Goal: Task Accomplishment & Management: Manage account settings

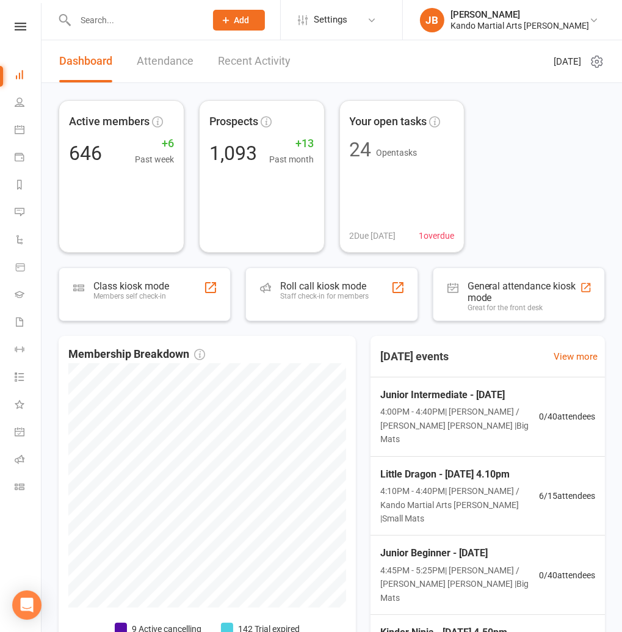
click at [20, 31] on div "Clubworx" at bounding box center [20, 43] width 41 height 40
click at [22, 27] on icon at bounding box center [21, 27] width 12 height 8
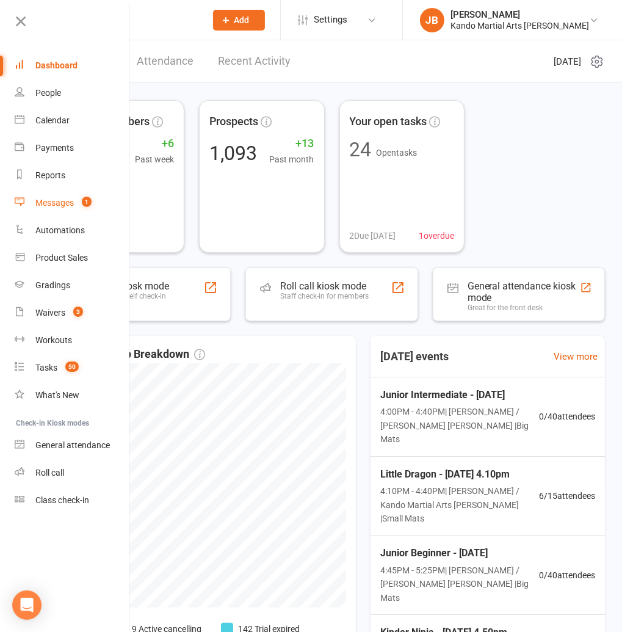
drag, startPoint x: 60, startPoint y: 205, endPoint x: 69, endPoint y: 206, distance: 9.2
click at [59, 205] on div "Messages" at bounding box center [54, 203] width 38 height 10
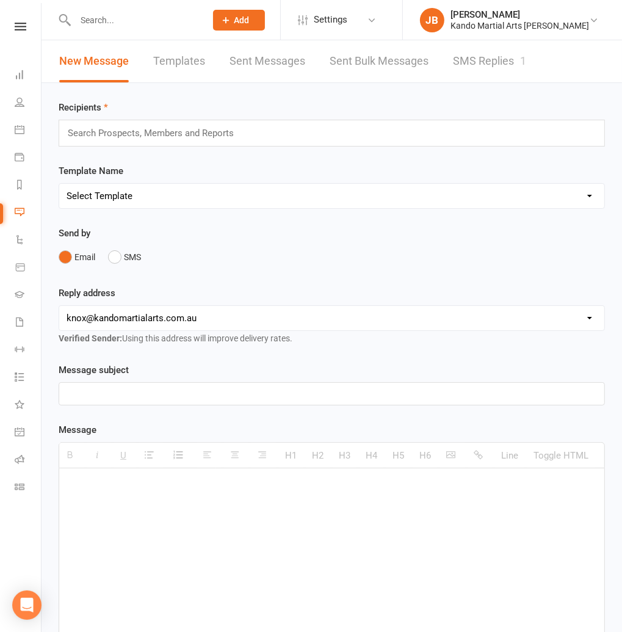
click at [479, 65] on link "SMS Replies 1" at bounding box center [489, 61] width 73 height 42
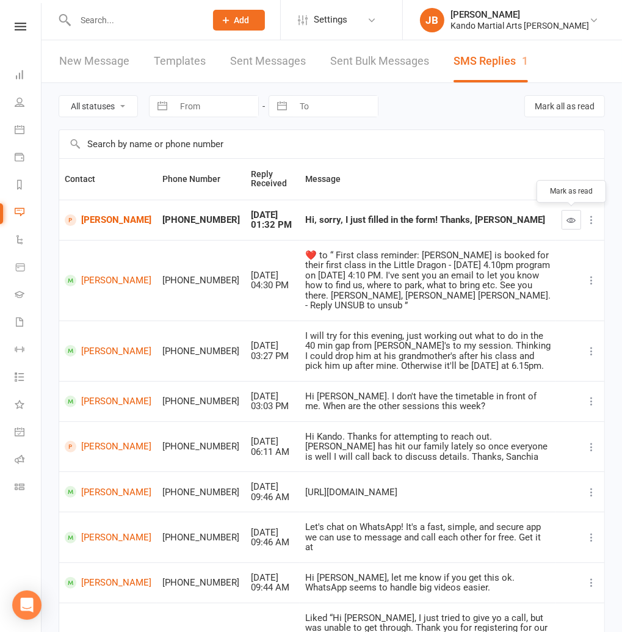
click at [566, 222] on button "button" at bounding box center [572, 220] width 20 height 20
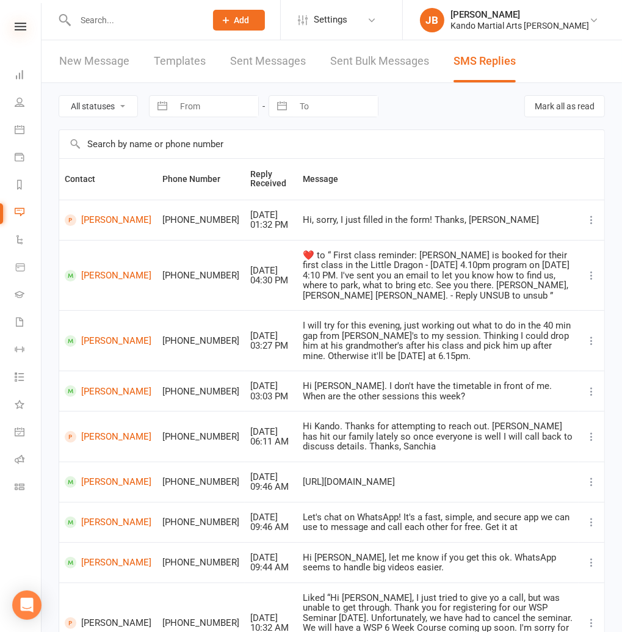
click at [20, 30] on icon at bounding box center [21, 27] width 12 height 8
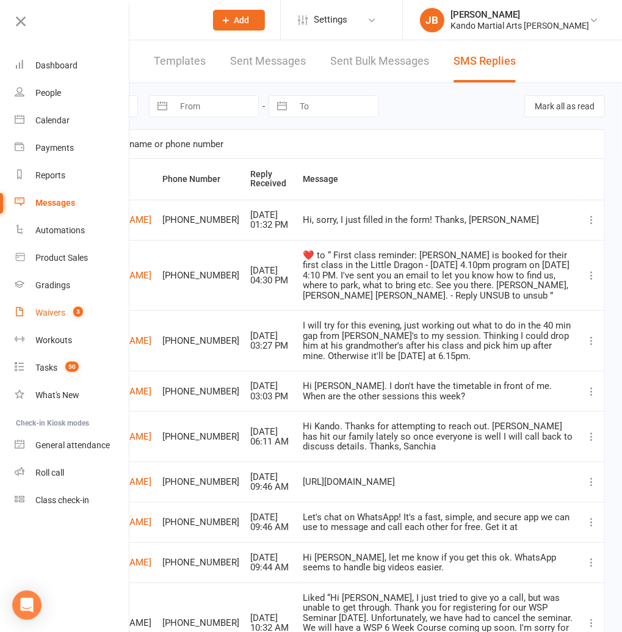
click at [59, 319] on link "Waivers 3" at bounding box center [72, 312] width 115 height 27
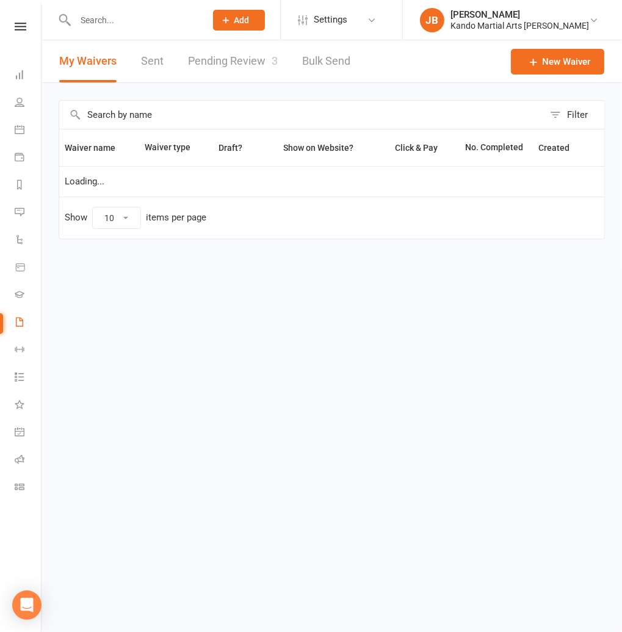
select select "100"
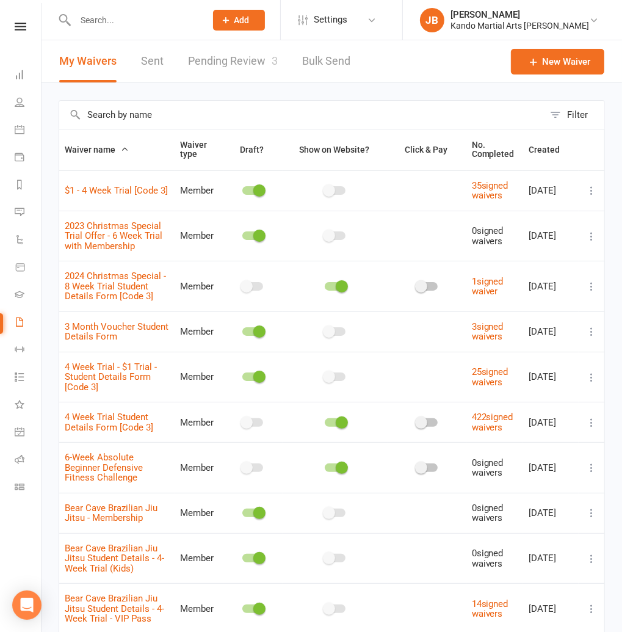
click at [251, 56] on link "Pending Review 3" at bounding box center [233, 61] width 90 height 42
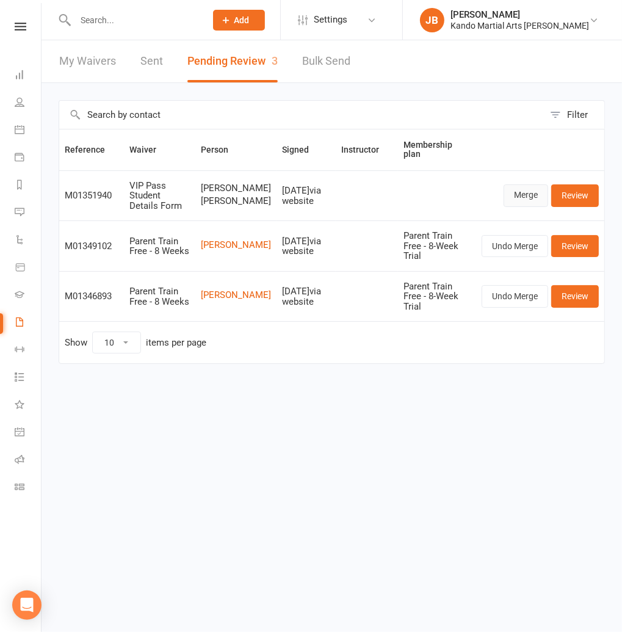
click at [521, 193] on link "Merge" at bounding box center [526, 195] width 45 height 22
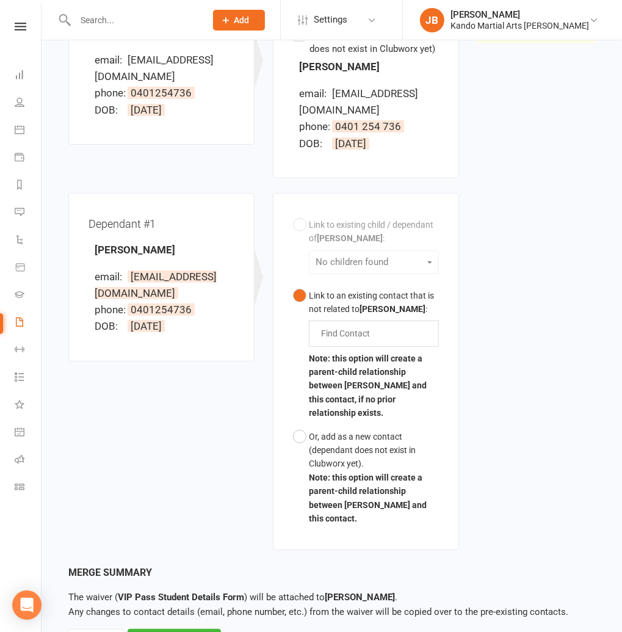
scroll to position [239, 0]
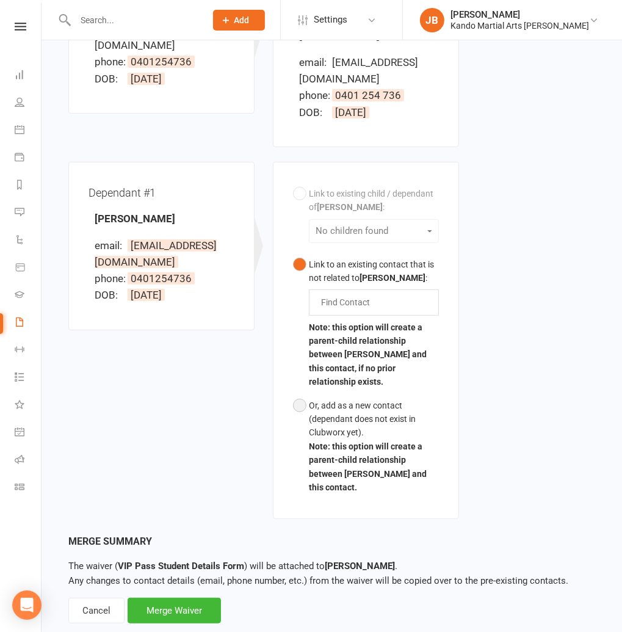
click at [300, 394] on button "Or, add as a new contact (dependant does not exist in Clubworx yet). Note: this…" at bounding box center [366, 447] width 146 height 106
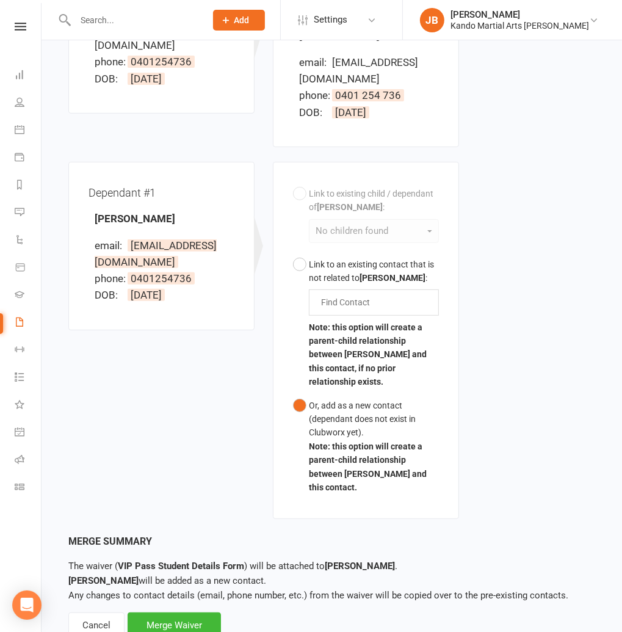
click at [175, 582] on div "Merge Summary The waiver ( VIP Pass Student Details Form ) will be attached to …" at bounding box center [331, 585] width 527 height 104
drag, startPoint x: 173, startPoint y: 593, endPoint x: 179, endPoint y: 596, distance: 6.8
click at [173, 612] on div "Merge Waiver" at bounding box center [174, 625] width 93 height 26
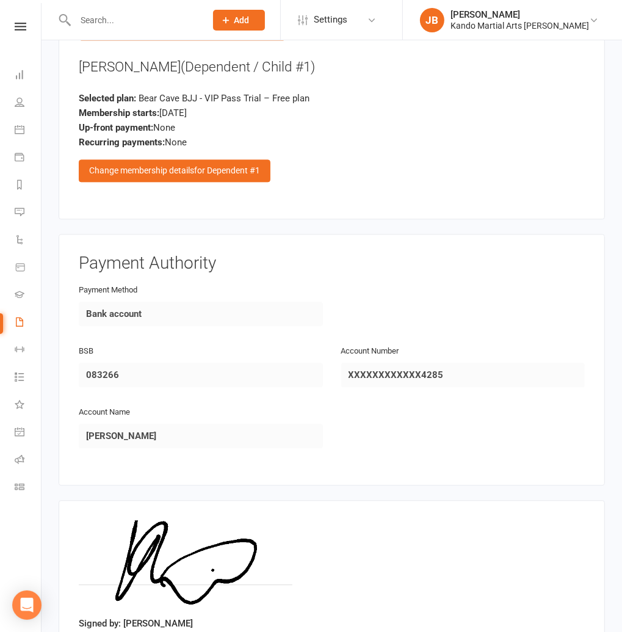
scroll to position [1816, 0]
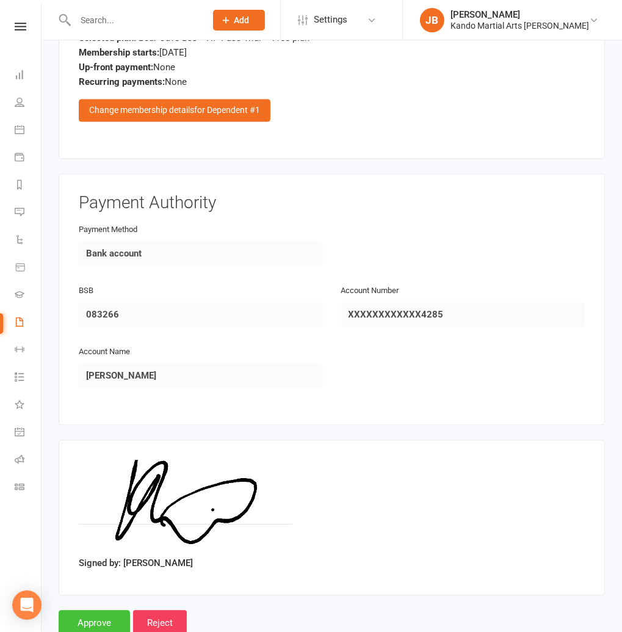
click at [86, 610] on input "Approve" at bounding box center [94, 623] width 71 height 26
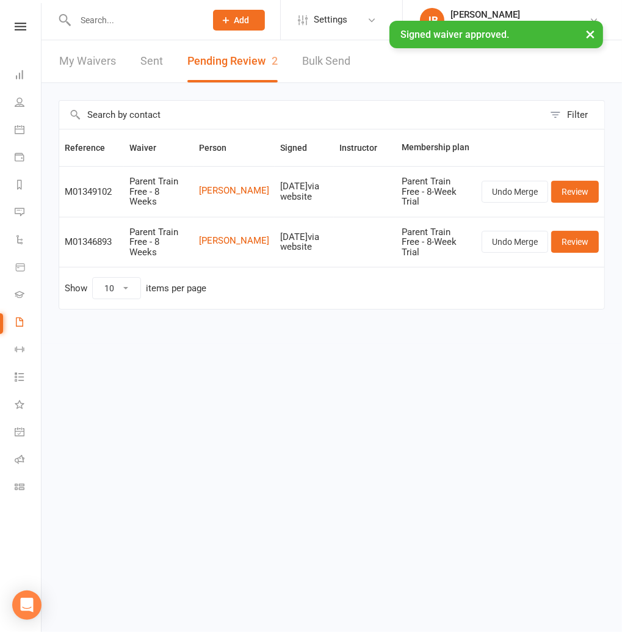
click at [92, 20] on input "text" at bounding box center [134, 20] width 126 height 17
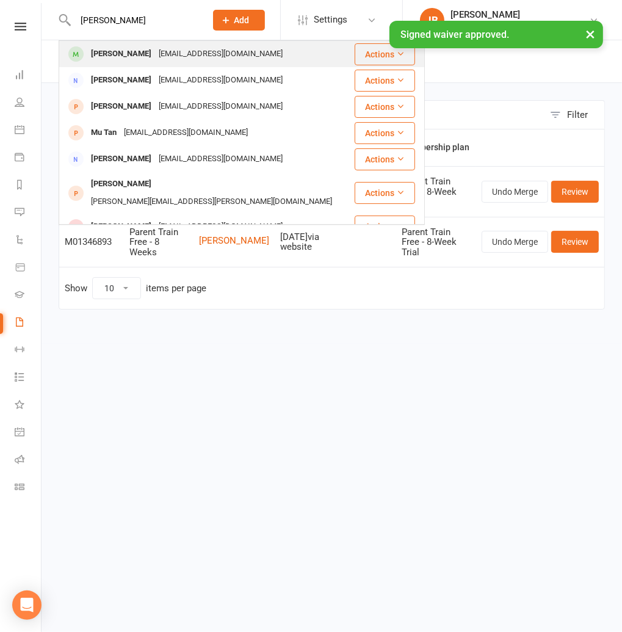
type input "tanner"
click at [115, 52] on div "Tanner Spicer" at bounding box center [121, 54] width 68 height 18
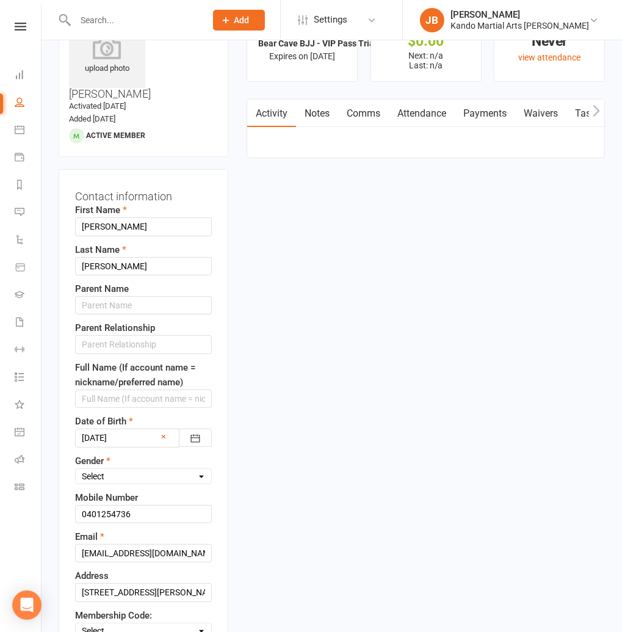
scroll to position [57, 0]
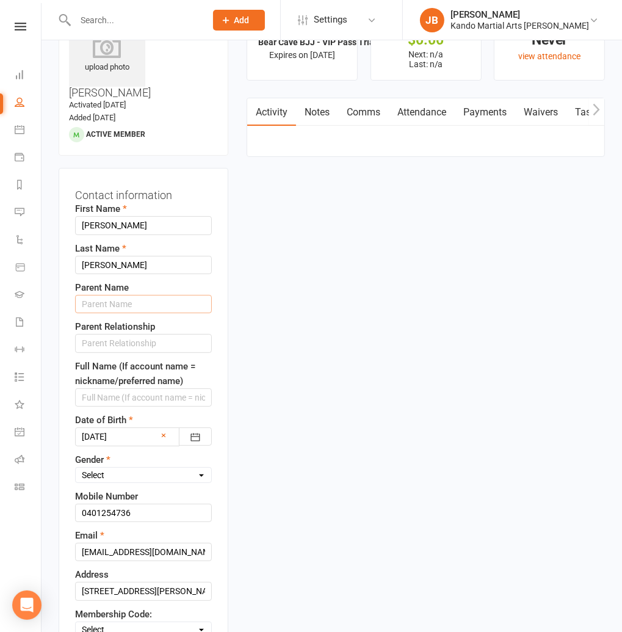
click at [98, 295] on input "text" at bounding box center [143, 304] width 137 height 18
type input "Hayden"
type input "Father"
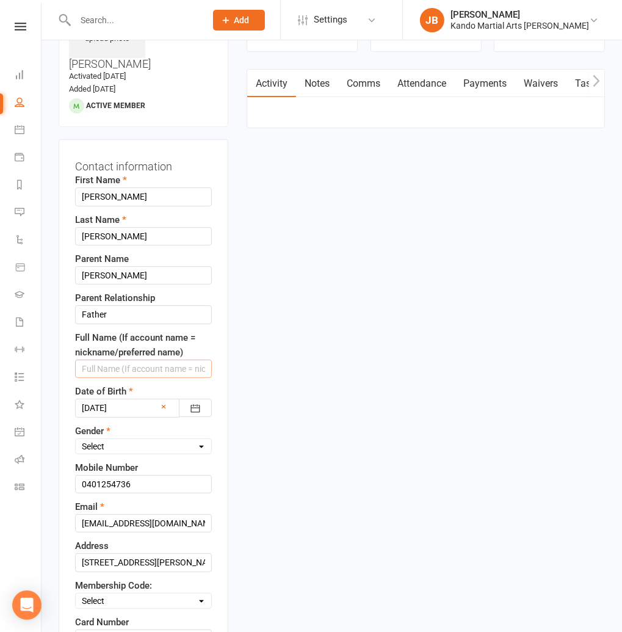
scroll to position [88, 0]
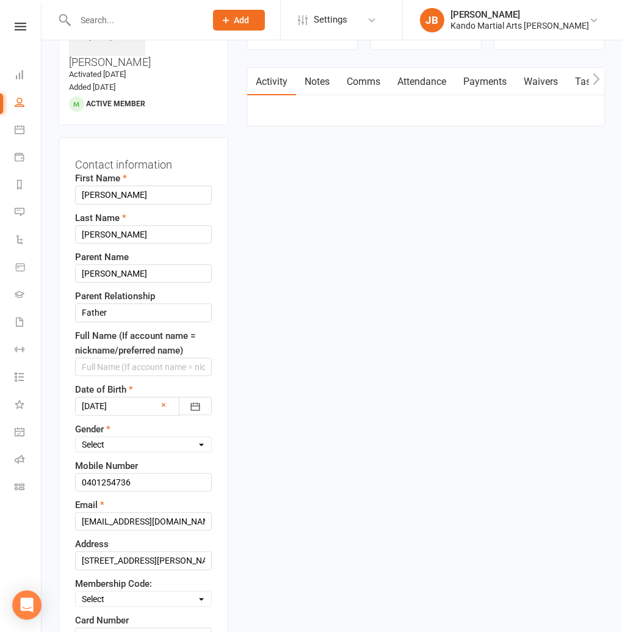
drag, startPoint x: 107, startPoint y: 425, endPoint x: 110, endPoint y: 419, distance: 6.8
click at [107, 424] on div "First Name Tanner Last Name Spicer Parent Name Hayden Parent Relationship Fathe…" at bounding box center [143, 501] width 137 height 660
click at [110, 438] on select "Select Male Female" at bounding box center [143, 444] width 135 height 13
select select "Male"
click at [76, 438] on select "Select Male Female" at bounding box center [143, 444] width 135 height 13
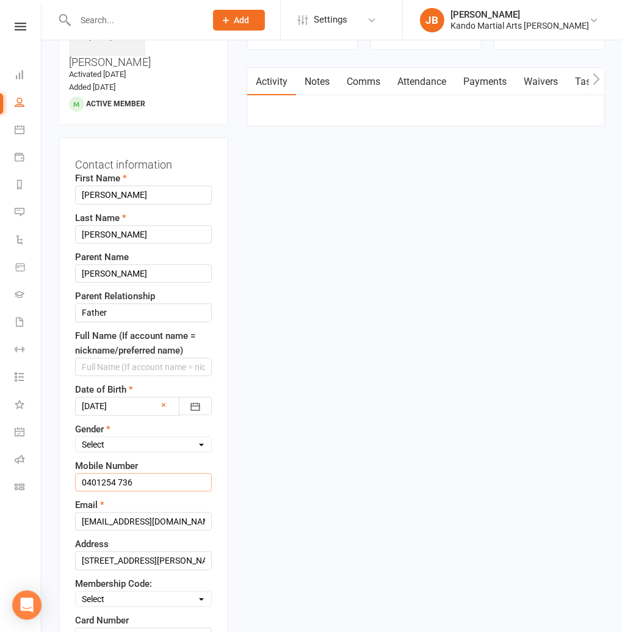
click at [115, 473] on input "0401254 736" at bounding box center [143, 482] width 137 height 18
click at [103, 473] on input "0401254 736" at bounding box center [143, 482] width 137 height 18
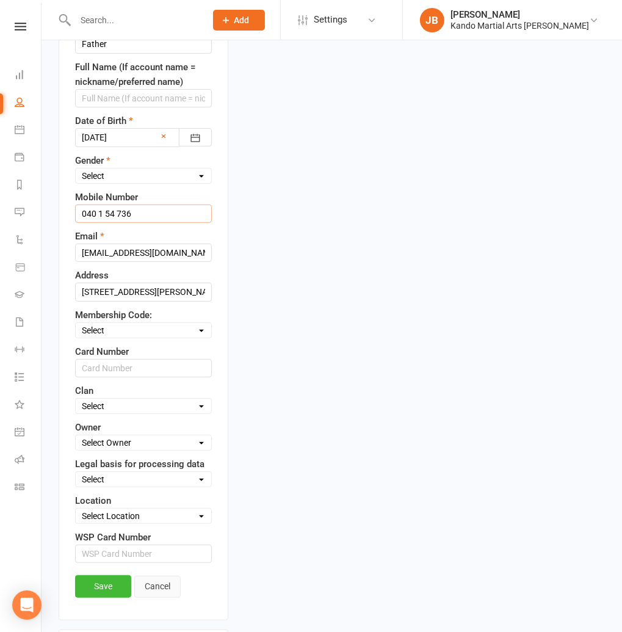
scroll to position [389, 0]
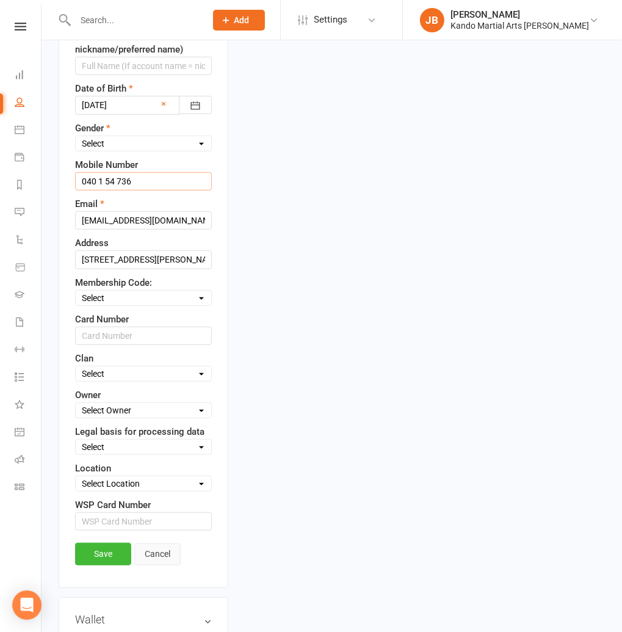
type input "040 1 54 736"
click at [159, 543] on link "Cancel" at bounding box center [157, 554] width 46 height 22
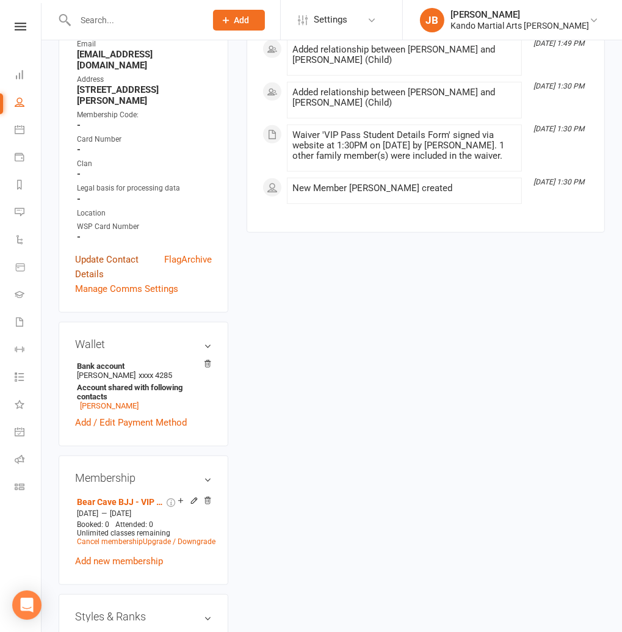
click at [105, 252] on link "Update Contact Details" at bounding box center [119, 266] width 89 height 29
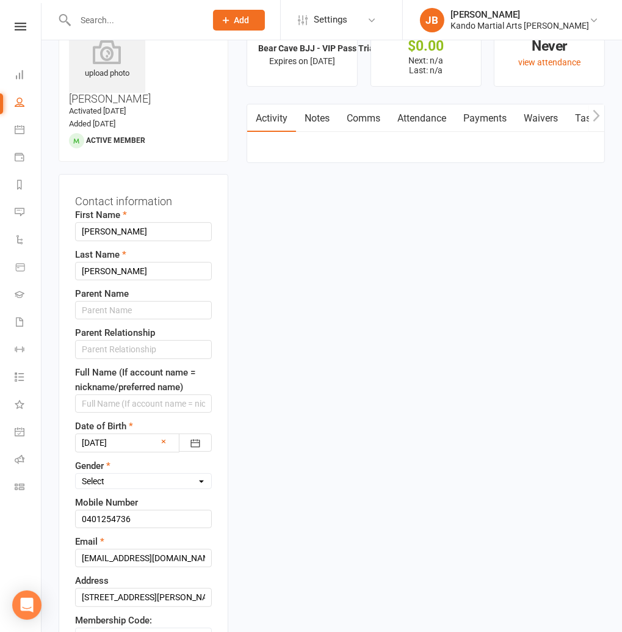
scroll to position [39, 0]
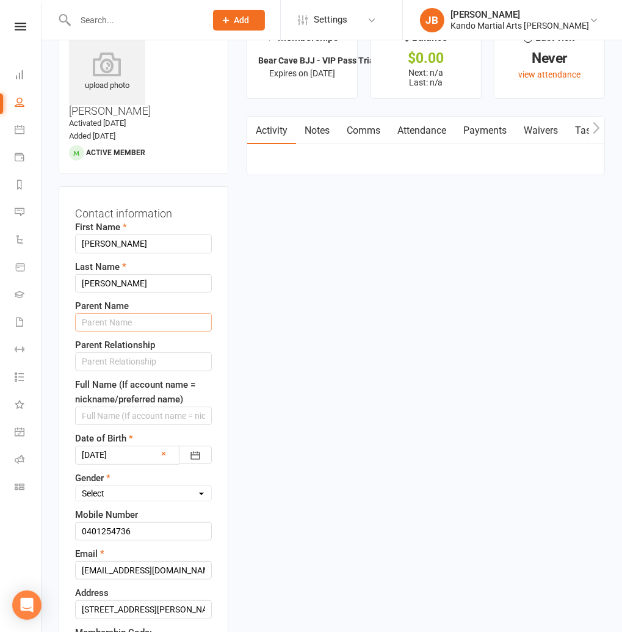
click at [106, 313] on input "text" at bounding box center [143, 322] width 137 height 18
type input "Hayden"
type input "Father"
click at [114, 522] on input "0401254 736" at bounding box center [143, 531] width 137 height 18
click at [99, 522] on input "0401254 736" at bounding box center [143, 531] width 137 height 18
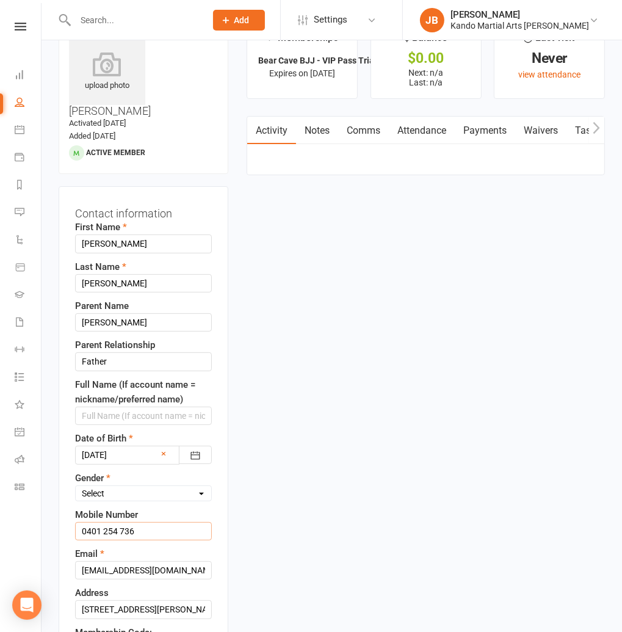
type input "0401 254 736"
click at [106, 486] on select "Select Male Female" at bounding box center [143, 492] width 135 height 13
select select "Male"
click at [76, 486] on select "Select Male Female" at bounding box center [143, 492] width 135 height 13
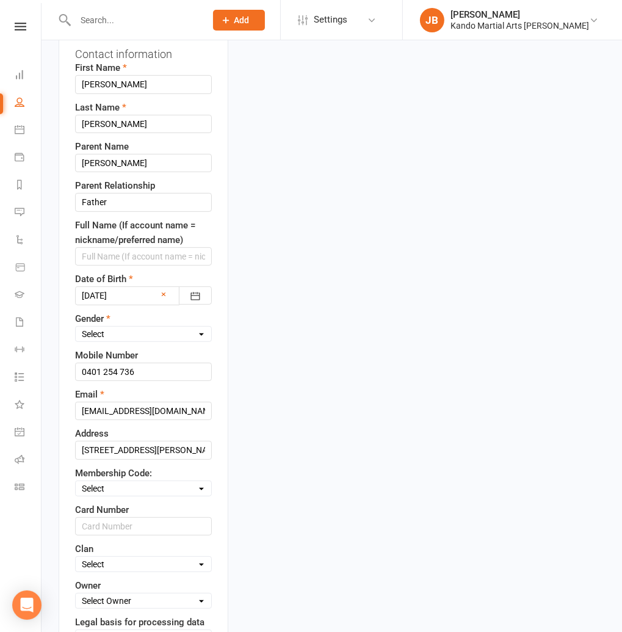
scroll to position [196, 0]
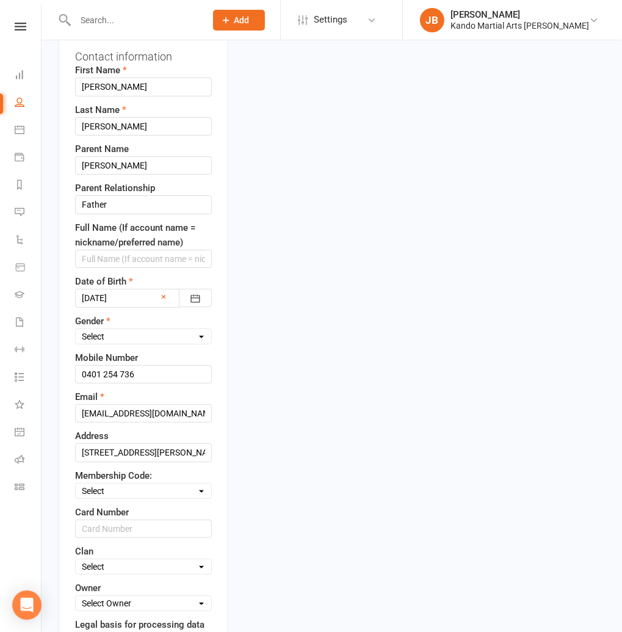
click at [96, 484] on select "Select Code 1 Code 2 Code 3" at bounding box center [143, 490] width 135 height 13
select select "Code 3"
click at [76, 484] on select "Select Code 1 Code 2 Code 3" at bounding box center [143, 490] width 135 height 13
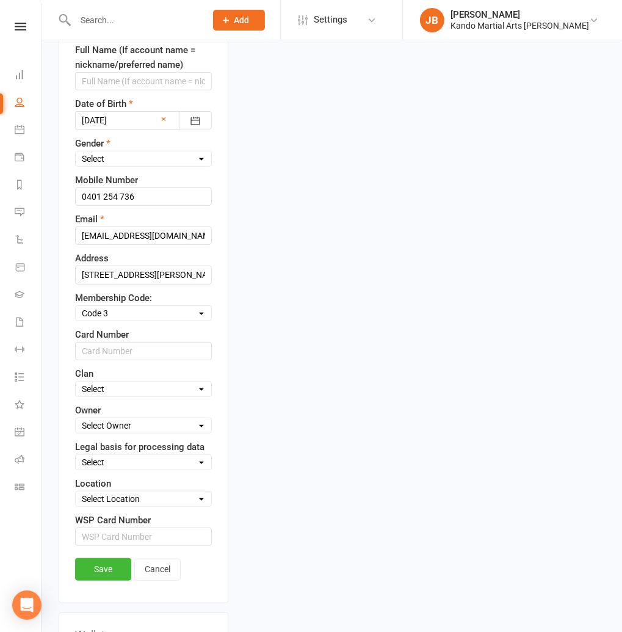
scroll to position [384, 0]
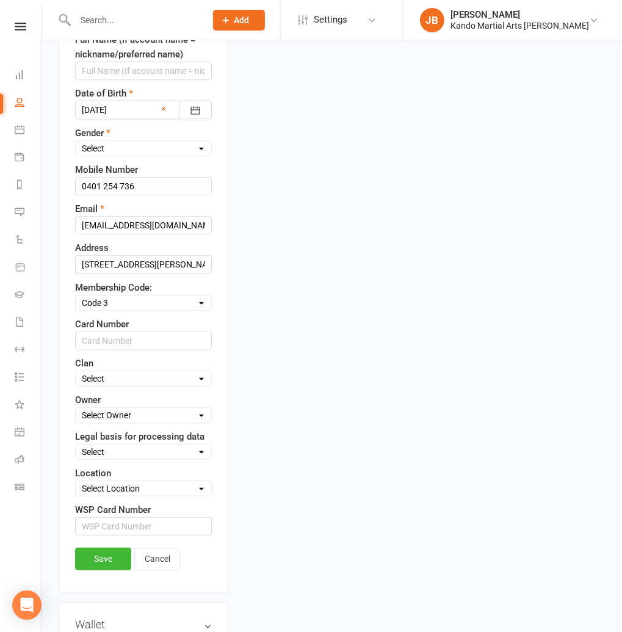
click at [103, 408] on select "Select Owner Andy Muser / Kando Knox Sonya Watz Jade Brownlie Neve Sharry Jade …" at bounding box center [143, 414] width 135 height 13
select select "4"
click at [76, 408] on select "Select Owner Andy Muser / Kando Knox Sonya Watz Jade Brownlie Neve Sharry Jade …" at bounding box center [143, 414] width 135 height 13
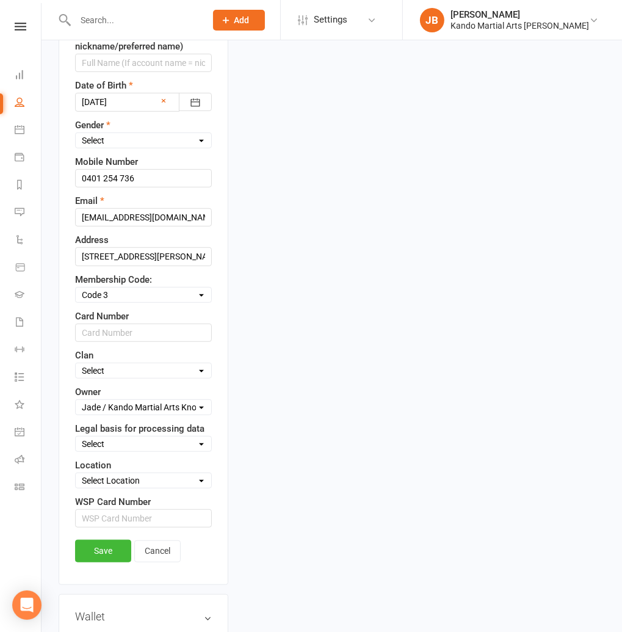
click at [89, 437] on select "Select Consent provided by contact Legitimate Interest - Existing Customer Legi…" at bounding box center [143, 443] width 135 height 13
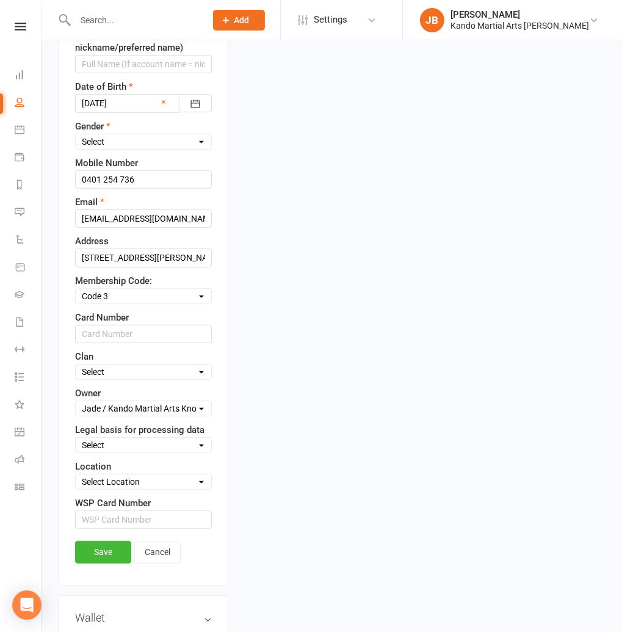
select select "Consent provided by contact"
click at [76, 438] on select "Select Consent provided by contact Legitimate Interest - Existing Customer Legi…" at bounding box center [143, 444] width 135 height 13
click at [99, 475] on select "Select Location Big Mats Desk Outdoor Small Mats Virtual" at bounding box center [143, 481] width 135 height 13
select select "3"
click at [76, 475] on select "Select Location Big Mats Desk Outdoor Small Mats Virtual" at bounding box center [143, 481] width 135 height 13
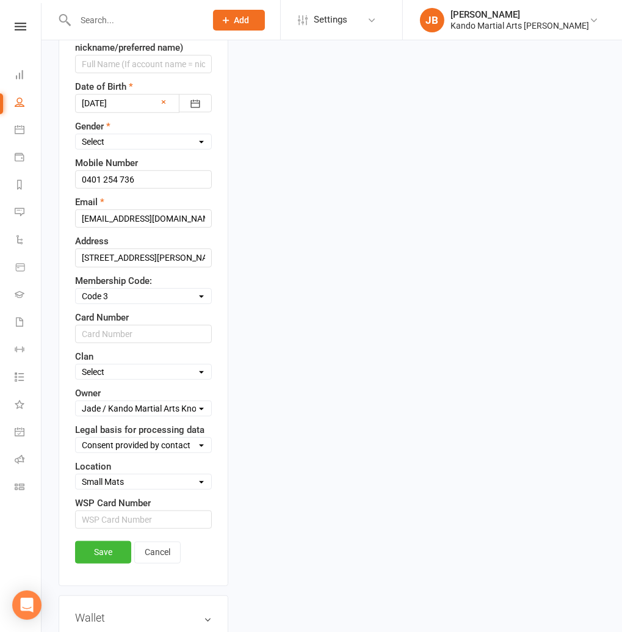
click at [96, 541] on link "Save" at bounding box center [103, 552] width 56 height 22
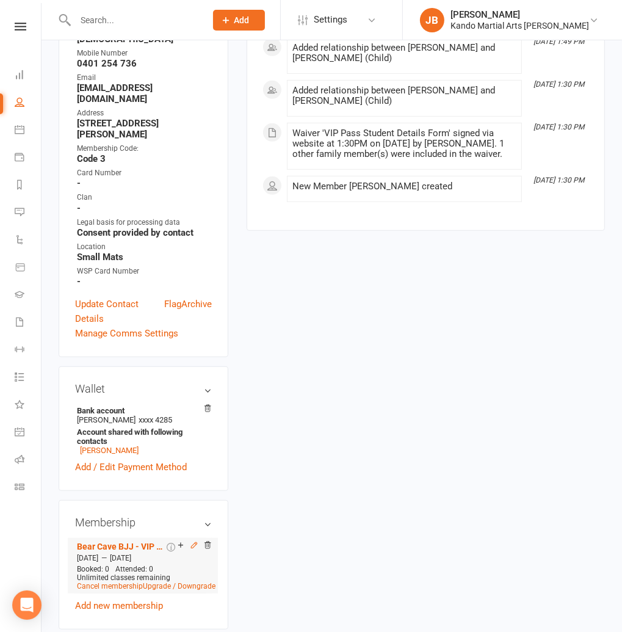
click at [194, 542] on icon at bounding box center [194, 544] width 5 height 5
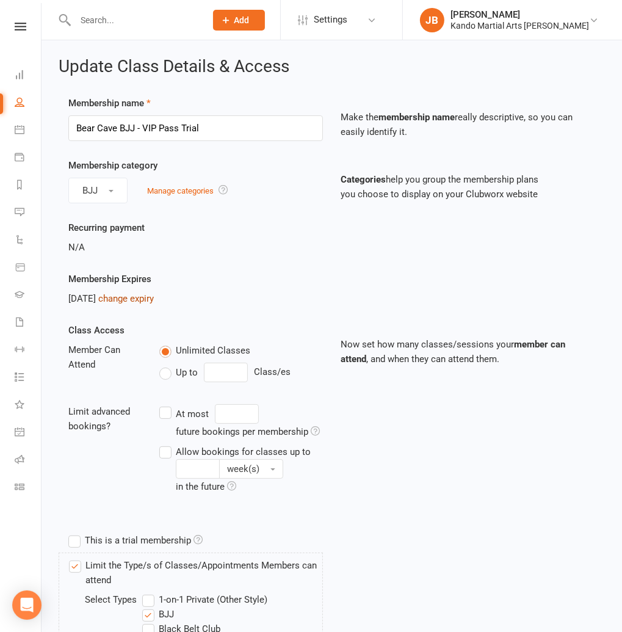
click at [154, 297] on link "change expiry" at bounding box center [126, 298] width 56 height 11
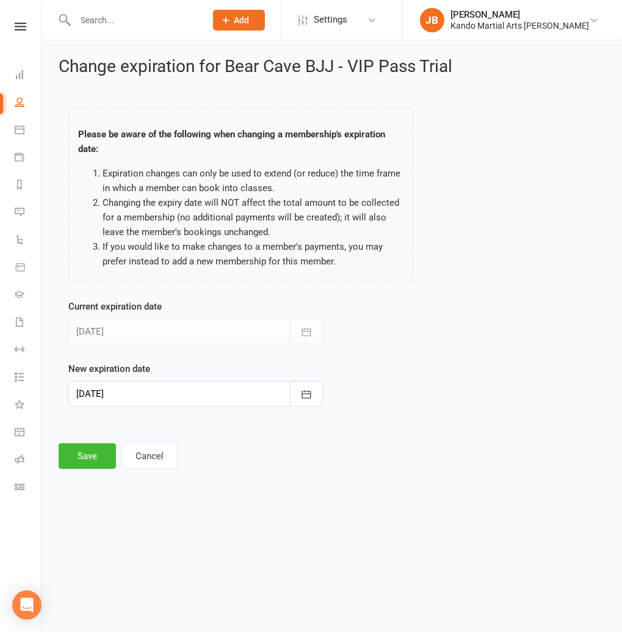
click at [118, 389] on div at bounding box center [195, 394] width 255 height 26
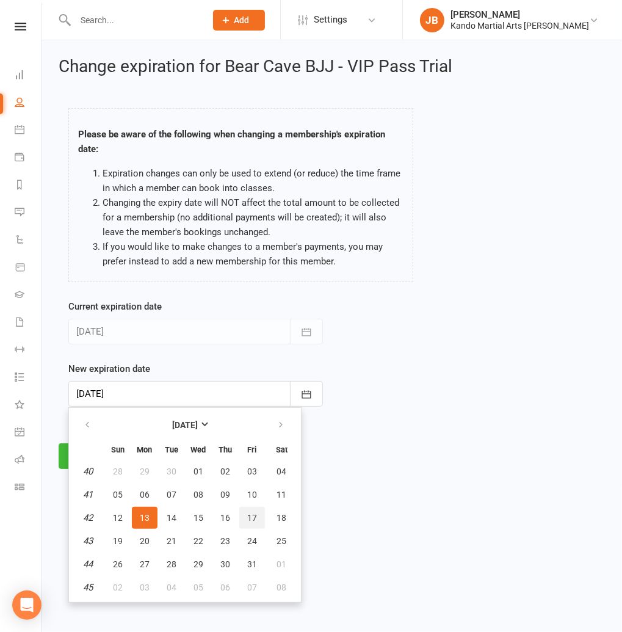
click at [259, 516] on button "17" at bounding box center [252, 518] width 26 height 22
type input "17 Oct 2025"
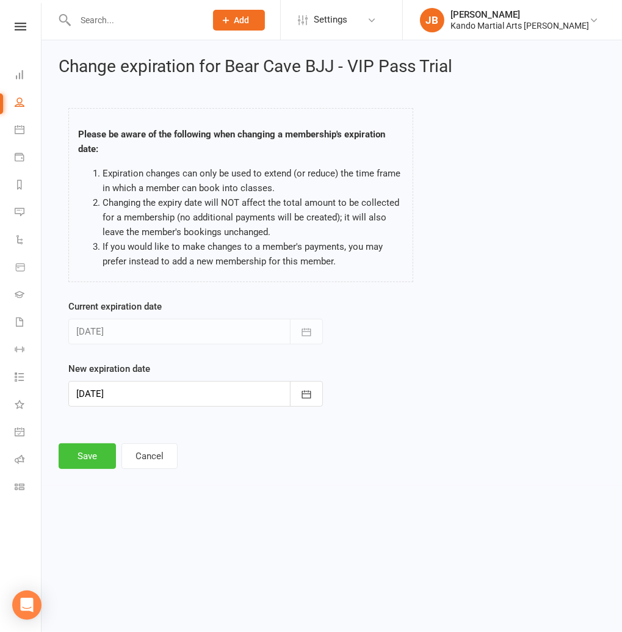
click at [81, 452] on button "Save" at bounding box center [87, 456] width 57 height 26
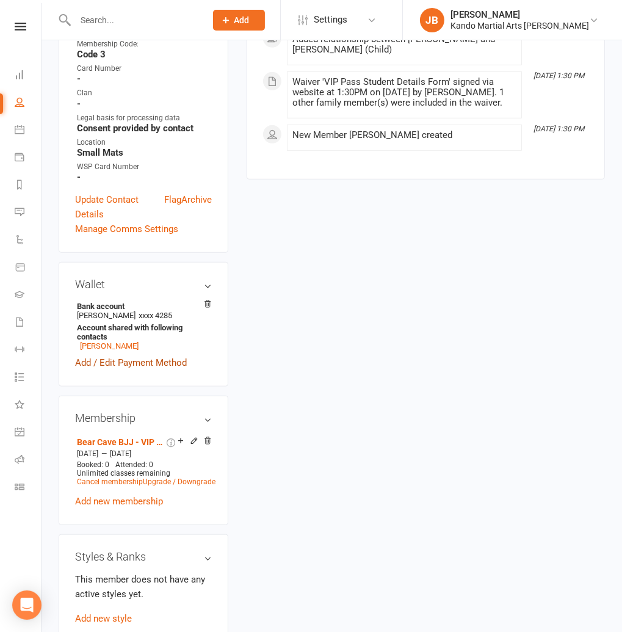
scroll to position [522, 0]
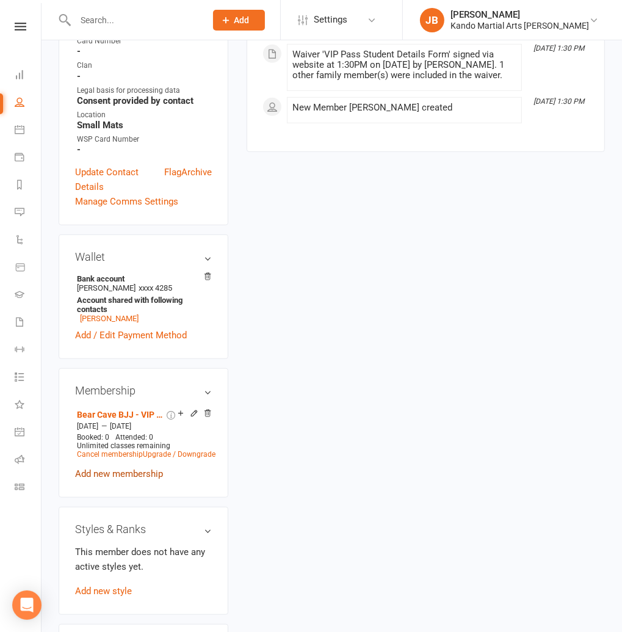
click at [96, 468] on link "Add new membership" at bounding box center [119, 473] width 88 height 11
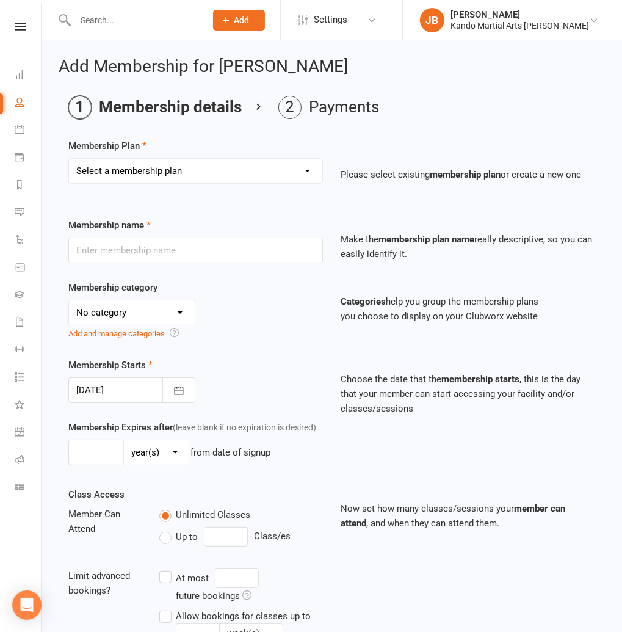
click at [91, 171] on select "Select a membership plan Create new Membership Plan 12 Months - Kinder Ninja in…" at bounding box center [195, 171] width 253 height 24
select select "117"
click at [69, 159] on select "Select a membership plan Create new Membership Plan 12 Months - Kinder Ninja in…" at bounding box center [195, 171] width 253 height 24
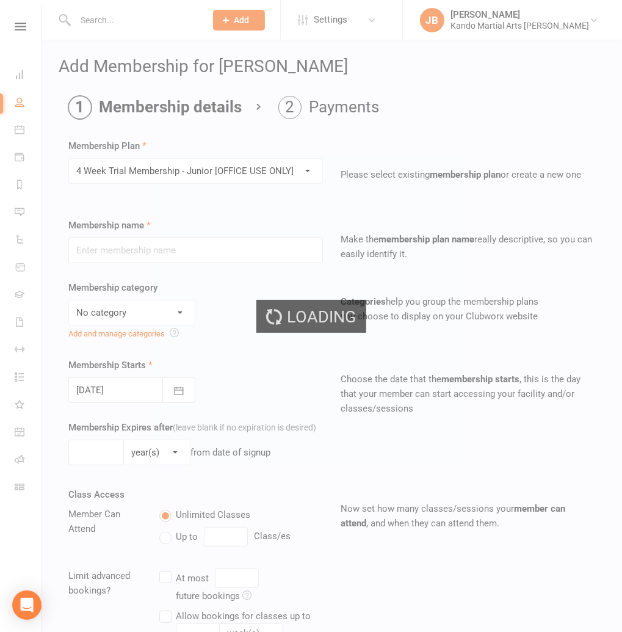
type input "4 Week Trial Membership - Junior [OFFICE USE ONLY]"
select select "18"
type input "4"
select select "1"
type input "0"
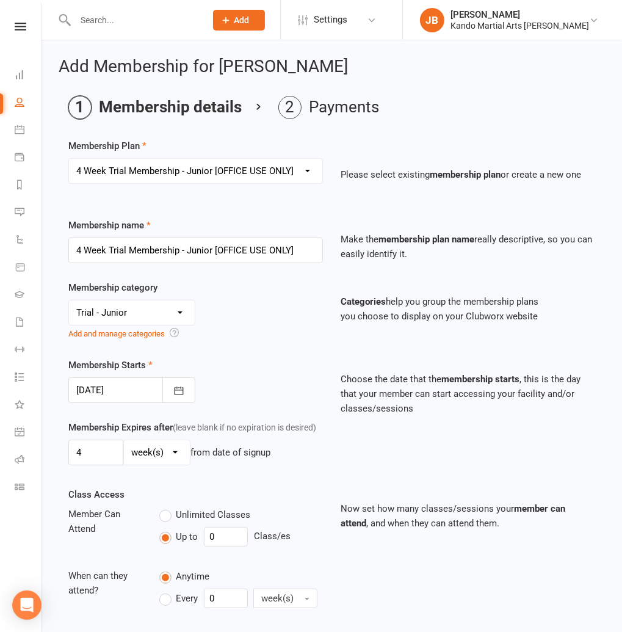
click at [99, 392] on div at bounding box center [131, 390] width 127 height 26
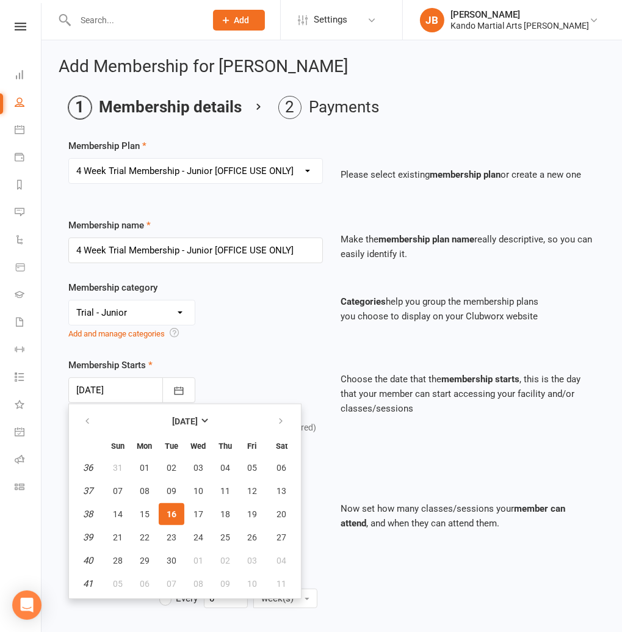
click at [114, 390] on div at bounding box center [131, 390] width 127 height 26
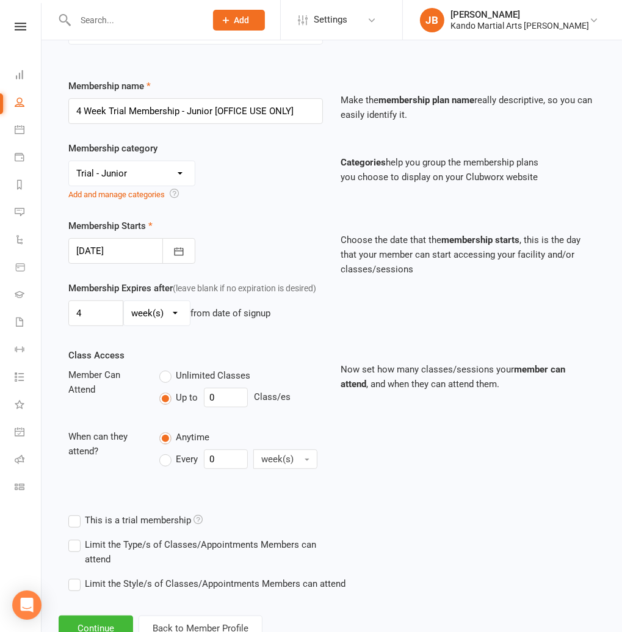
scroll to position [196, 0]
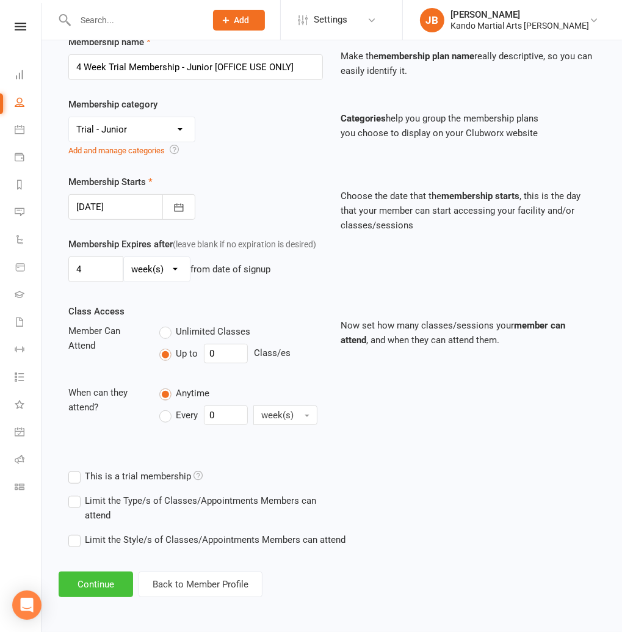
click at [94, 582] on button "Continue" at bounding box center [96, 584] width 74 height 26
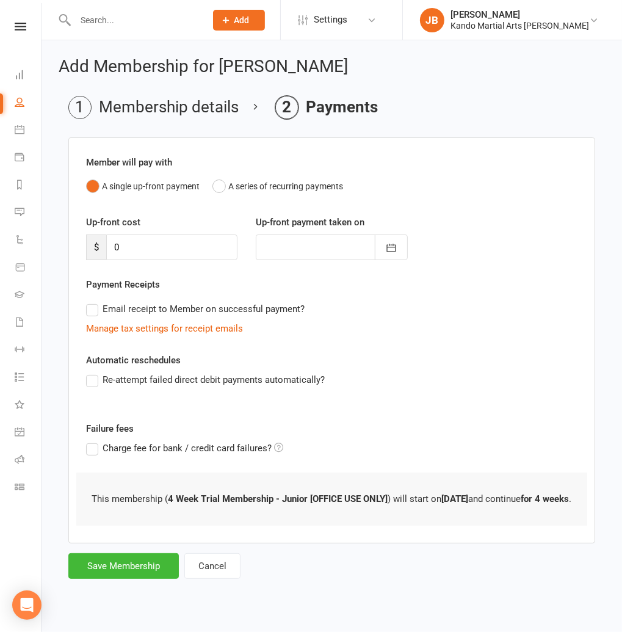
scroll to position [0, 0]
click at [126, 568] on button "Save Membership" at bounding box center [123, 566] width 110 height 26
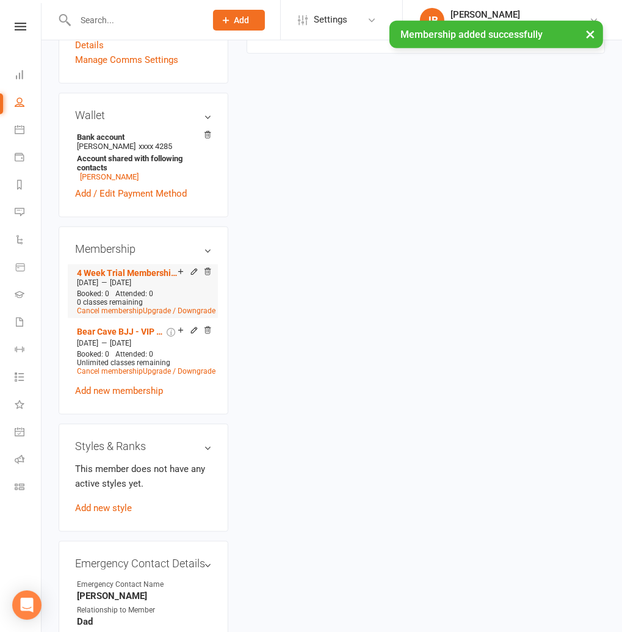
scroll to position [663, 0]
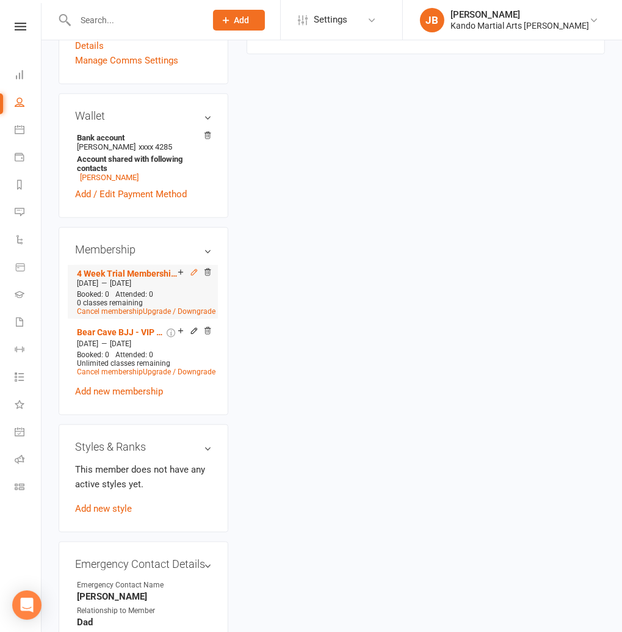
click at [193, 268] on icon at bounding box center [194, 272] width 9 height 9
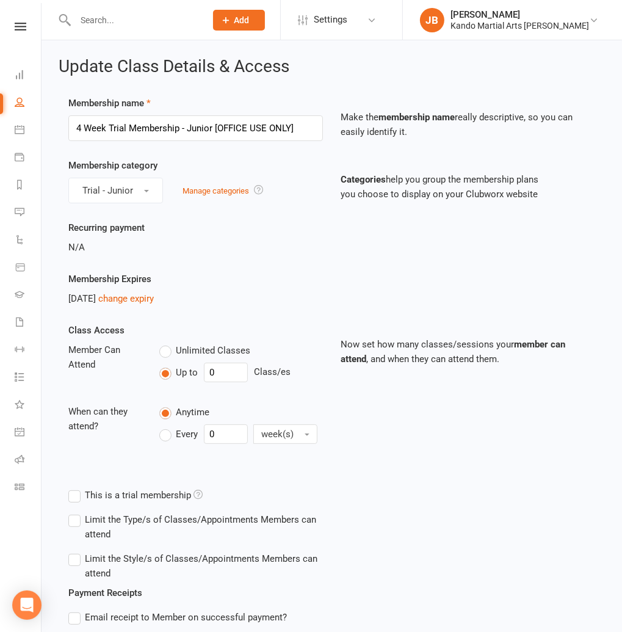
click at [140, 292] on div "Oct 13, 2025 change expiry" at bounding box center [195, 298] width 255 height 15
click at [151, 295] on link "change expiry" at bounding box center [126, 298] width 56 height 11
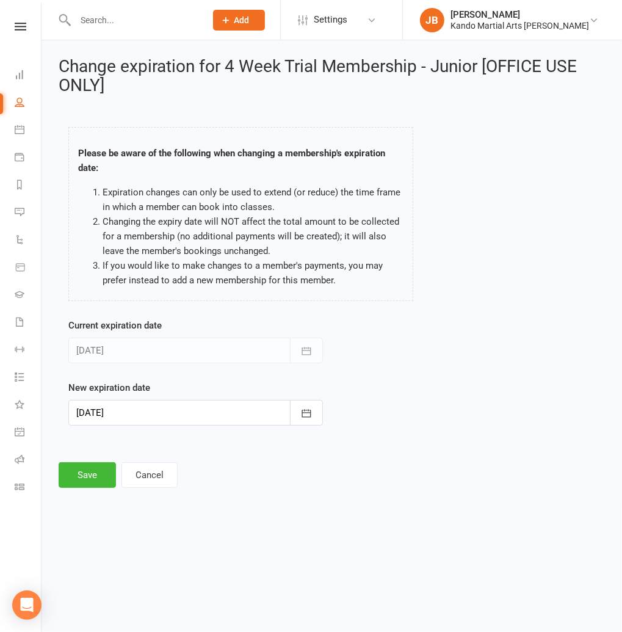
click at [120, 410] on div at bounding box center [195, 413] width 255 height 26
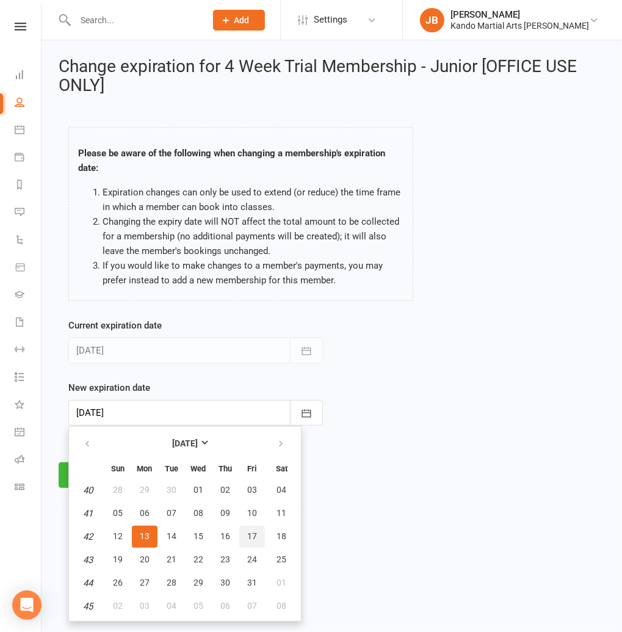
click at [254, 530] on button "17" at bounding box center [252, 537] width 26 height 22
type input "17 Oct 2025"
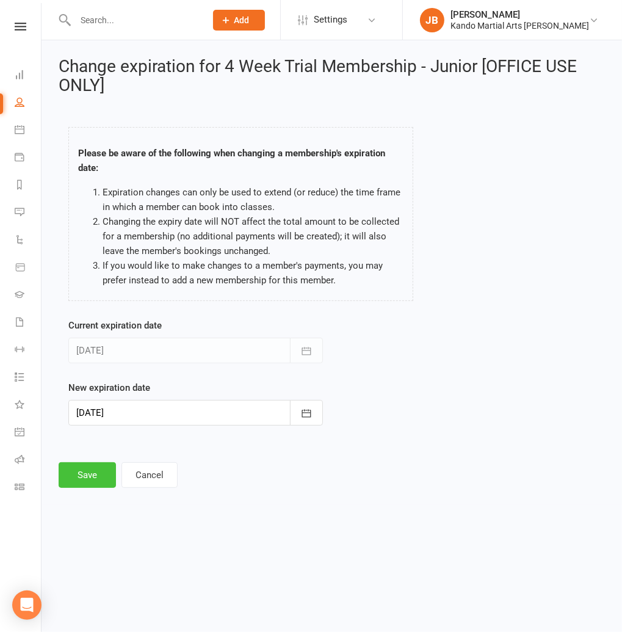
click at [96, 480] on button "Save" at bounding box center [87, 475] width 57 height 26
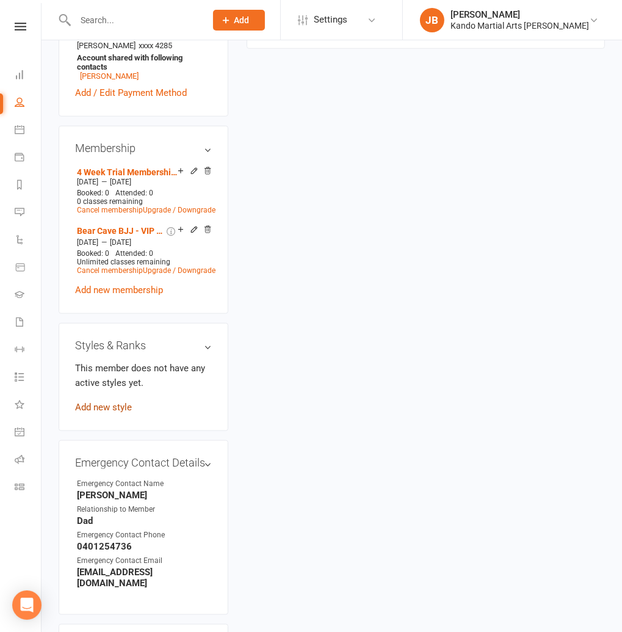
click at [106, 402] on link "Add new style" at bounding box center [103, 407] width 57 height 11
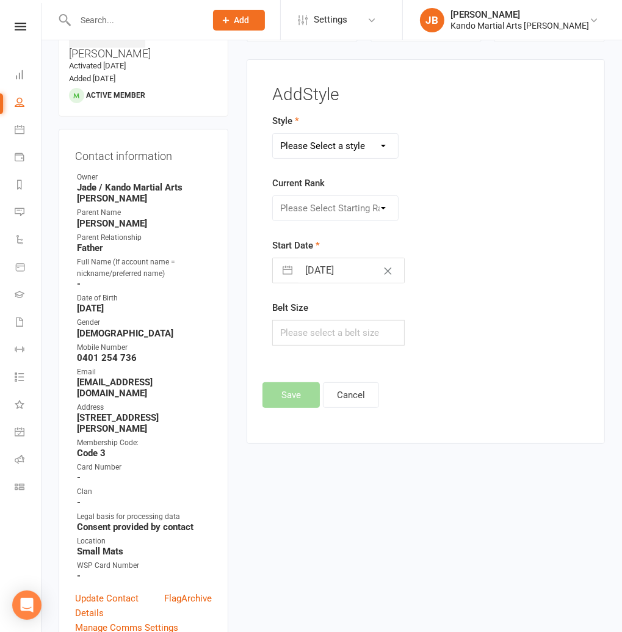
scroll to position [94, 0]
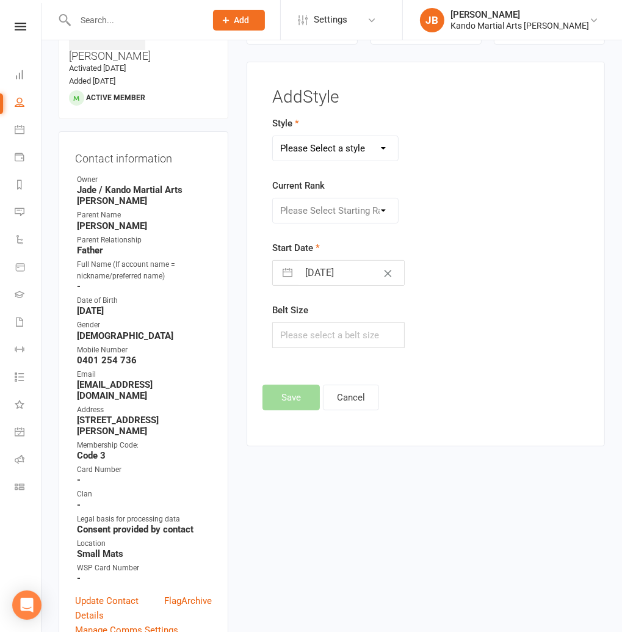
click at [330, 143] on select "Please Select a style Brazilian Jiu Jitsu Kids Brazilian Jiu Jitsu Martial Arts…" at bounding box center [335, 148] width 125 height 24
select select "3300"
click at [273, 136] on select "Please Select a style Brazilian Jiu Jitsu Kids Brazilian Jiu Jitsu Martial Arts…" at bounding box center [335, 148] width 125 height 24
click at [308, 203] on select "Please Select Starting Rank White White + 1 Stripe White + 2 Stripes White + 3 …" at bounding box center [335, 210] width 125 height 24
select select "37419"
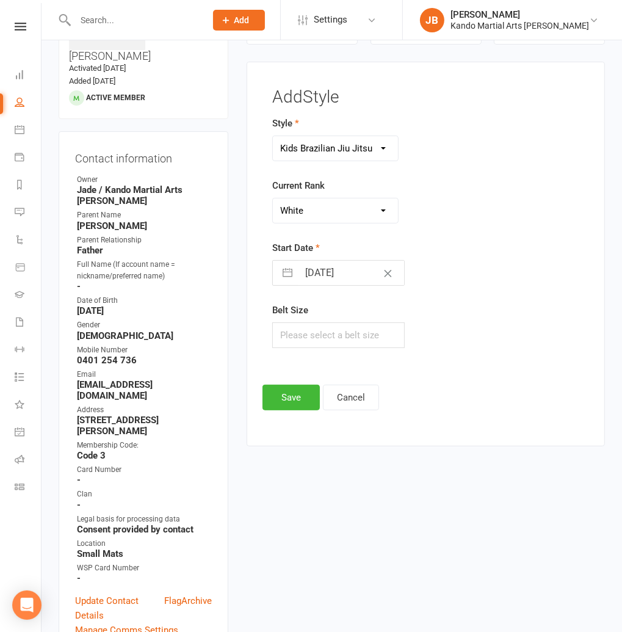
click at [273, 198] on select "Please Select Starting Rank White White + 1 Stripe White + 2 Stripes White + 3 …" at bounding box center [335, 210] width 125 height 24
click at [280, 400] on button "Save" at bounding box center [290, 398] width 57 height 26
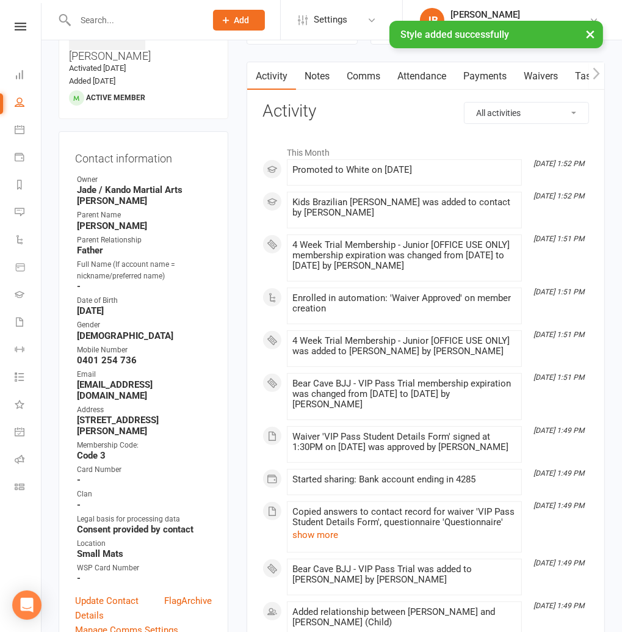
click at [228, 131] on div "Contact information Owner Jade / Kando Martial Arts Knox Parent Name Hayden Par…" at bounding box center [144, 392] width 170 height 522
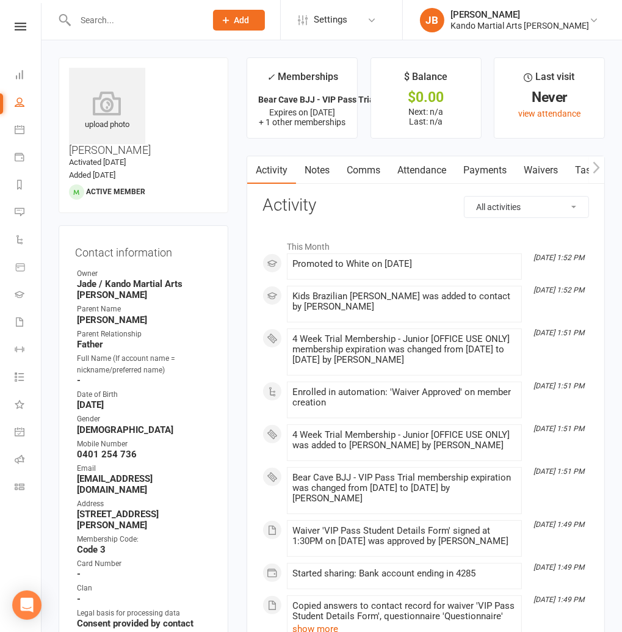
click at [448, 177] on link "Attendance" at bounding box center [422, 170] width 66 height 28
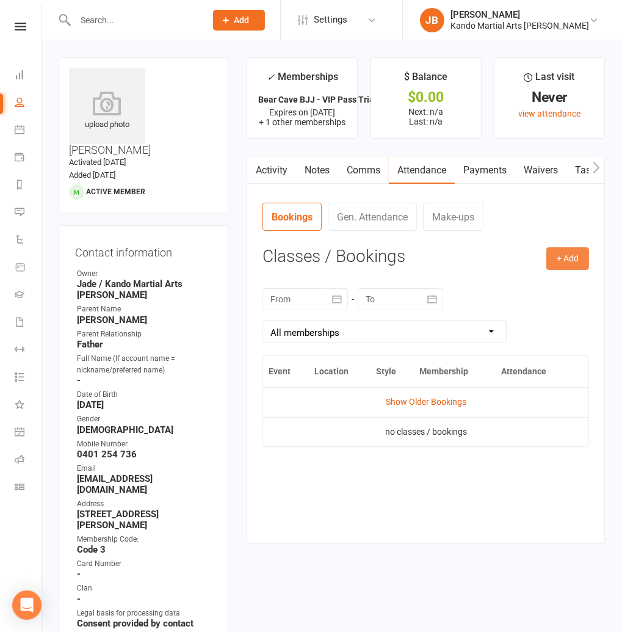
click at [558, 257] on button "+ Add" at bounding box center [567, 258] width 43 height 22
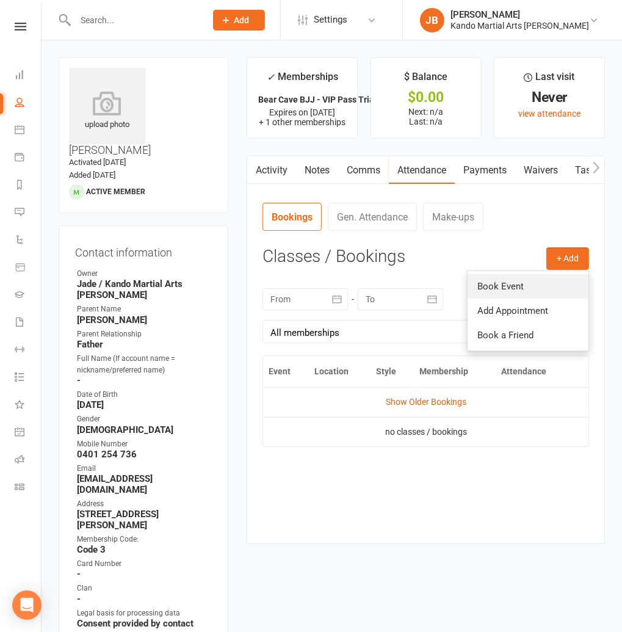
click at [538, 283] on link "Book Event" at bounding box center [528, 286] width 121 height 24
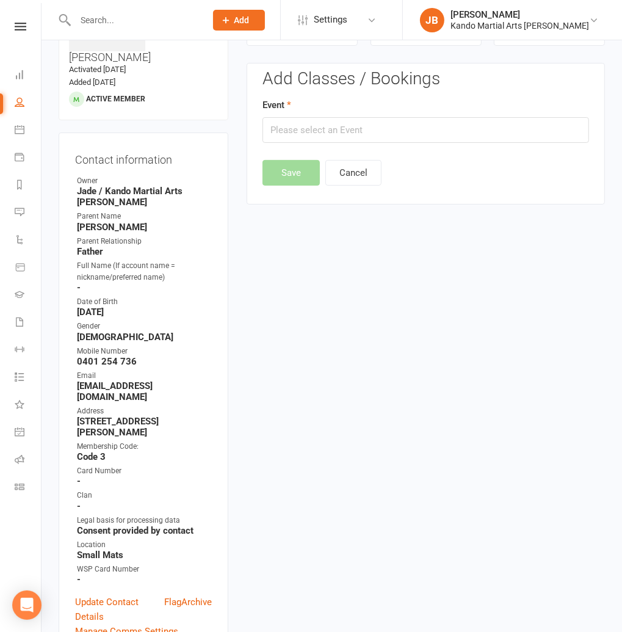
scroll to position [94, 0]
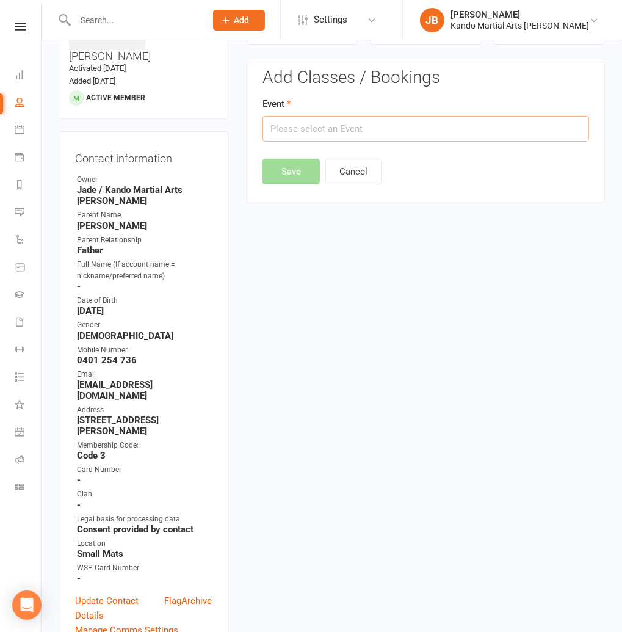
click at [336, 123] on input "text" at bounding box center [425, 129] width 327 height 26
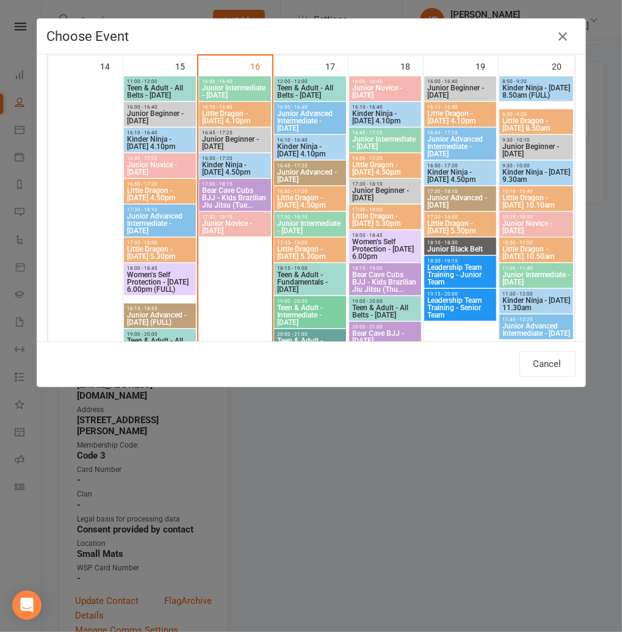
scroll to position [877, 0]
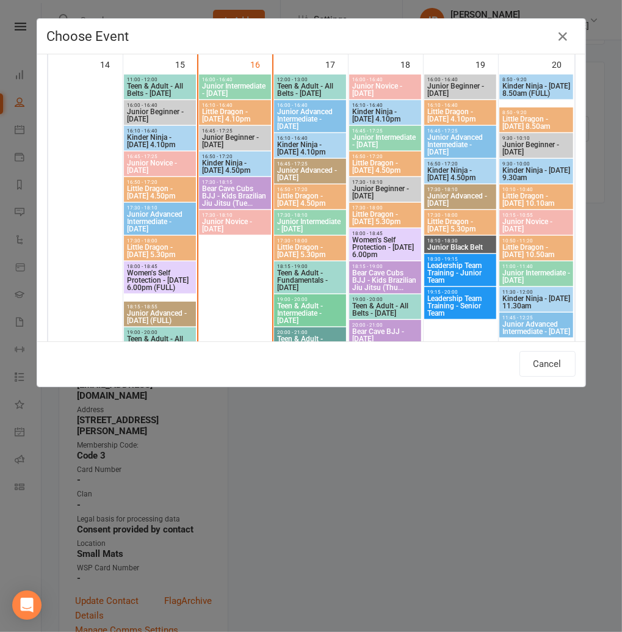
click at [234, 192] on span "Bear Cave Cubs BJJ - Kids Brazilian Jiu Jitsu (Tue..." at bounding box center [234, 196] width 67 height 22
type input "Bear Cave Cubs BJJ - Kids Brazilian Jiu Jitsu (Tue... - Sep 16, 2025 5:30:00 PM"
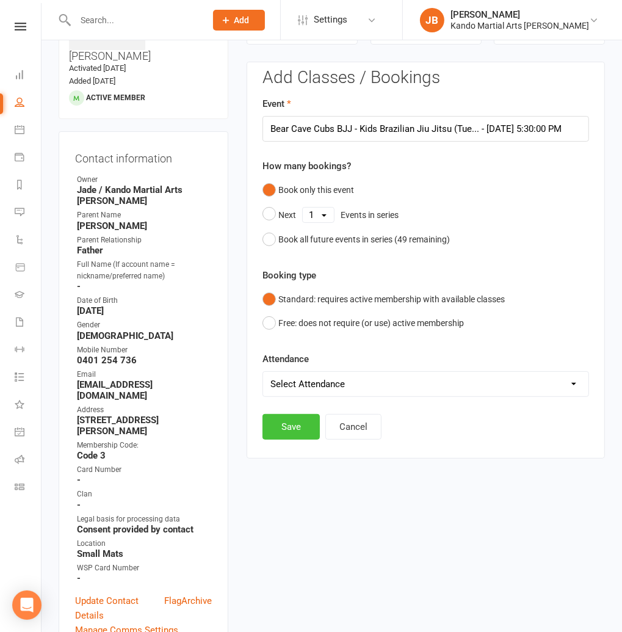
click at [278, 432] on button "Save" at bounding box center [290, 427] width 57 height 26
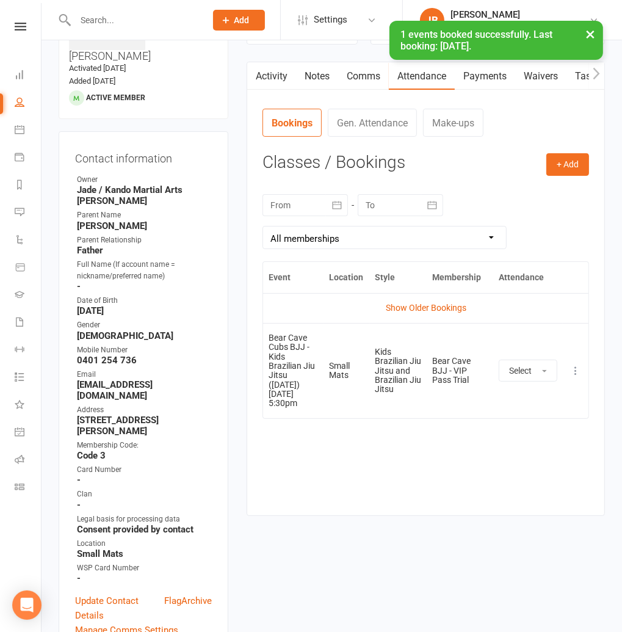
click at [575, 364] on icon at bounding box center [575, 370] width 12 height 12
click at [522, 412] on link "View event" at bounding box center [521, 418] width 121 height 24
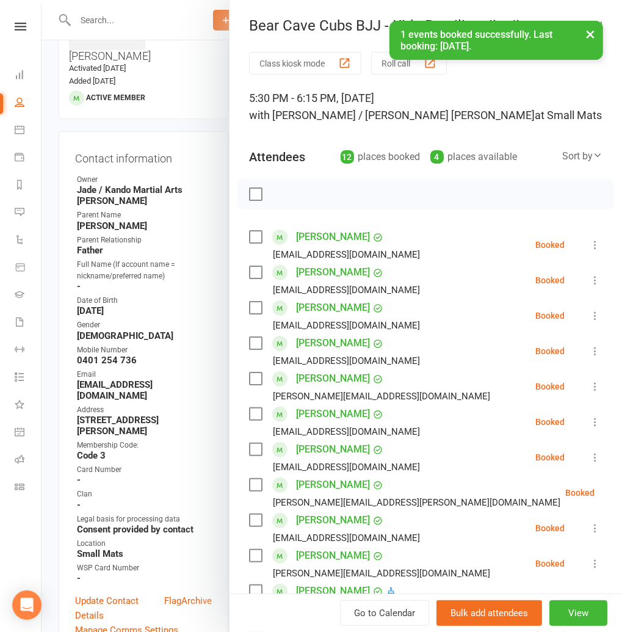
scroll to position [276, 0]
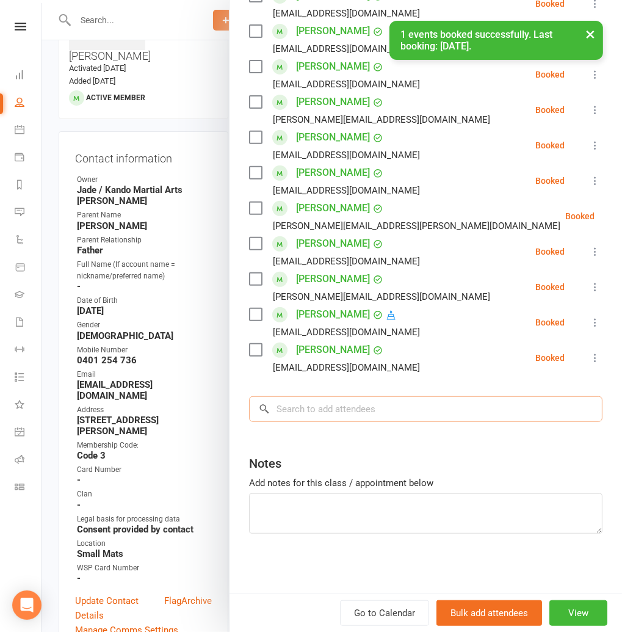
drag, startPoint x: 304, startPoint y: 410, endPoint x: 298, endPoint y: 406, distance: 6.3
click at [302, 408] on input "search" at bounding box center [425, 409] width 353 height 26
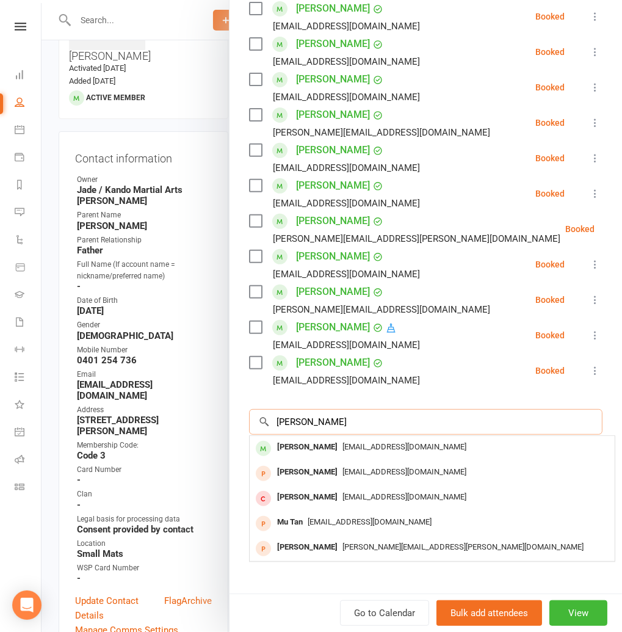
scroll to position [256, 0]
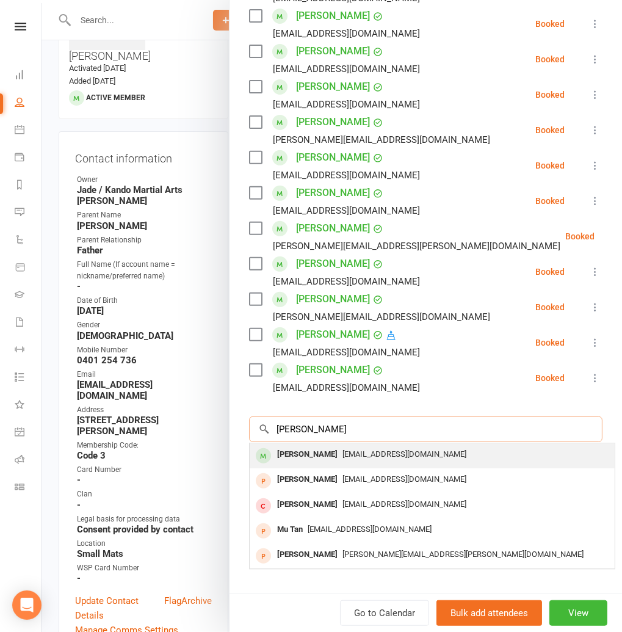
type input "tanner"
click at [345, 453] on span "h.spicer45@outlook.com" at bounding box center [404, 453] width 124 height 9
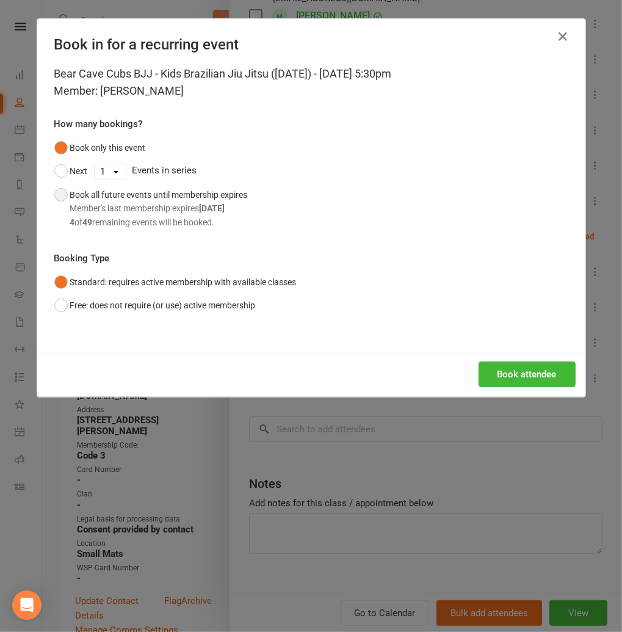
click at [129, 225] on div "4 of 49 remaining events will be booked." at bounding box center [159, 221] width 178 height 13
click at [526, 371] on button "Book attendee" at bounding box center [527, 374] width 97 height 26
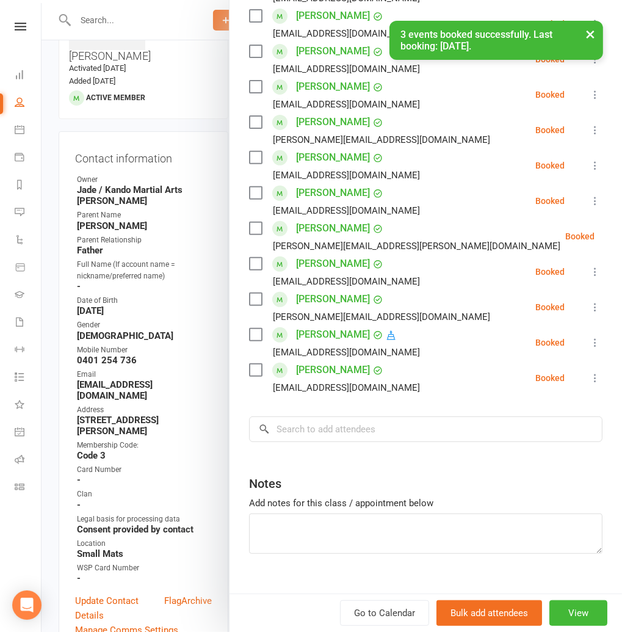
click at [331, 335] on link "Tanner Spicer" at bounding box center [333, 335] width 74 height 20
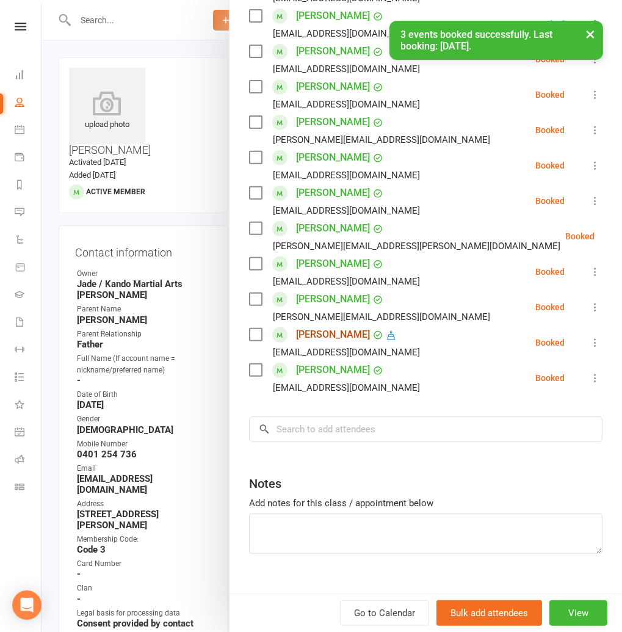
scroll to position [255, 0]
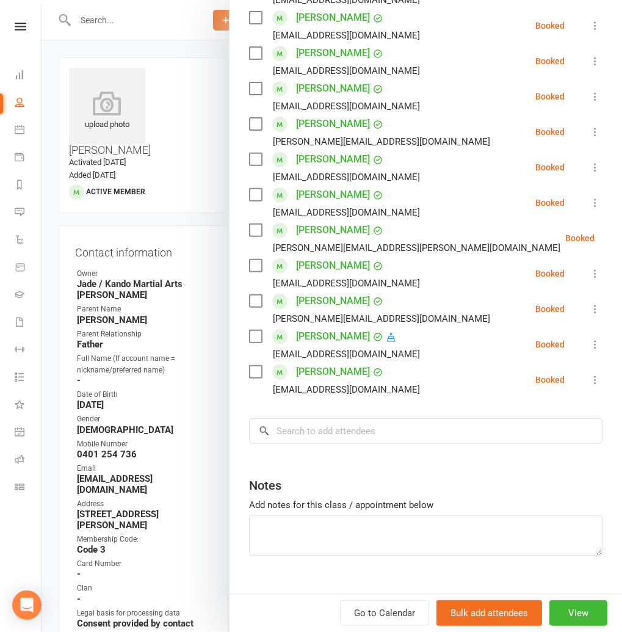
click at [101, 198] on div at bounding box center [332, 316] width 580 height 632
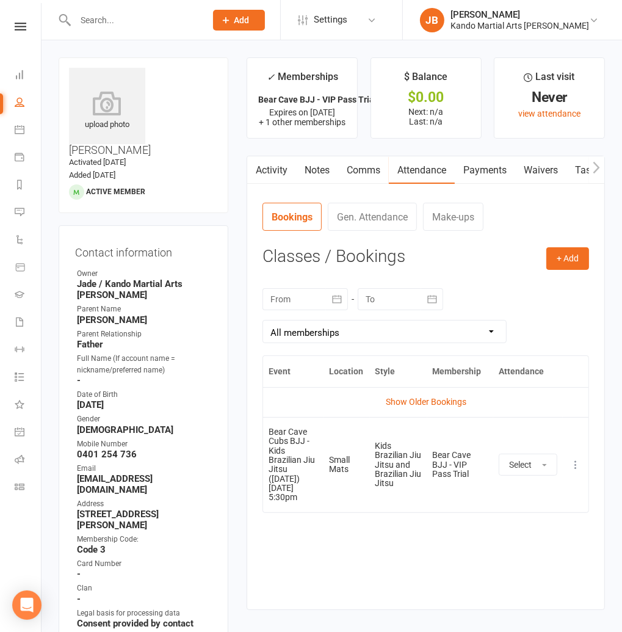
scroll to position [0, 2]
click at [529, 171] on link "Waivers" at bounding box center [538, 170] width 51 height 28
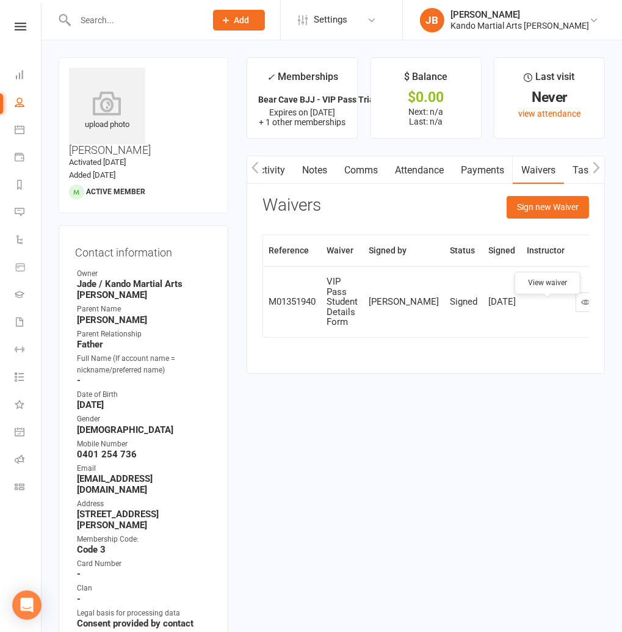
click at [581, 306] on icon at bounding box center [585, 301] width 9 height 9
click at [26, 25] on link at bounding box center [20, 27] width 43 height 8
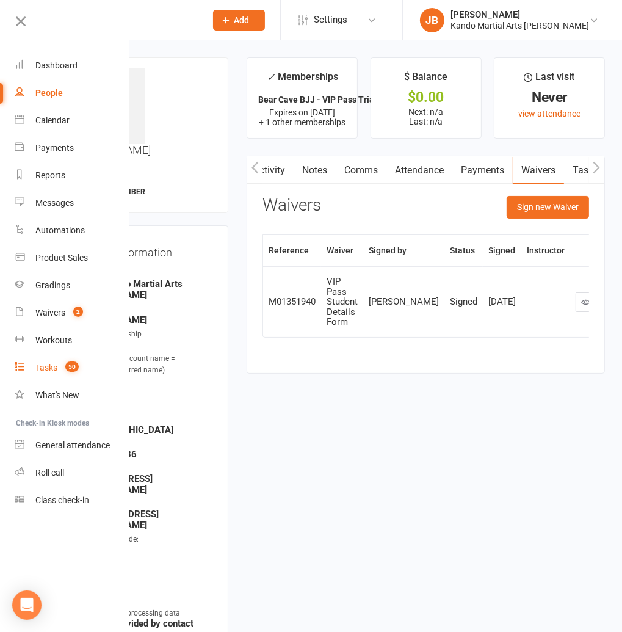
click at [47, 369] on div "Tasks" at bounding box center [46, 368] width 22 height 10
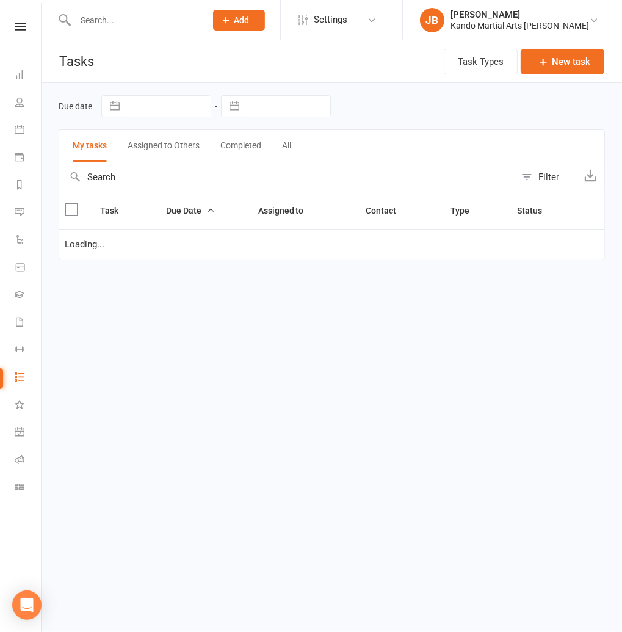
select select "started"
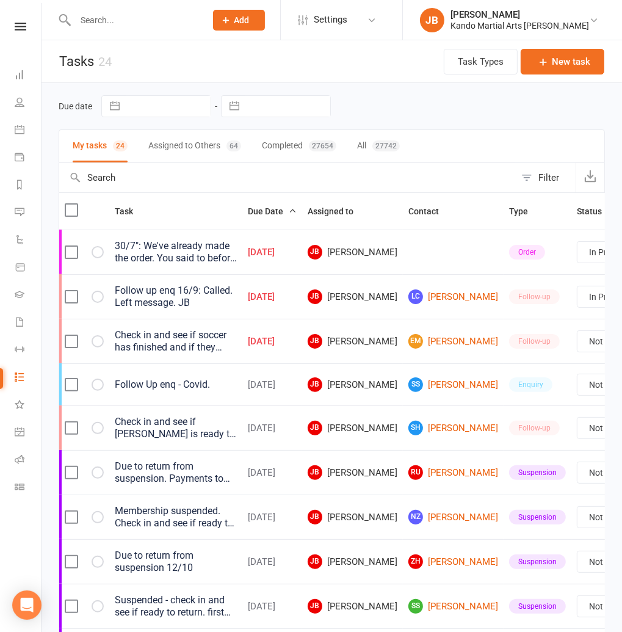
click at [392, 145] on div "27742" at bounding box center [385, 145] width 27 height 11
select select "started"
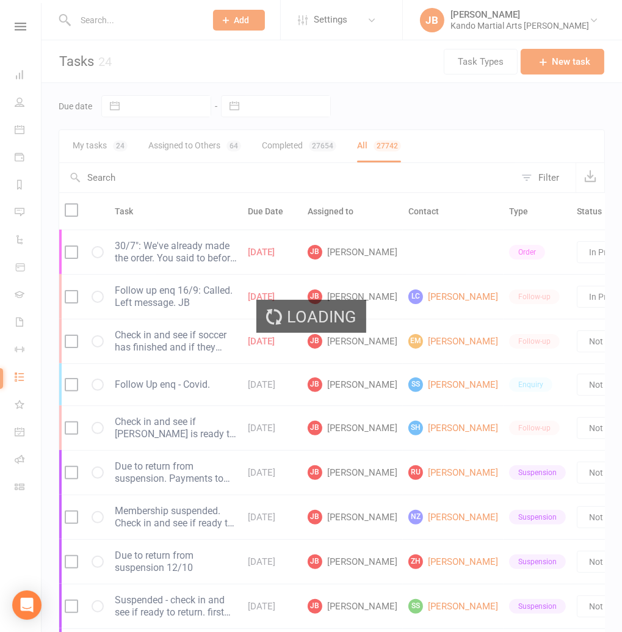
select select "started"
select select "finished"
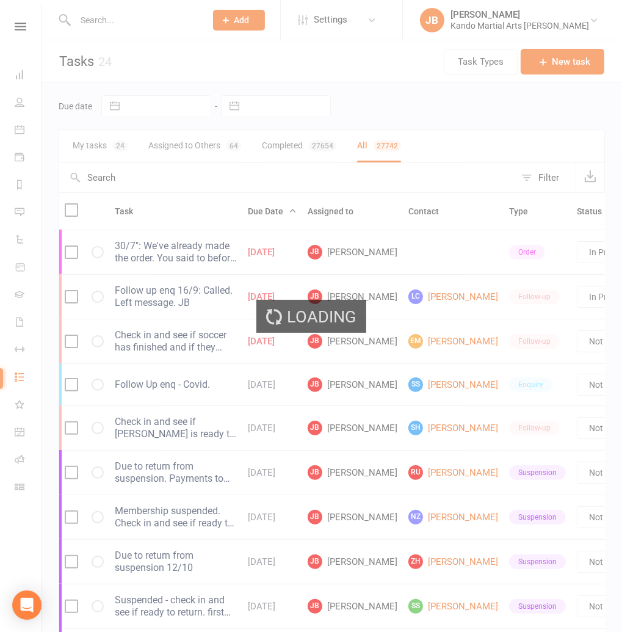
select select "finished"
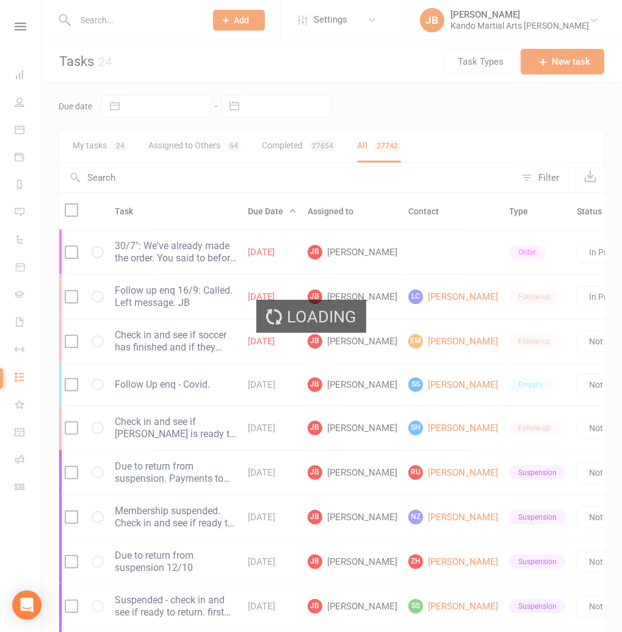
select select "finished"
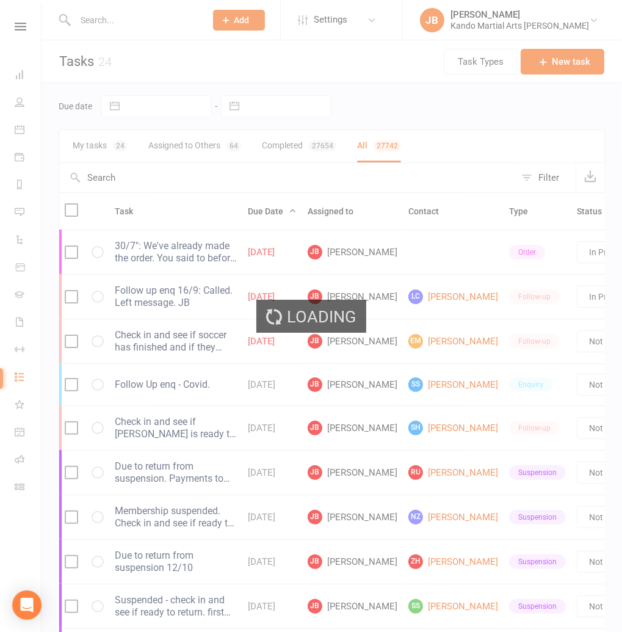
select select "finished"
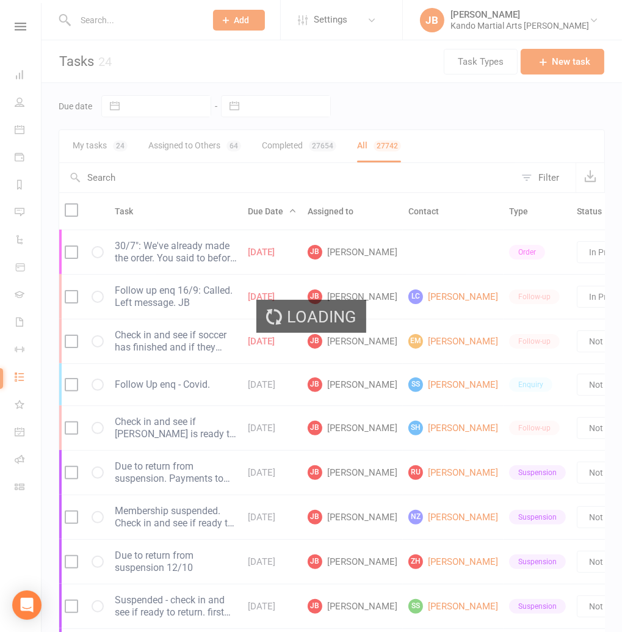
select select "finished"
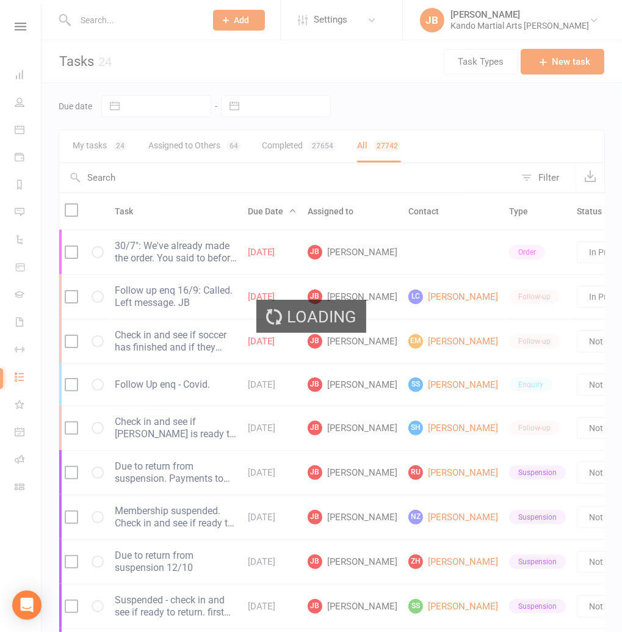
select select "finished"
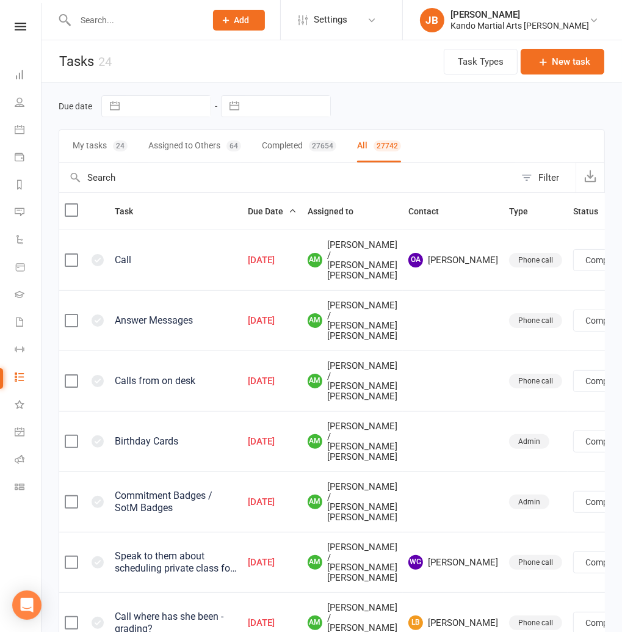
select select "finished"
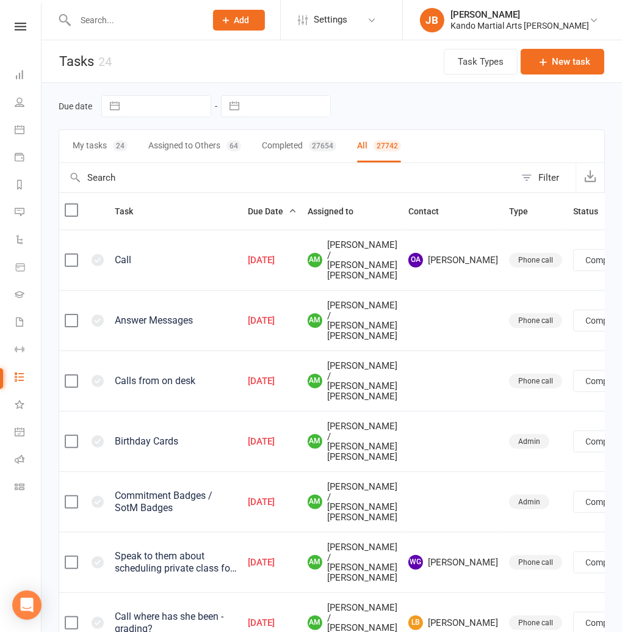
select select "finished"
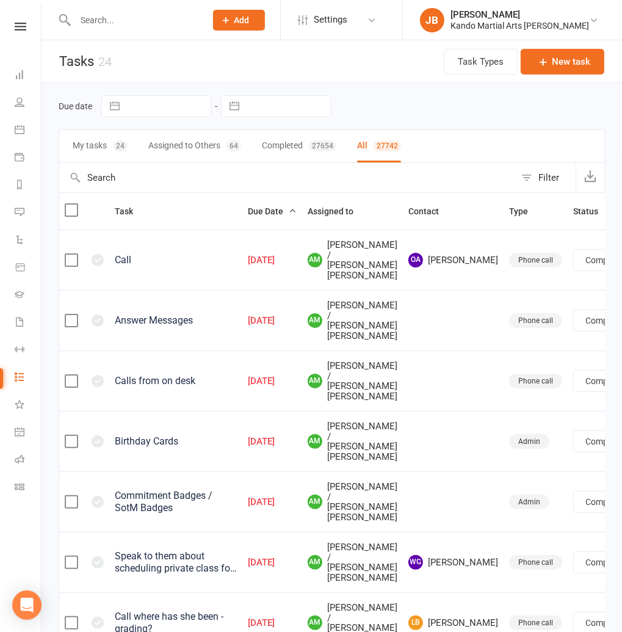
select select "finished"
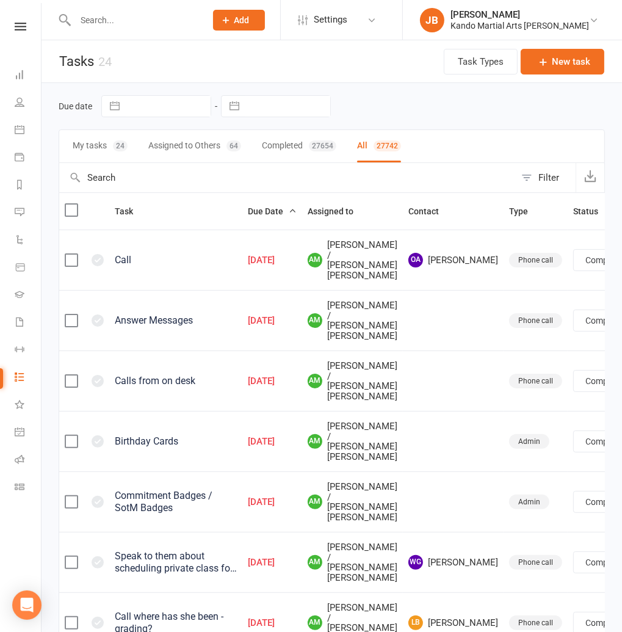
select select "finished"
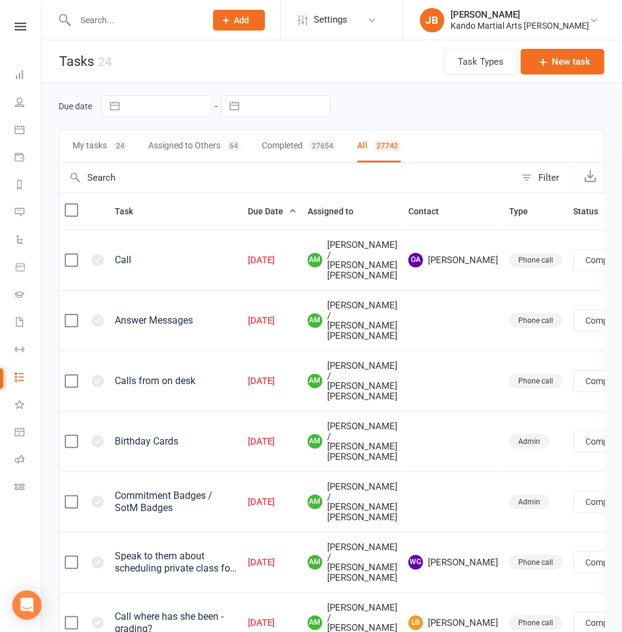
select select "finished"
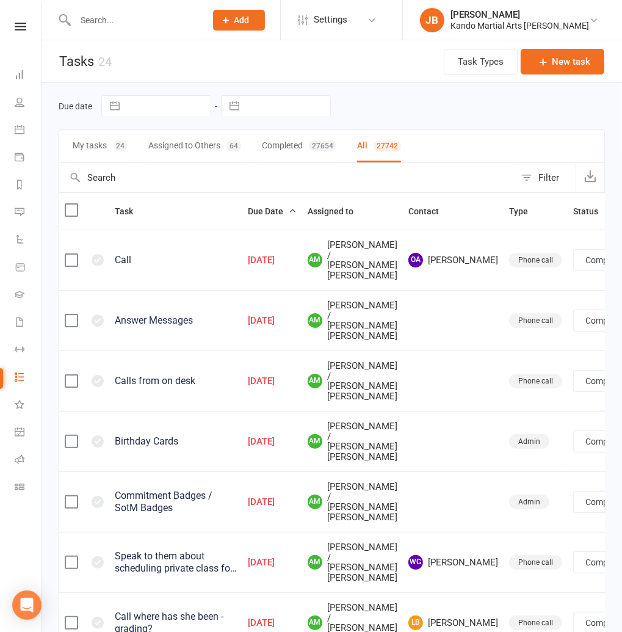
click at [524, 176] on button "Filter" at bounding box center [545, 177] width 60 height 29
select select "finished"
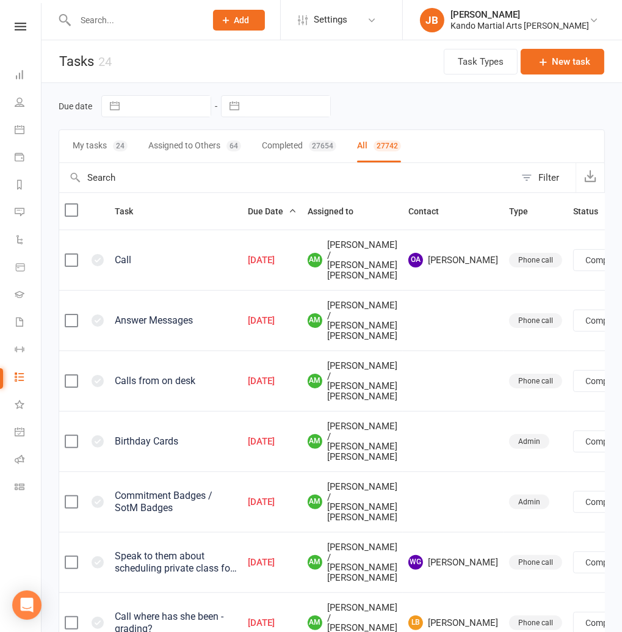
select select "finished"
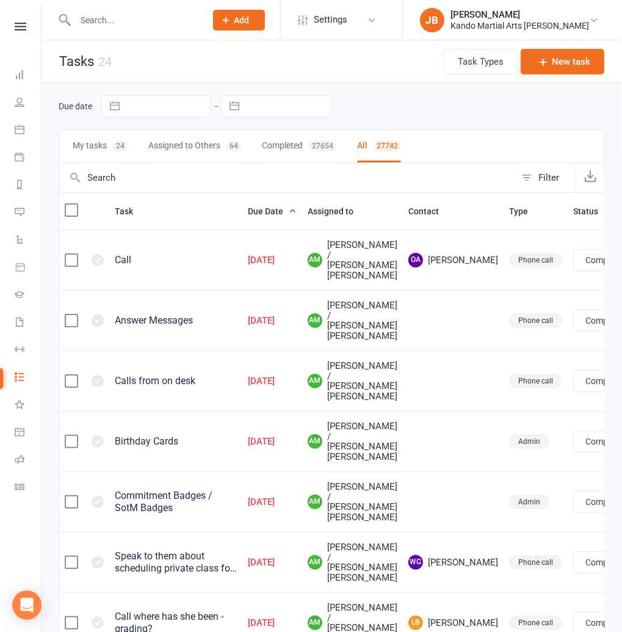
select select "finished"
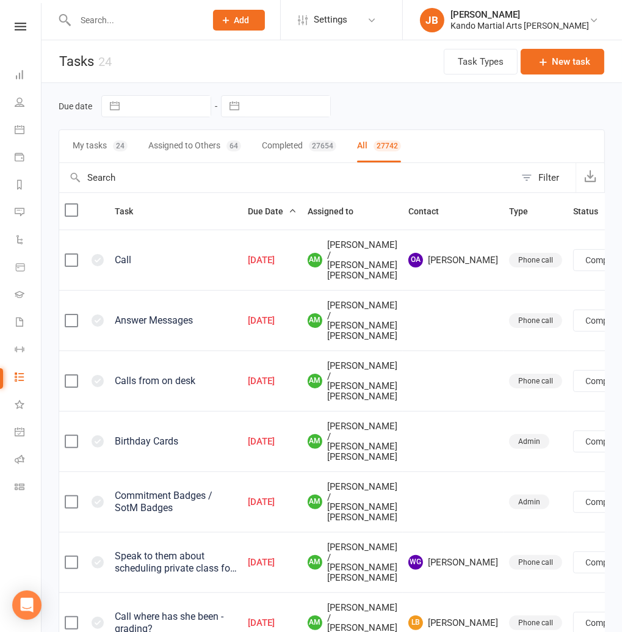
select select "finished"
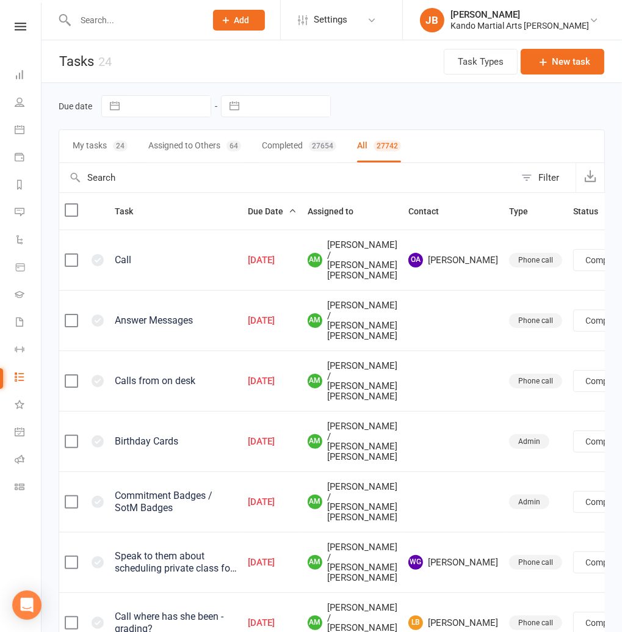
select select "finished"
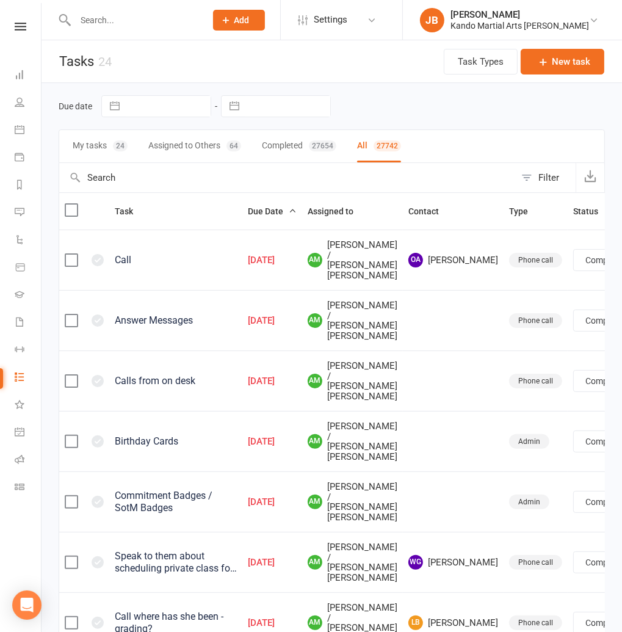
select select "finished"
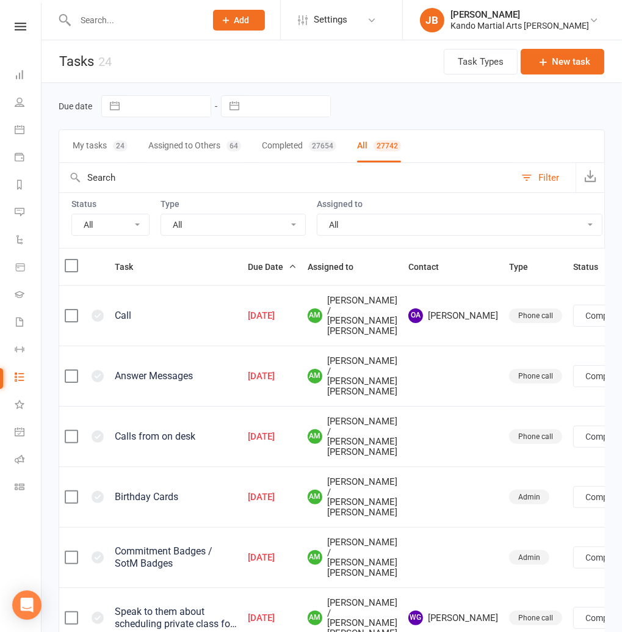
click at [103, 227] on select "All Incomplete Not Started In Progress Waiting Complete" at bounding box center [110, 224] width 77 height 21
select select "incomplete"
click at [72, 214] on select "All Incomplete Not Started In Progress Waiting Complete" at bounding box center [110, 224] width 77 height 21
click at [196, 226] on select "All Admin Bbpc - black belt prep course Cancellation Enquiry Follow-up In-class…" at bounding box center [233, 224] width 144 height 21
select select "finished"
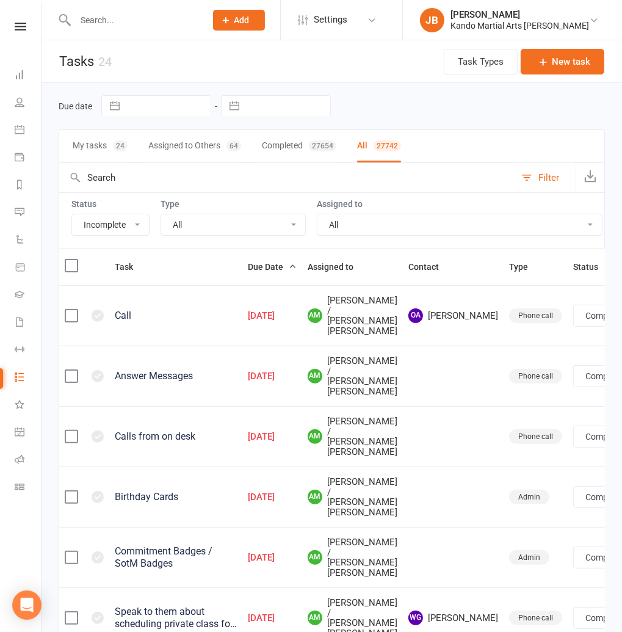
select select "finished"
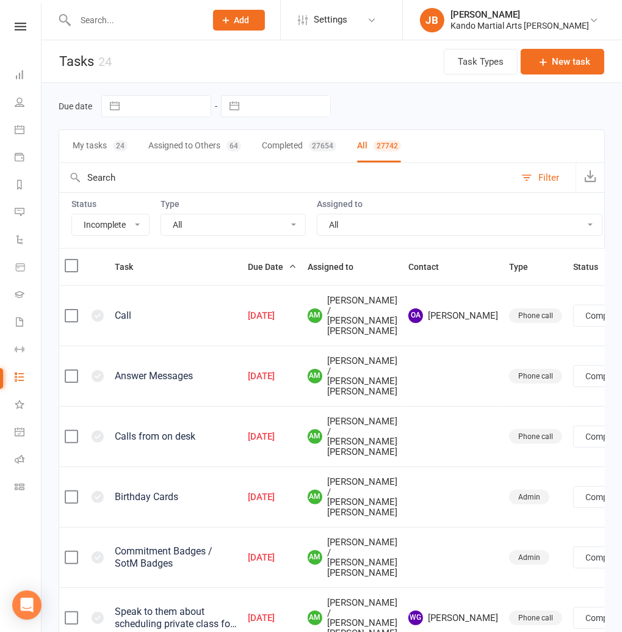
select select "finished"
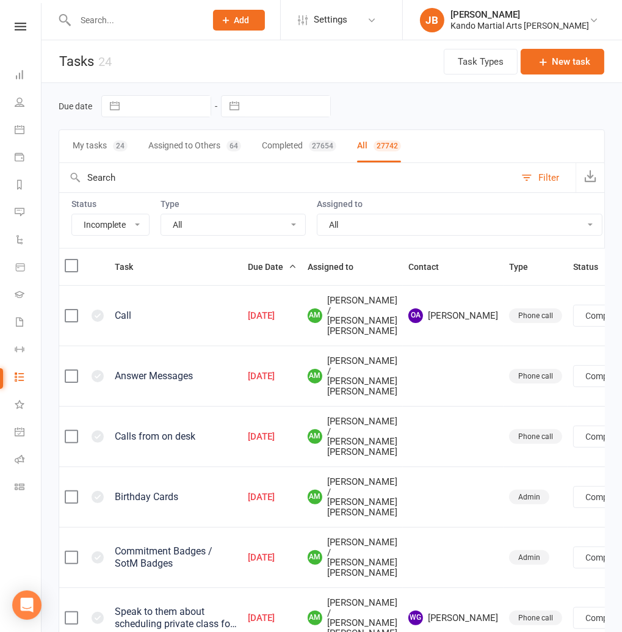
select select "finished"
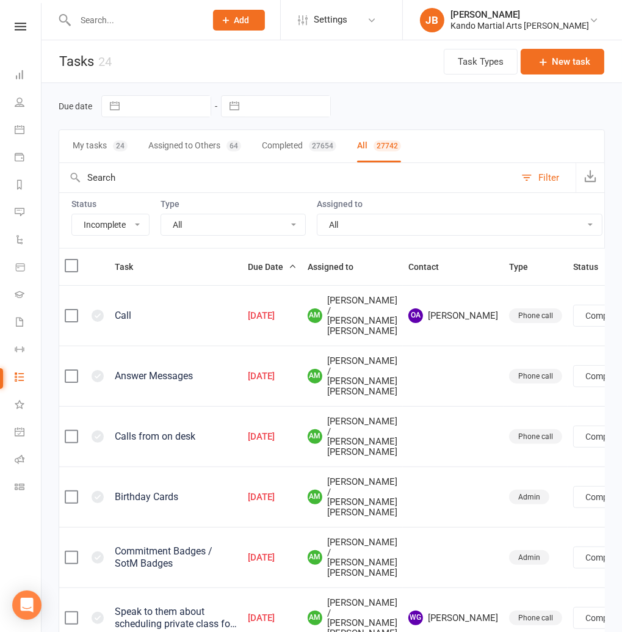
select select "finished"
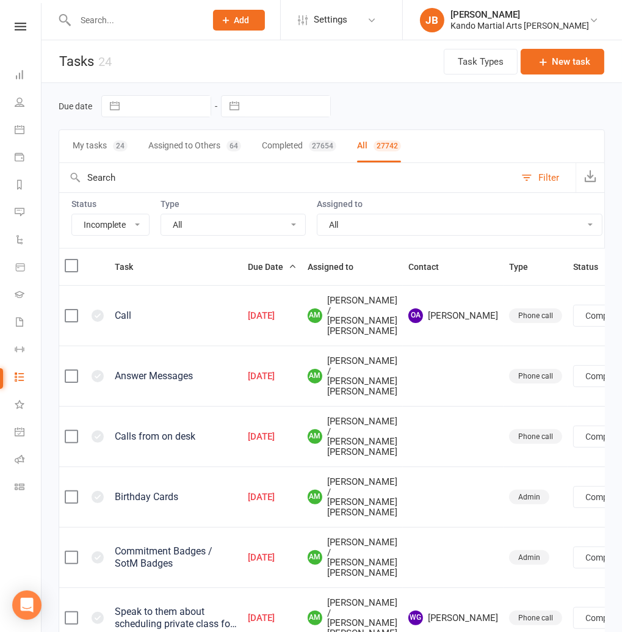
select select "finished"
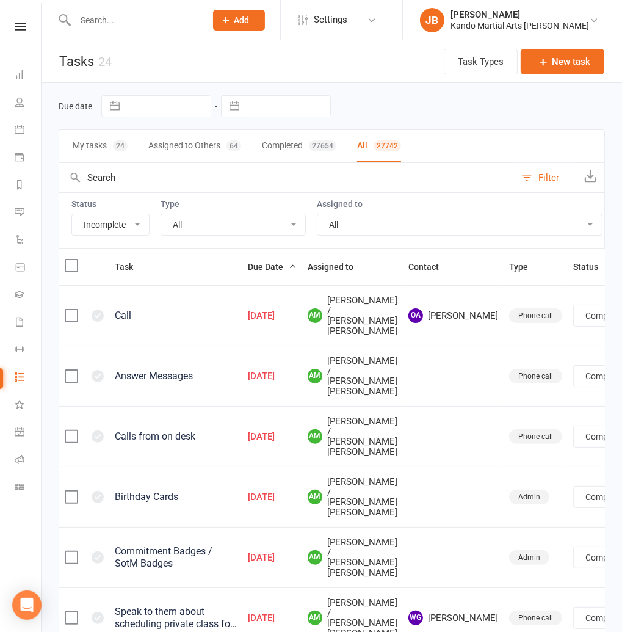
select select "finished"
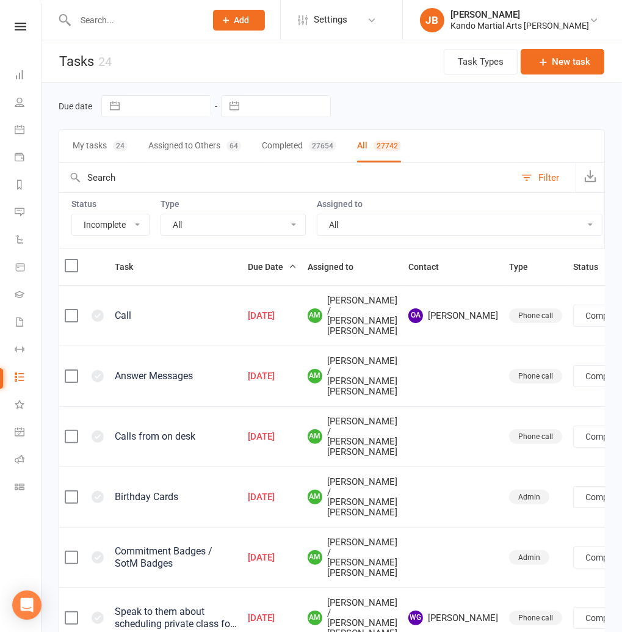
select select "finished"
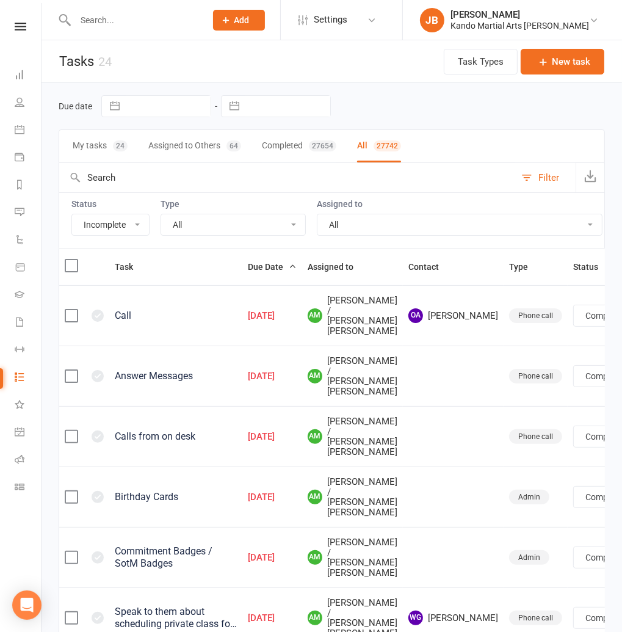
select select "finished"
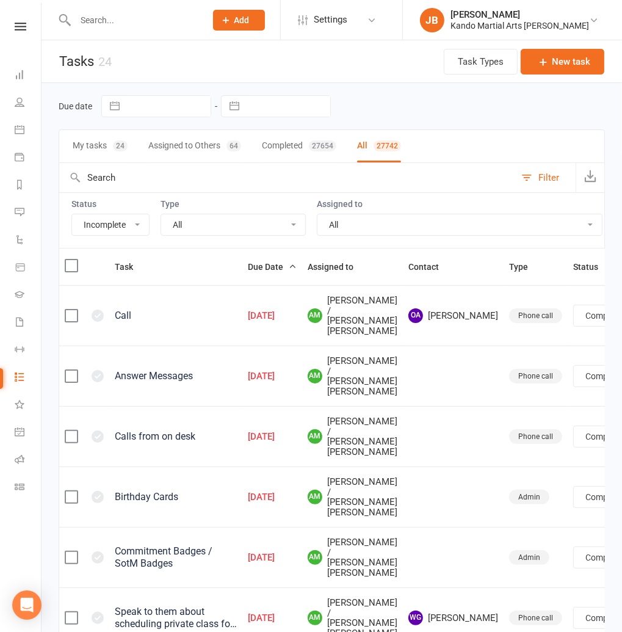
select select "finished"
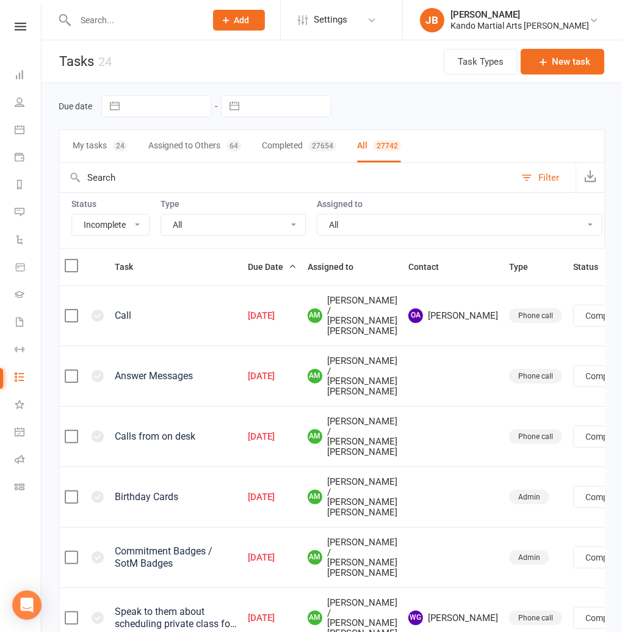
select select "finished"
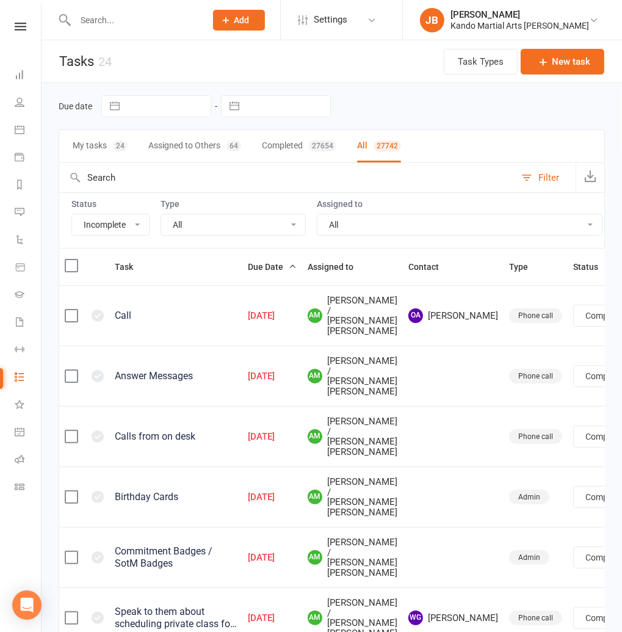
select select "finished"
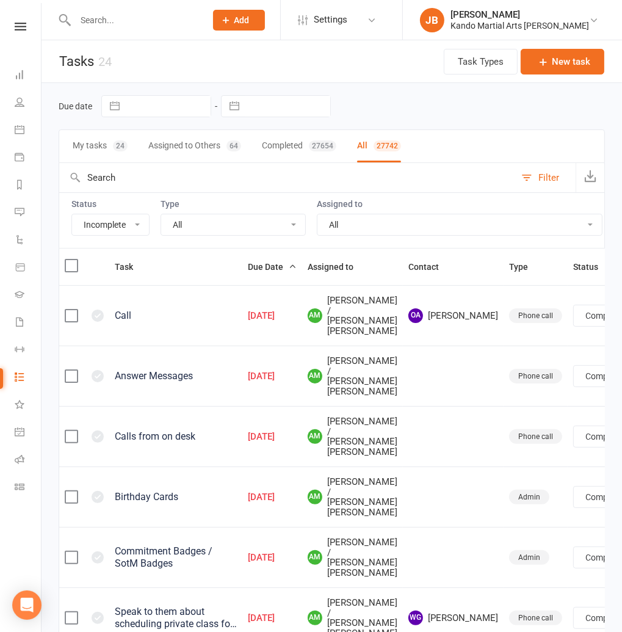
select select "finished"
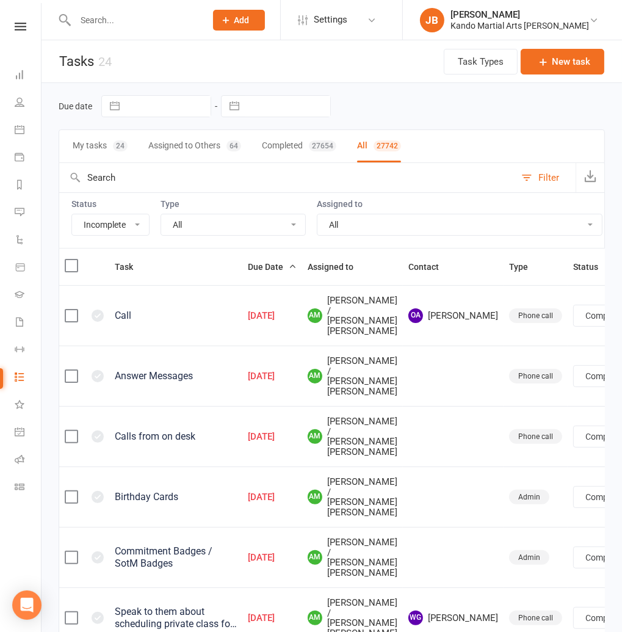
select select "finished"
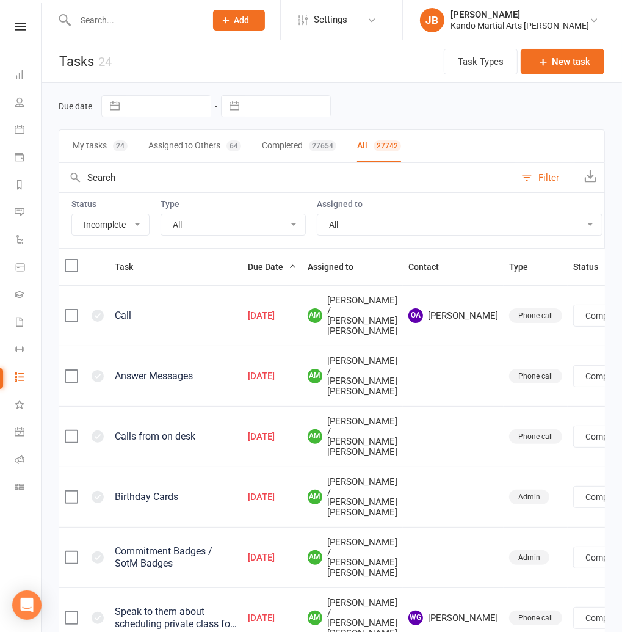
select select "finished"
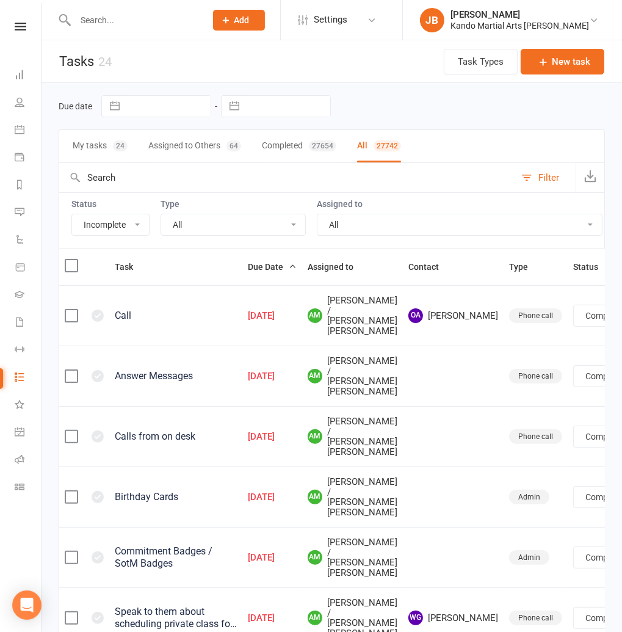
select select "finished"
select select "started"
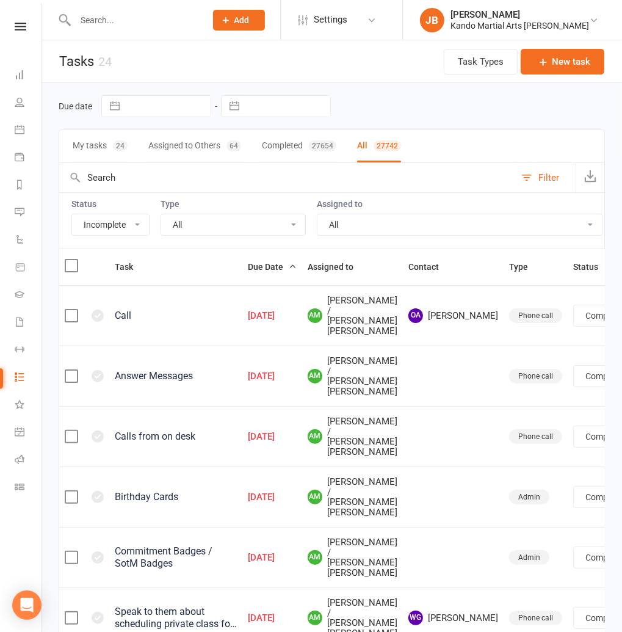
select select "started"
select select "waiting"
select select "started"
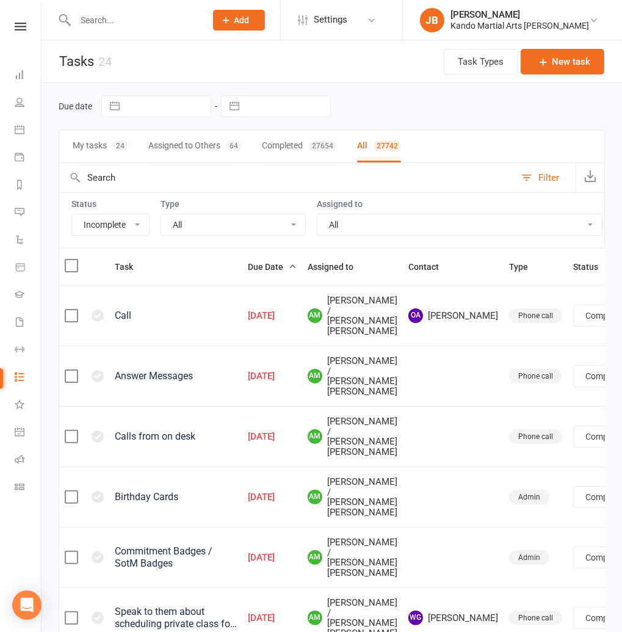
select select "started"
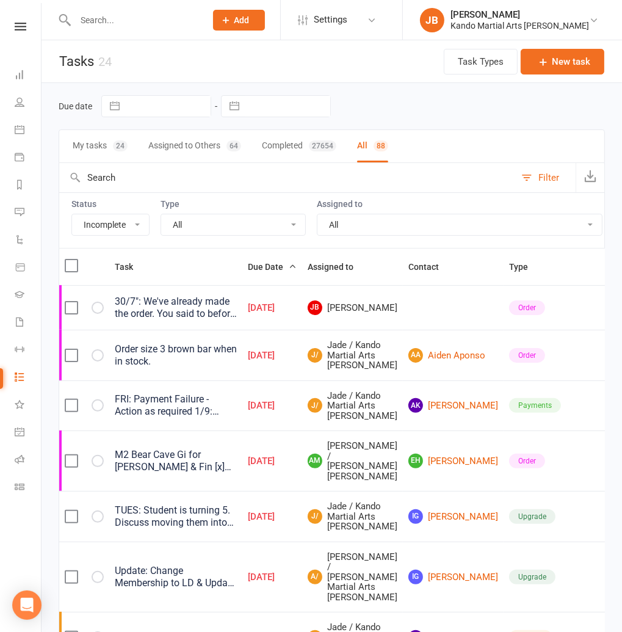
select select "15046"
click at [161, 214] on select "All Admin Bbpc - black belt prep course Cancellation Enquiry Follow-up In-class…" at bounding box center [233, 224] width 144 height 21
select select "started"
select select "waiting"
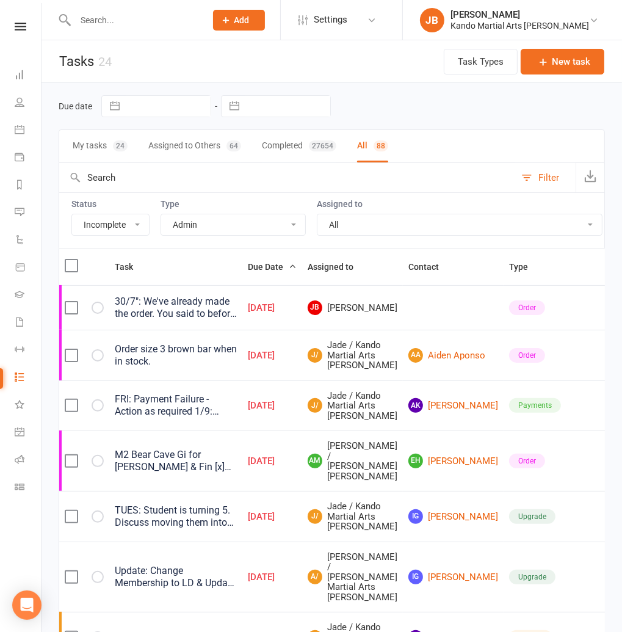
select select "waiting"
select select "started"
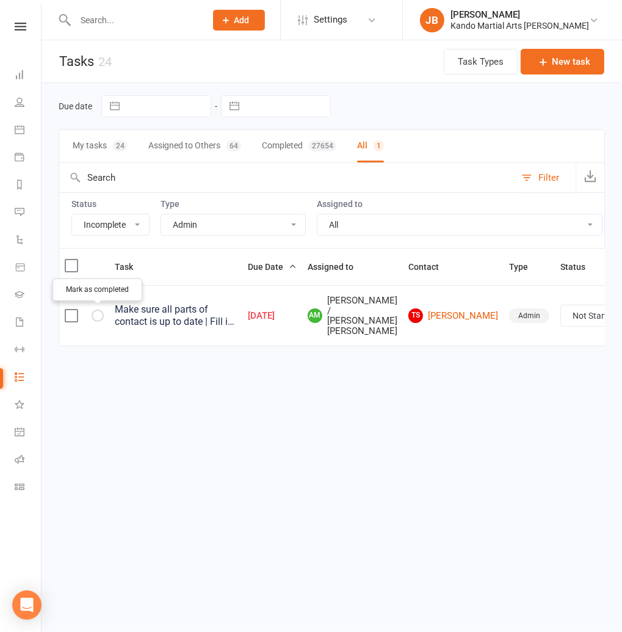
click at [0, 0] on icon "button" at bounding box center [0, 0] width 0 height 0
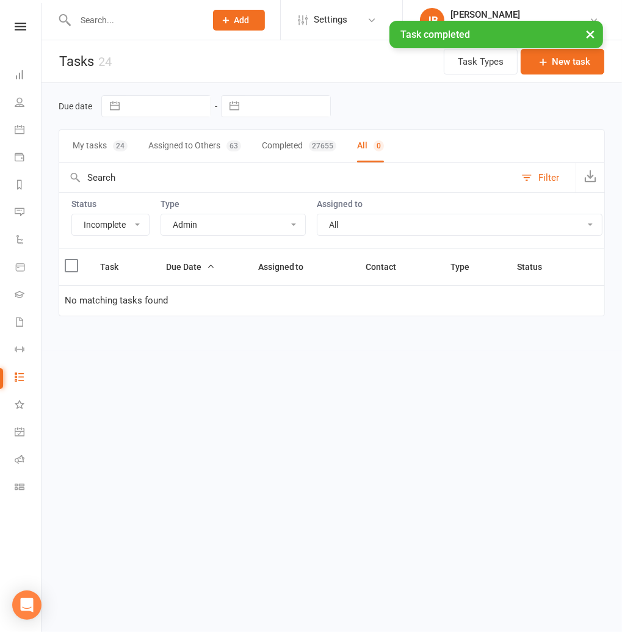
click at [184, 228] on select "All Admin Bbpc - black belt prep course Cancellation Enquiry Follow-up In-class…" at bounding box center [233, 224] width 144 height 21
click at [161, 214] on select "All Admin Bbpc - black belt prep course Cancellation Enquiry Follow-up In-class…" at bounding box center [233, 224] width 144 height 21
click at [186, 223] on select "All Admin Bbpc - black belt prep course Cancellation Enquiry Follow-up In-class…" at bounding box center [233, 224] width 144 height 21
click at [161, 214] on select "All Admin Bbpc - black belt prep course Cancellation Enquiry Follow-up In-class…" at bounding box center [233, 224] width 144 height 21
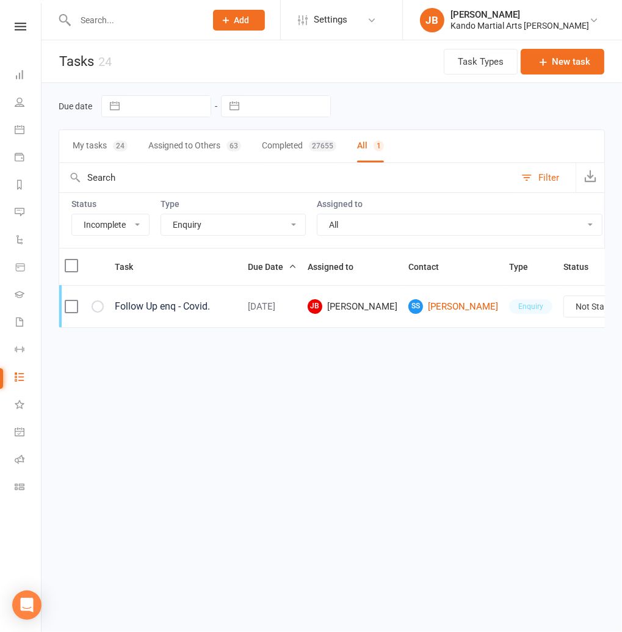
click at [184, 222] on select "All Admin Bbpc - black belt prep course Cancellation Enquiry Follow-up In-class…" at bounding box center [233, 224] width 144 height 21
click at [161, 214] on select "All Admin Bbpc - black belt prep course Cancellation Enquiry Follow-up In-class…" at bounding box center [233, 224] width 144 height 21
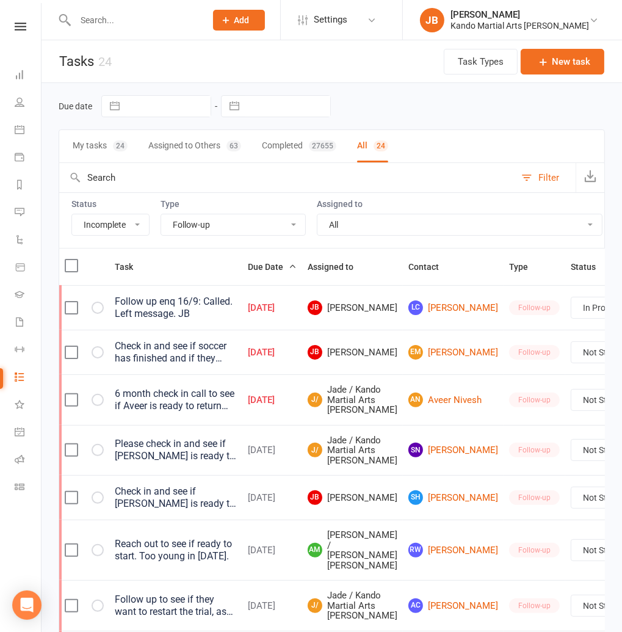
click at [187, 225] on select "All Admin Bbpc - black belt prep course Cancellation Enquiry Follow-up In-class…" at bounding box center [233, 224] width 144 height 21
click at [161, 214] on select "All Admin Bbpc - black belt prep course Cancellation Enquiry Follow-up In-class…" at bounding box center [233, 224] width 144 height 21
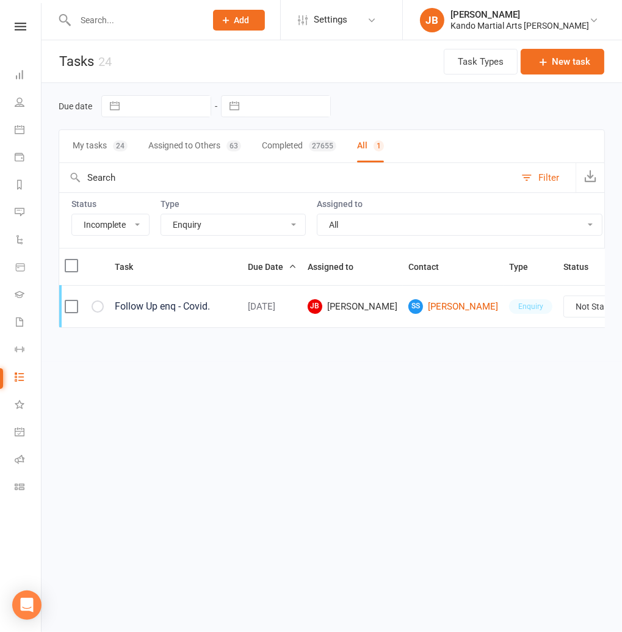
click at [188, 228] on select "All Admin Bbpc - black belt prep course Cancellation Enquiry Follow-up In-class…" at bounding box center [233, 224] width 144 height 21
click at [161, 214] on select "All Admin Bbpc - black belt prep course Cancellation Enquiry Follow-up In-class…" at bounding box center [233, 224] width 144 height 21
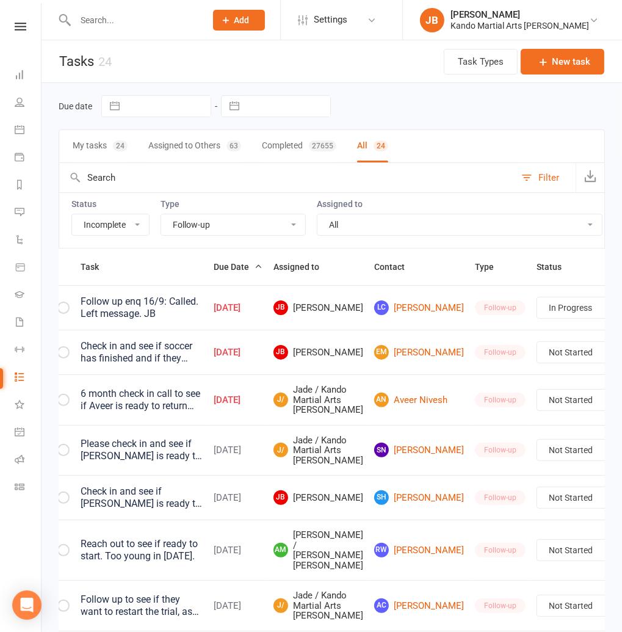
scroll to position [0, 32]
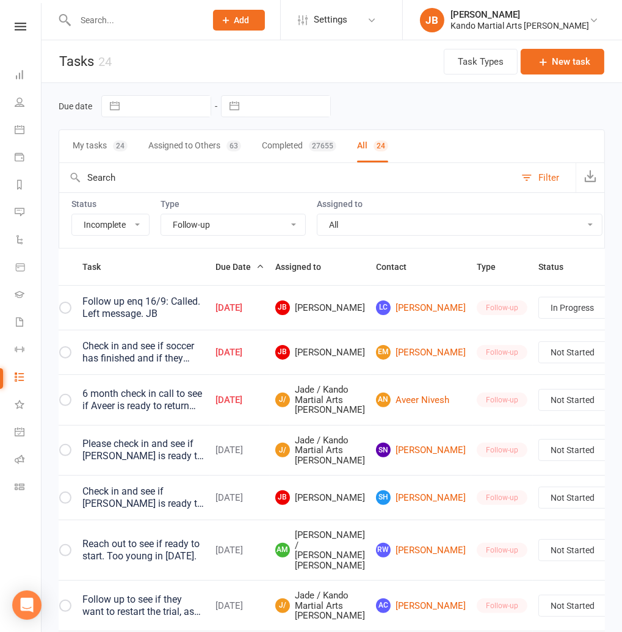
click at [546, 397] on link "Edit" at bounding box center [539, 399] width 121 height 24
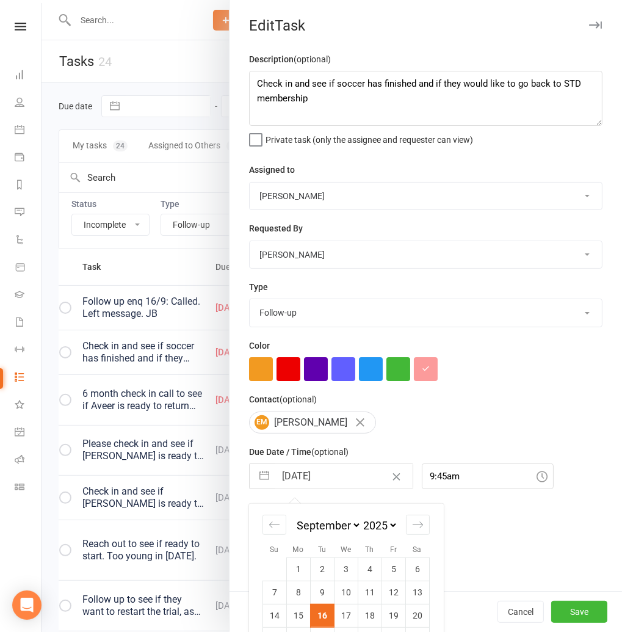
click at [300, 485] on input "[DATE]" at bounding box center [343, 476] width 137 height 24
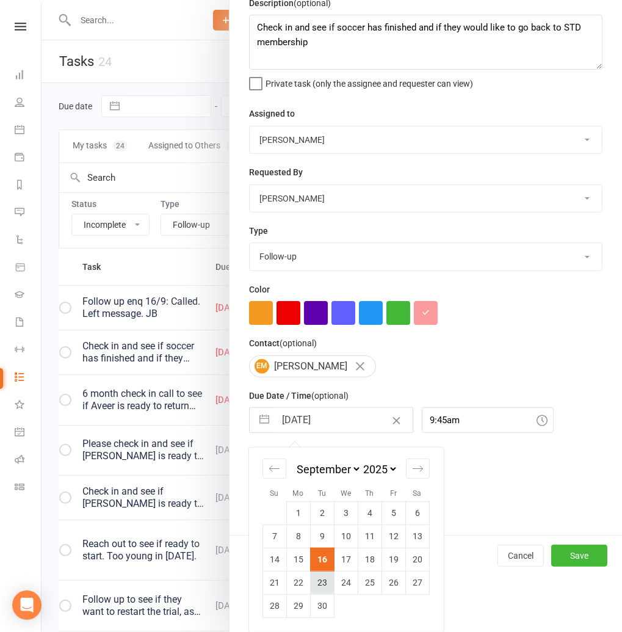
scroll to position [56, 0]
drag, startPoint x: 324, startPoint y: 583, endPoint x: 422, endPoint y: 596, distance: 99.0
click at [324, 583] on td "23" at bounding box center [323, 582] width 24 height 23
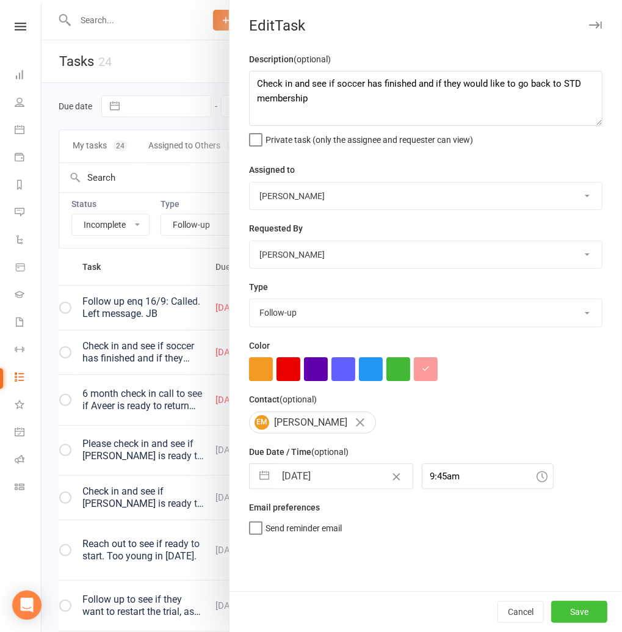
click at [572, 615] on button "Save" at bounding box center [579, 612] width 56 height 22
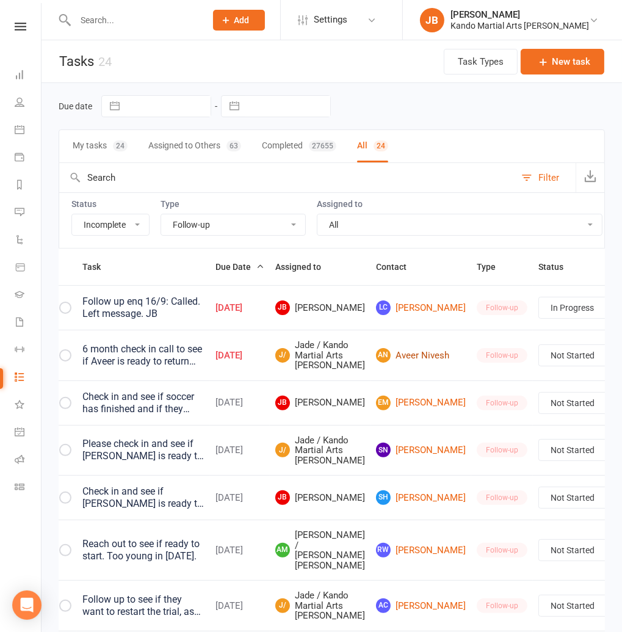
click at [380, 361] on link "AN Aveer Nivesh" at bounding box center [421, 355] width 90 height 15
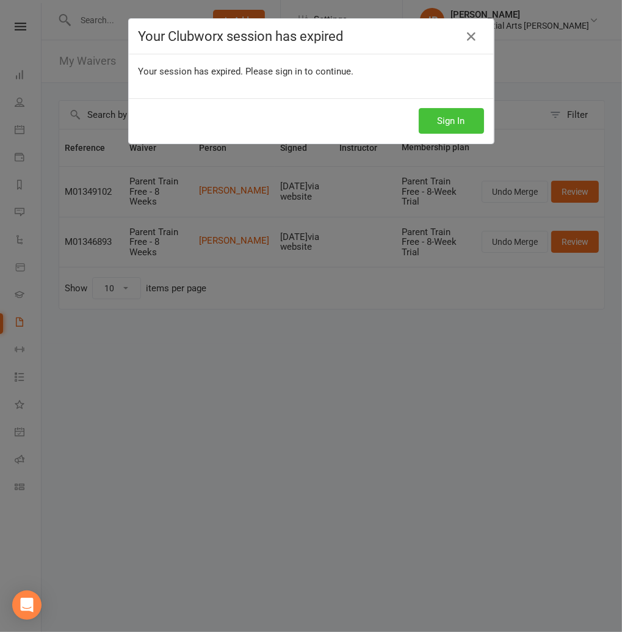
click at [449, 117] on button "Sign In" at bounding box center [451, 121] width 65 height 26
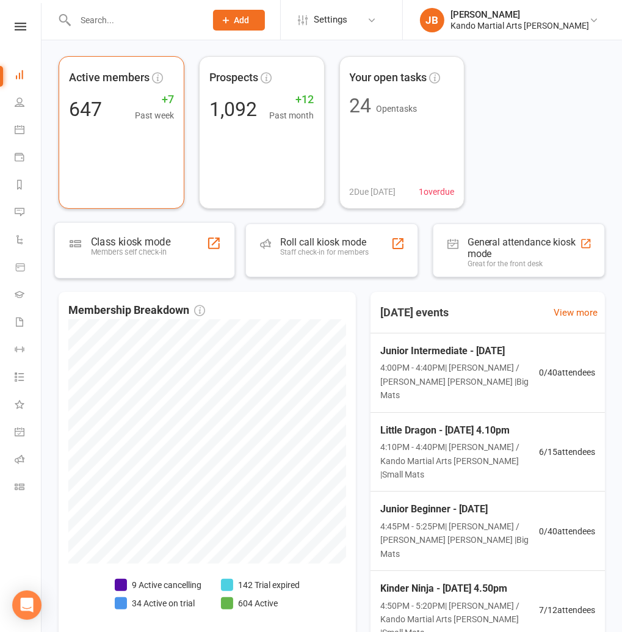
scroll to position [49, 0]
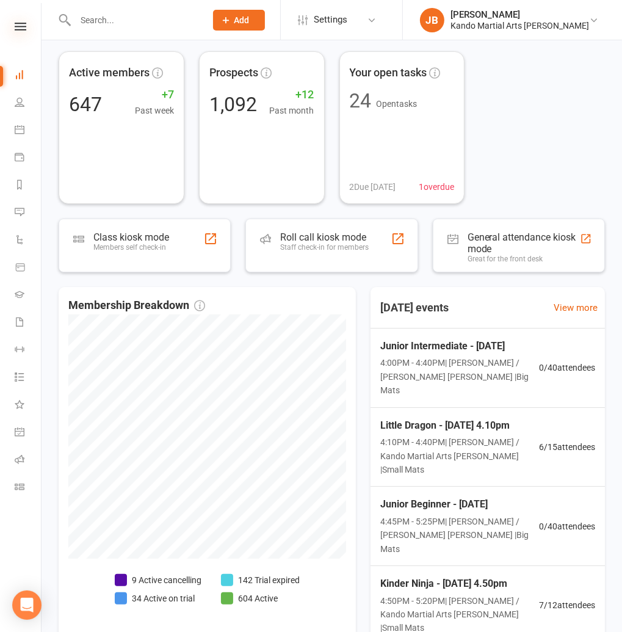
click at [20, 23] on icon at bounding box center [21, 27] width 12 height 8
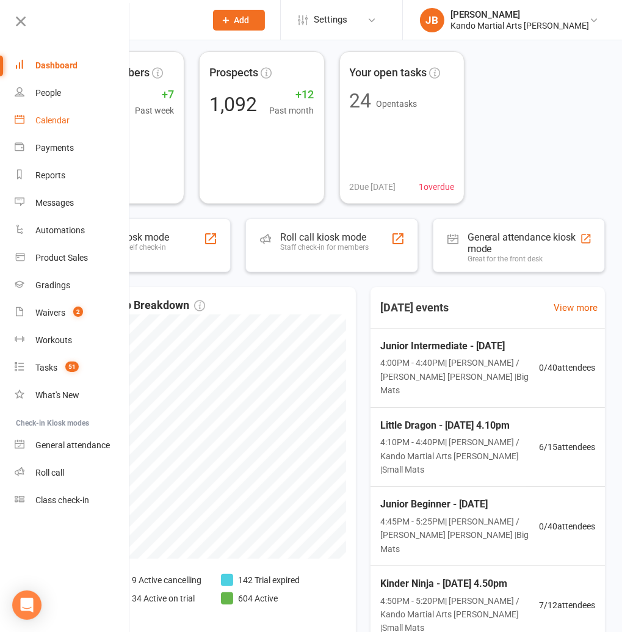
click at [49, 125] on link "Calendar" at bounding box center [72, 120] width 115 height 27
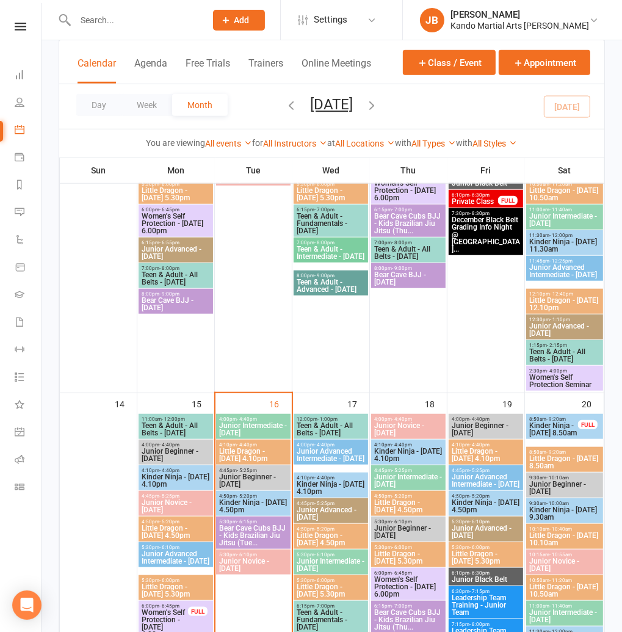
scroll to position [825, 0]
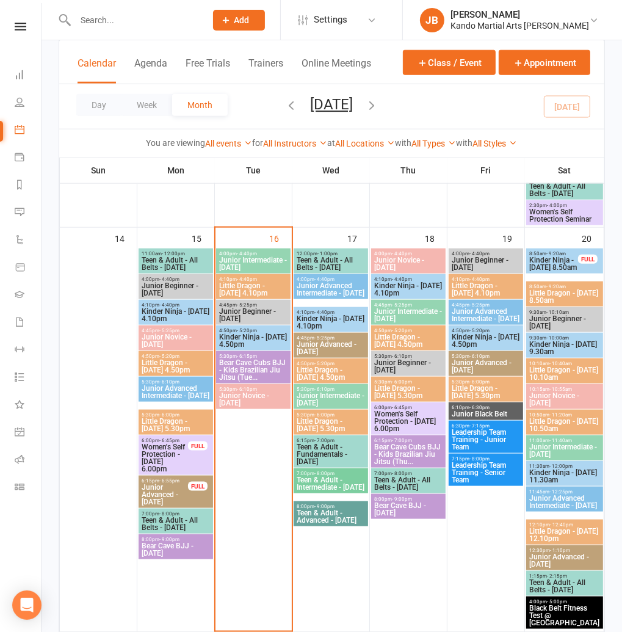
click at [253, 287] on span "Little Dragon - Tuesday 4.10pm" at bounding box center [254, 289] width 70 height 15
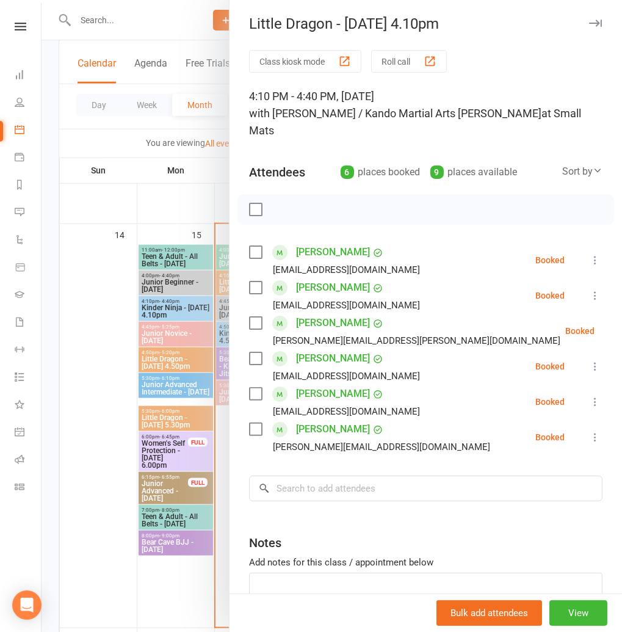
scroll to position [829, 0]
click at [135, 31] on div at bounding box center [332, 316] width 580 height 632
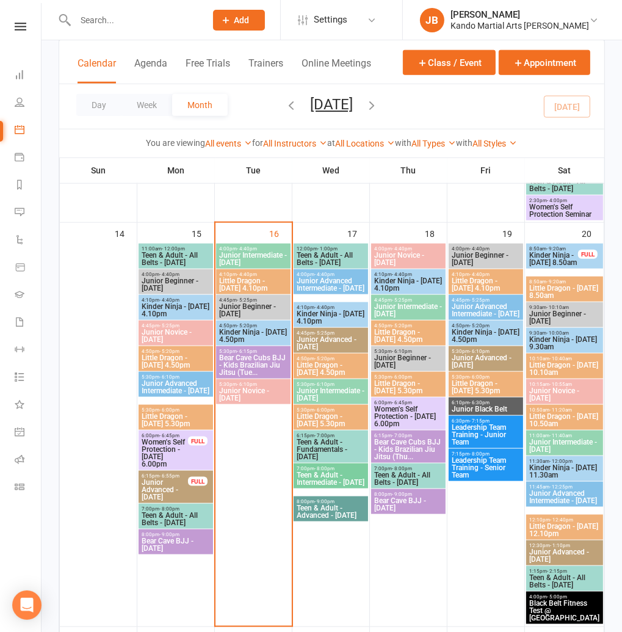
scroll to position [832, 0]
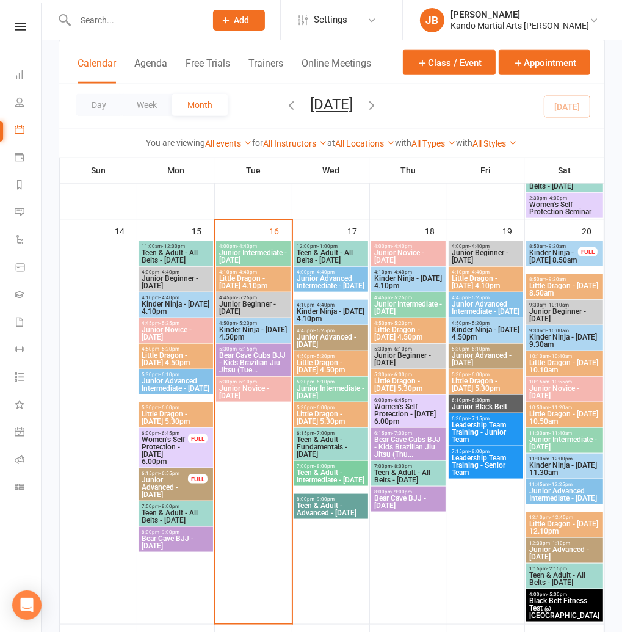
click at [223, 335] on span "Kinder Ninja - Tuesday 4.50pm" at bounding box center [254, 333] width 70 height 15
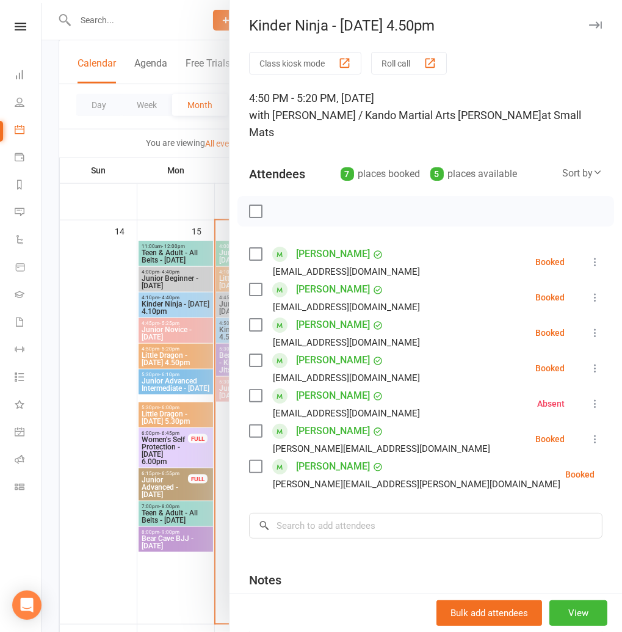
click at [601, 26] on icon "button" at bounding box center [595, 24] width 13 height 7
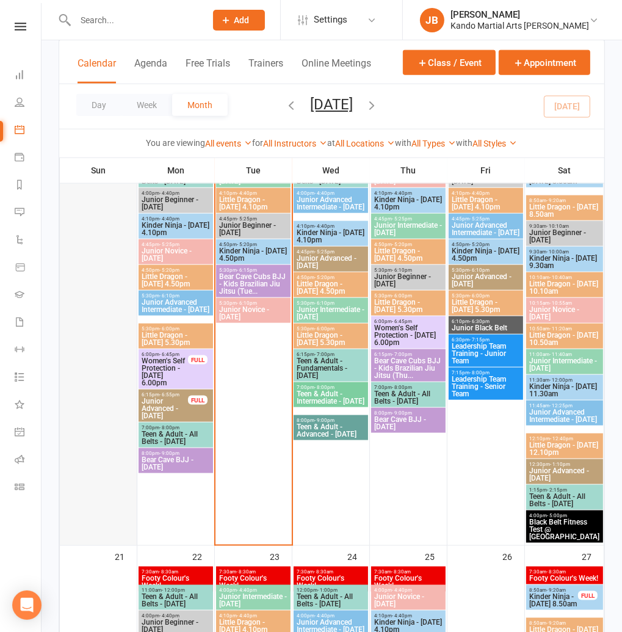
scroll to position [915, 0]
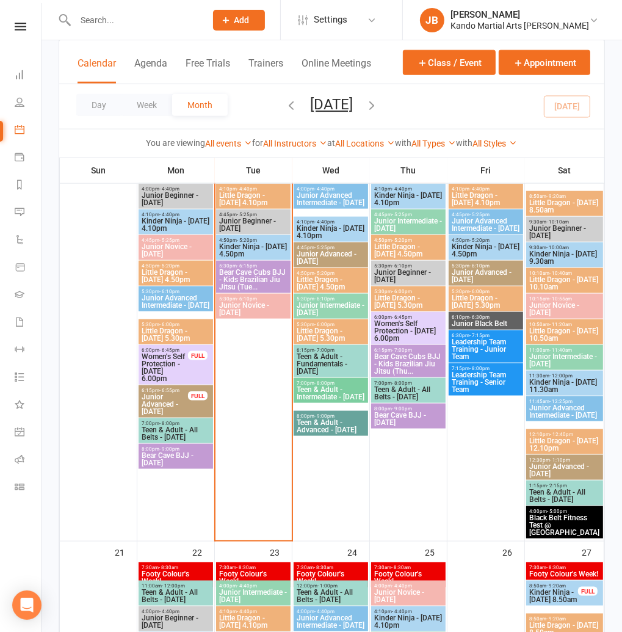
click at [24, 24] on icon at bounding box center [21, 27] width 12 height 8
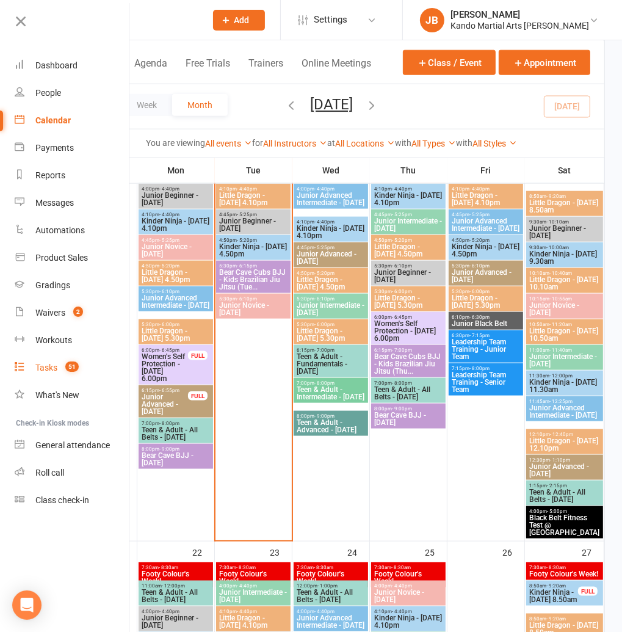
click at [57, 372] on div "Tasks" at bounding box center [46, 368] width 22 height 10
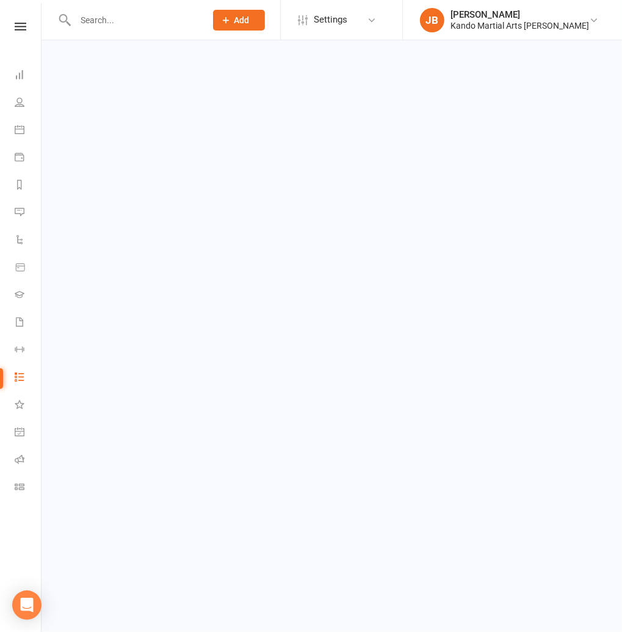
select select "incomplete"
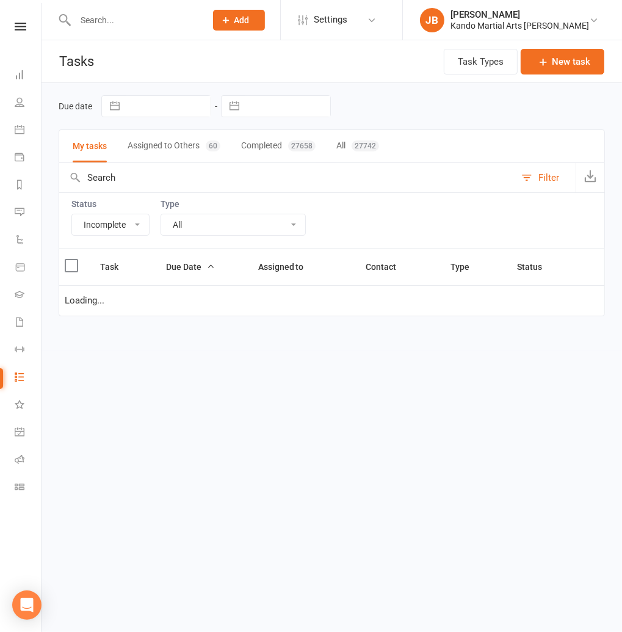
select select "started"
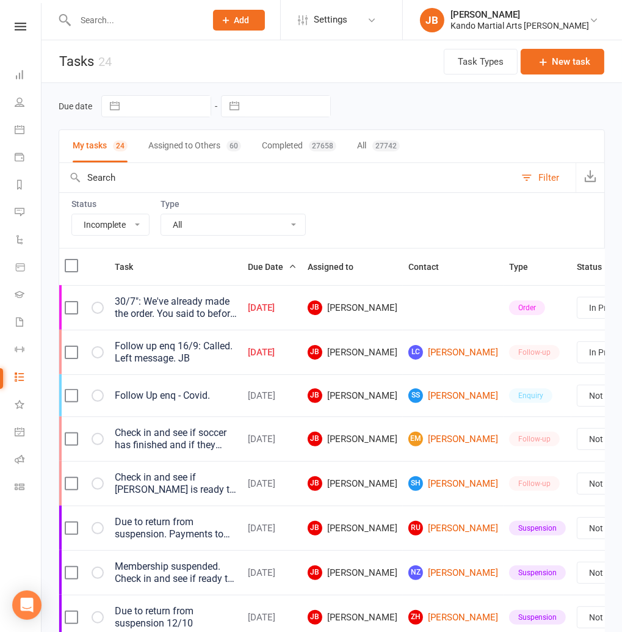
click at [205, 229] on select "All Admin Bbpc - black belt prep course Cancellation Enquiry Follow-up In-class…" at bounding box center [233, 224] width 144 height 21
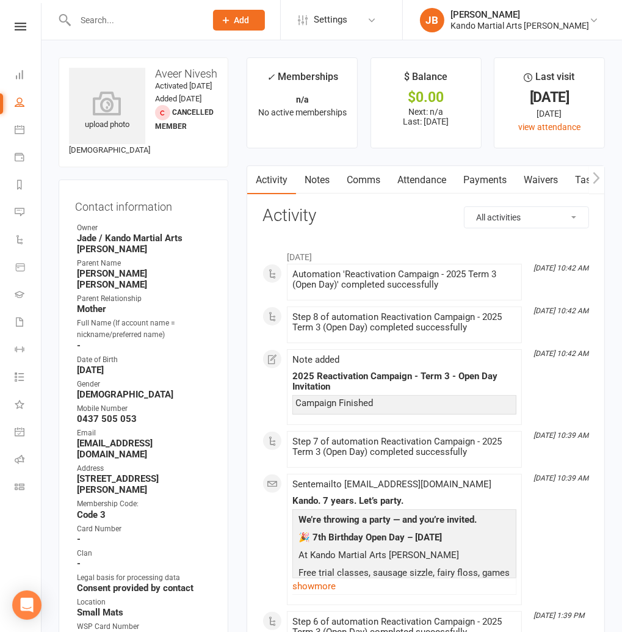
click at [573, 173] on link "Tasks" at bounding box center [587, 180] width 43 height 28
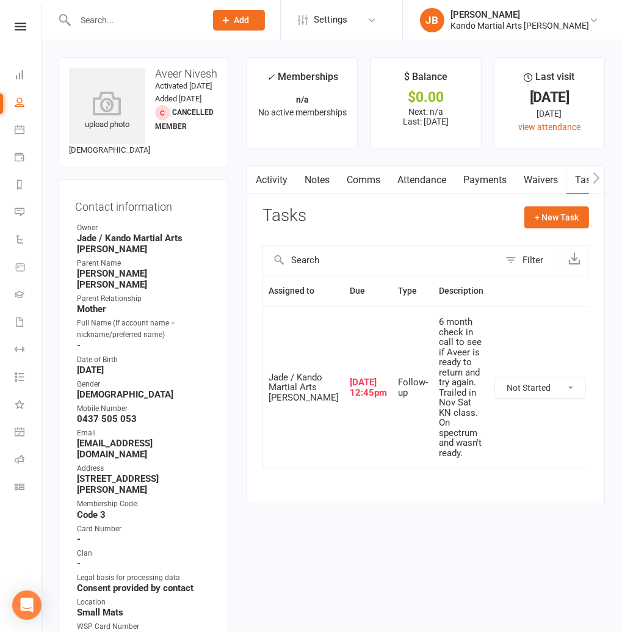
click at [510, 395] on select "Not Started In Progress Waiting Complete" at bounding box center [540, 387] width 90 height 21
click at [495, 385] on select "Not Started In Progress Waiting Complete" at bounding box center [540, 387] width 90 height 21
select select "unstarted"
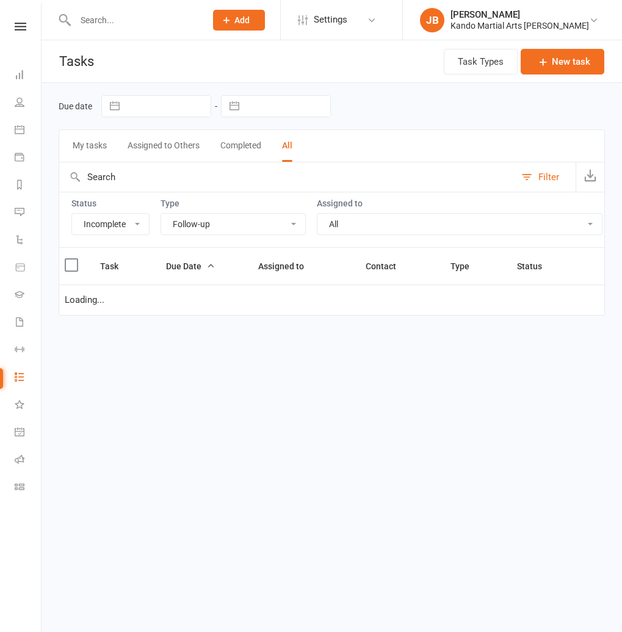
select select "incomplete"
select select "28118"
select select "started"
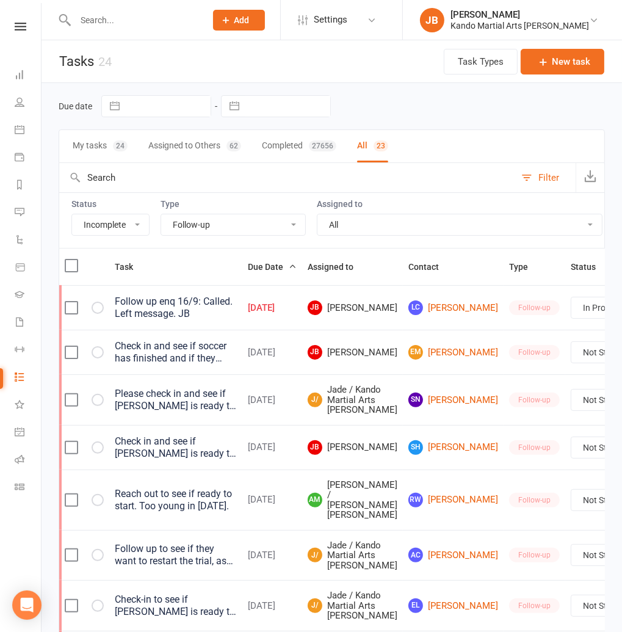
click at [184, 218] on select "All Admin Bbpc - black belt prep course Cancellation Enquiry Follow-up In-class…" at bounding box center [233, 224] width 144 height 21
select select "16411"
click at [161, 214] on select "All Admin Bbpc - black belt prep course Cancellation Enquiry Follow-up In-class…" at bounding box center [233, 224] width 144 height 21
select select "started"
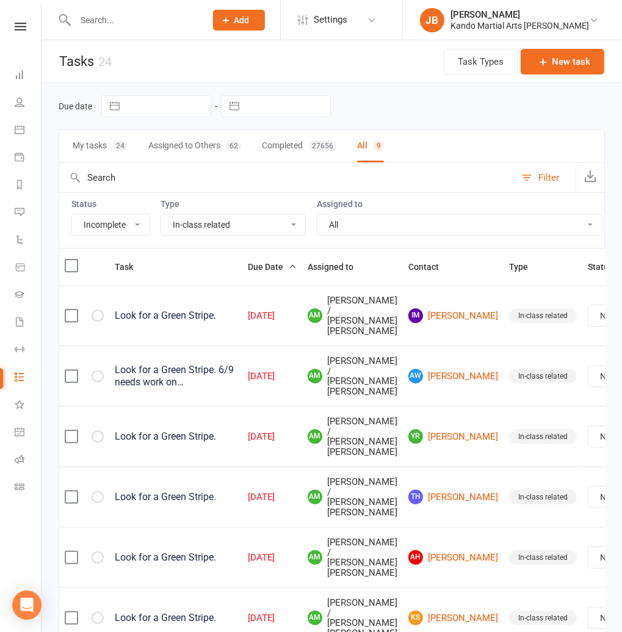
click at [188, 214] on select "All Admin Bbpc - black belt prep course Cancellation Enquiry Follow-up In-class…" at bounding box center [233, 224] width 144 height 21
select select "28119"
click at [161, 214] on select "All Admin Bbpc - black belt prep course Cancellation Enquiry Follow-up In-class…" at bounding box center [233, 224] width 144 height 21
select select "started"
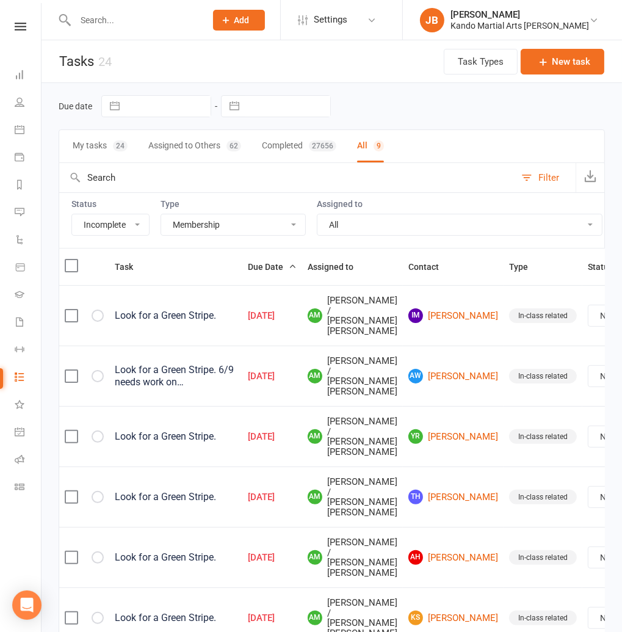
select select "started"
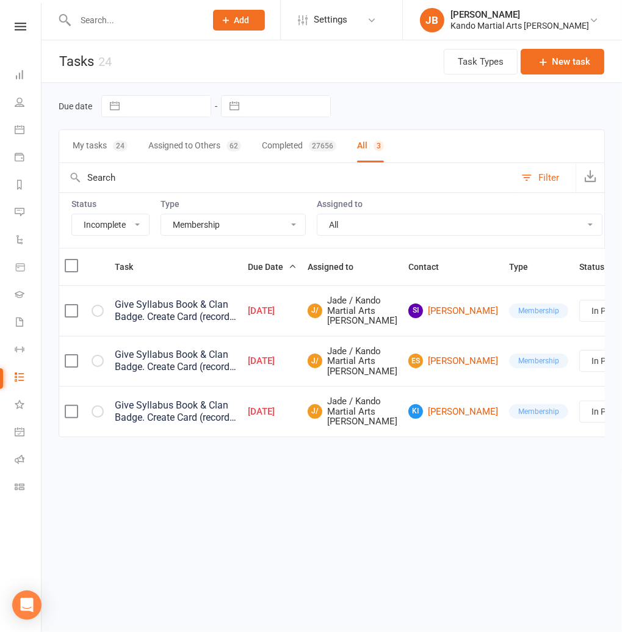
click at [176, 223] on select "All Admin Bbpc - black belt prep course Cancellation Enquiry Follow-up In-class…" at bounding box center [233, 224] width 144 height 21
select select "23793"
click at [161, 214] on select "All Admin Bbpc - black belt prep course Cancellation Enquiry Follow-up In-class…" at bounding box center [233, 224] width 144 height 21
select select "started"
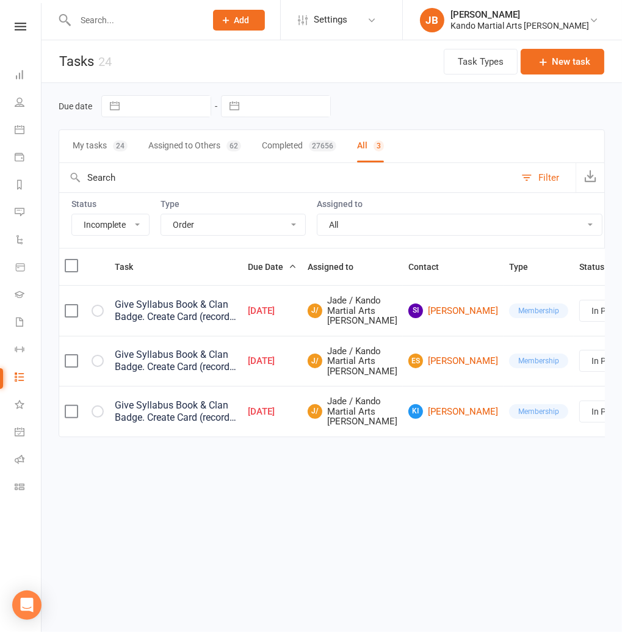
select select "started"
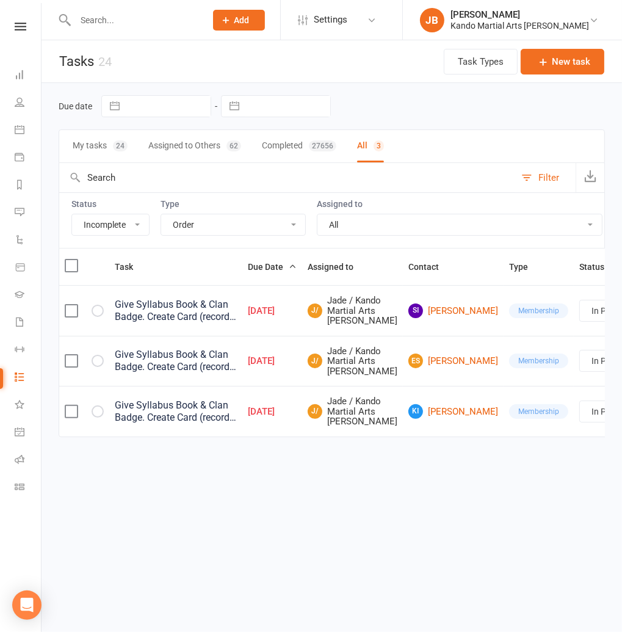
select select "started"
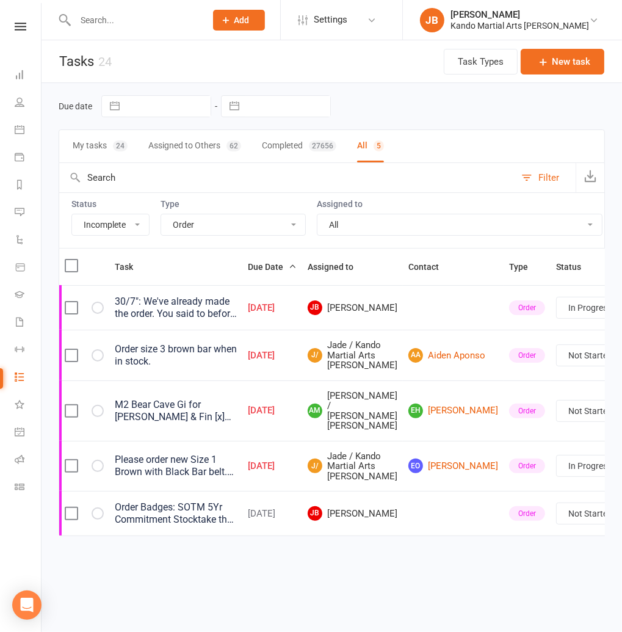
click at [190, 221] on select "All Admin Bbpc - black belt prep course Cancellation Enquiry Follow-up In-class…" at bounding box center [233, 224] width 144 height 21
select select "21718"
click at [161, 214] on select "All Admin Bbpc - black belt prep course Cancellation Enquiry Follow-up In-class…" at bounding box center [233, 224] width 144 height 21
select select "started"
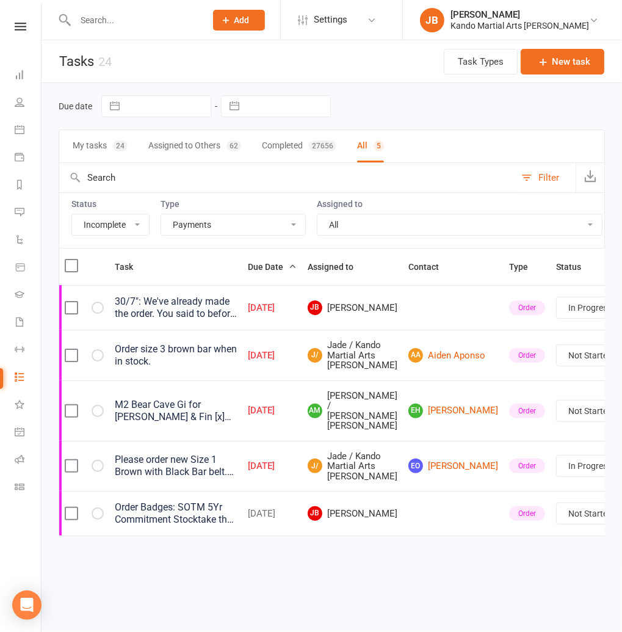
select select "started"
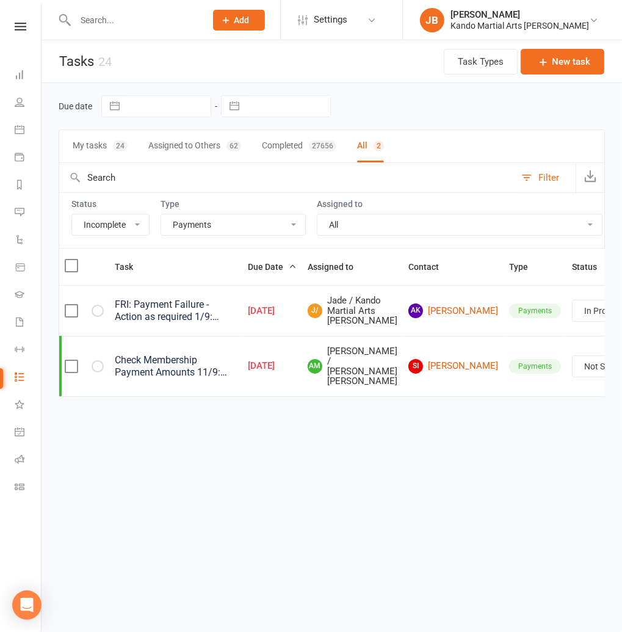
click at [208, 229] on select "All Admin Bbpc - black belt prep course Cancellation Enquiry Follow-up In-class…" at bounding box center [233, 224] width 144 height 21
select select "20650"
click at [161, 214] on select "All Admin Bbpc - black belt prep course Cancellation Enquiry Follow-up In-class…" at bounding box center [233, 224] width 144 height 21
select select "started"
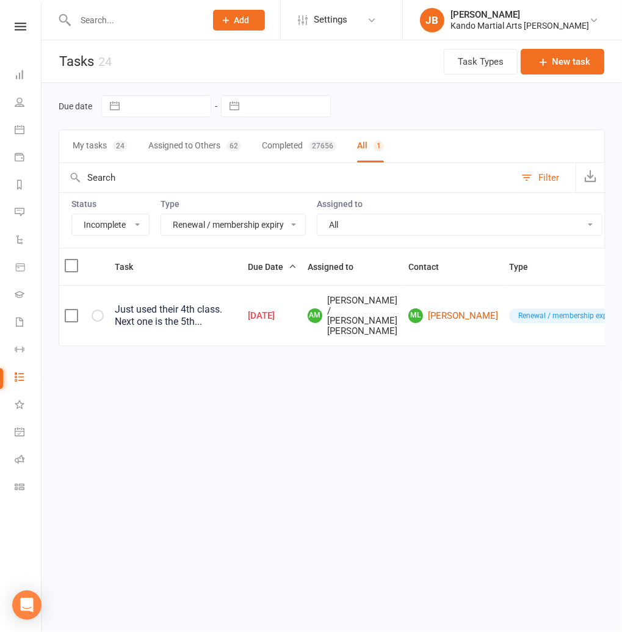
click at [200, 225] on select "All Admin Bbpc - black belt prep course Cancellation Enquiry Follow-up In-class…" at bounding box center [233, 224] width 144 height 21
click at [161, 214] on select "All Admin Bbpc - black belt prep course Cancellation Enquiry Follow-up In-class…" at bounding box center [233, 224] width 144 height 21
click at [200, 225] on select "All Admin Bbpc - black belt prep course Cancellation Enquiry Follow-up In-class…" at bounding box center [233, 224] width 144 height 21
click at [161, 214] on select "All Admin Bbpc - black belt prep course Cancellation Enquiry Follow-up In-class…" at bounding box center [233, 224] width 144 height 21
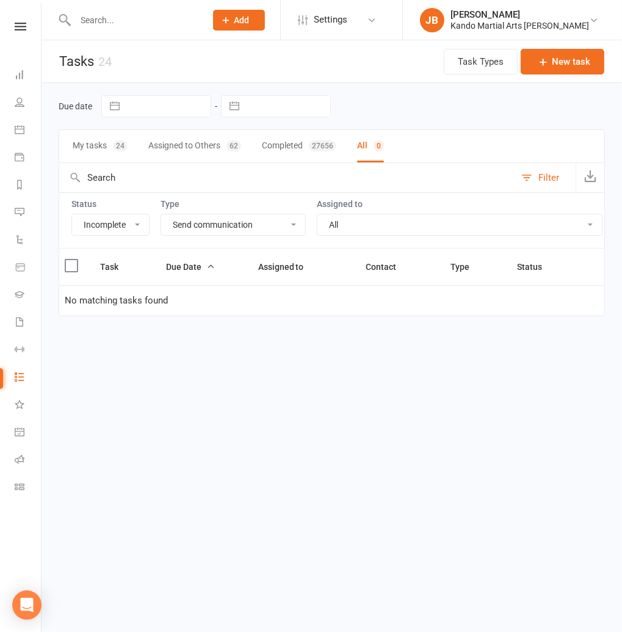
click at [200, 231] on select "All Admin Bbpc - black belt prep course Cancellation Enquiry Follow-up In-class…" at bounding box center [233, 224] width 144 height 21
click at [161, 214] on select "All Admin Bbpc - black belt prep course Cancellation Enquiry Follow-up In-class…" at bounding box center [233, 224] width 144 height 21
click at [199, 225] on select "All Admin Bbpc - black belt prep course Cancellation Enquiry Follow-up In-class…" at bounding box center [233, 224] width 144 height 21
select select "20654"
click at [161, 214] on select "All Admin Bbpc - black belt prep course Cancellation Enquiry Follow-up In-class…" at bounding box center [233, 224] width 144 height 21
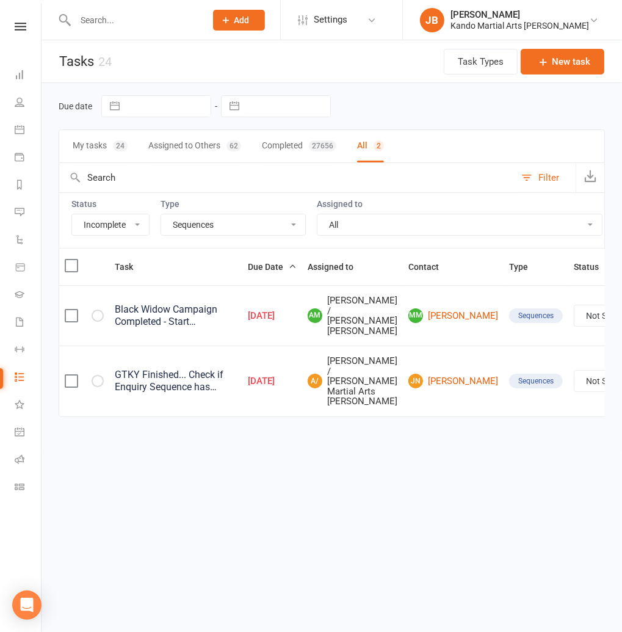
click at [574, 379] on select "Not Started In Progress Waiting Complete" at bounding box center [619, 380] width 90 height 21
click at [574, 370] on select "Not Started In Progress Waiting Complete" at bounding box center [619, 380] width 90 height 21
select select "unstarted"
select select "waiting"
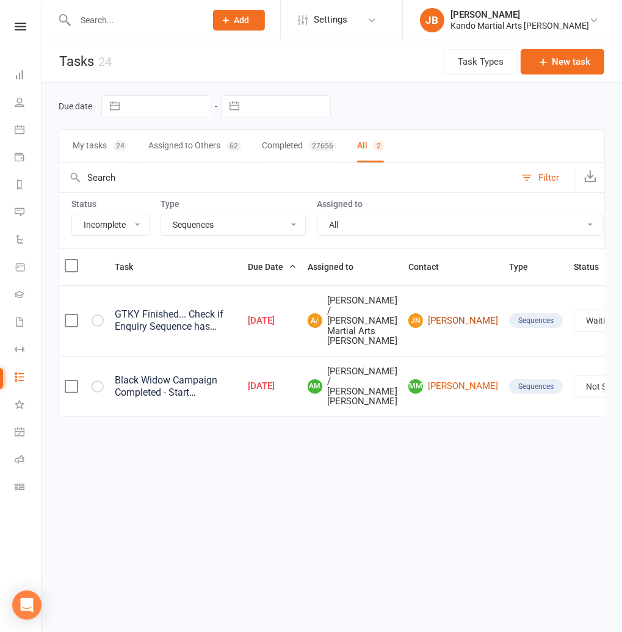
click at [408, 315] on link "JN Janelle Nedy" at bounding box center [453, 320] width 90 height 15
click at [409, 383] on link "MM Melissa Marinelli" at bounding box center [453, 386] width 90 height 15
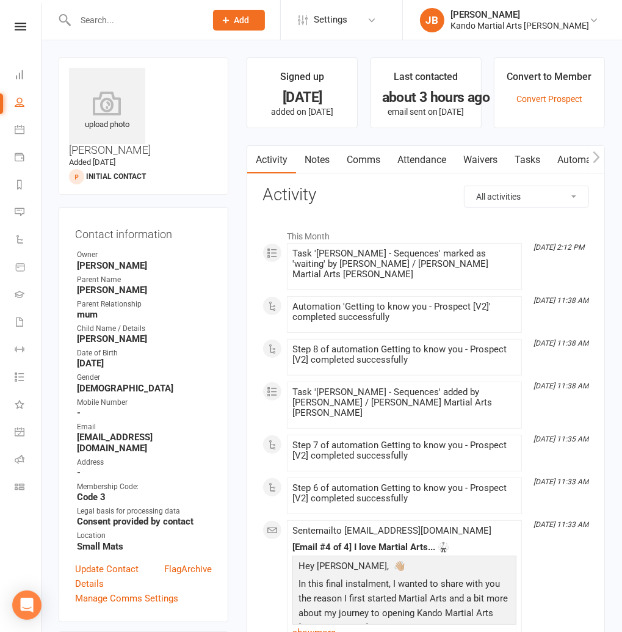
click at [560, 164] on link "Automations" at bounding box center [585, 160] width 73 height 28
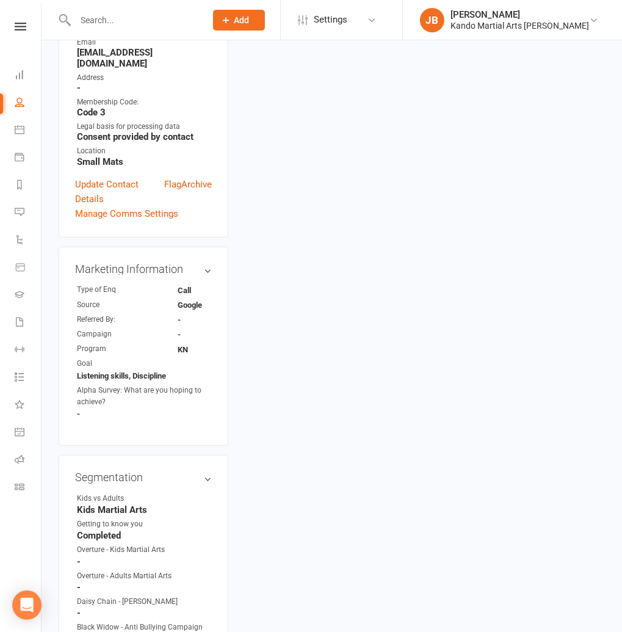
scroll to position [337, 0]
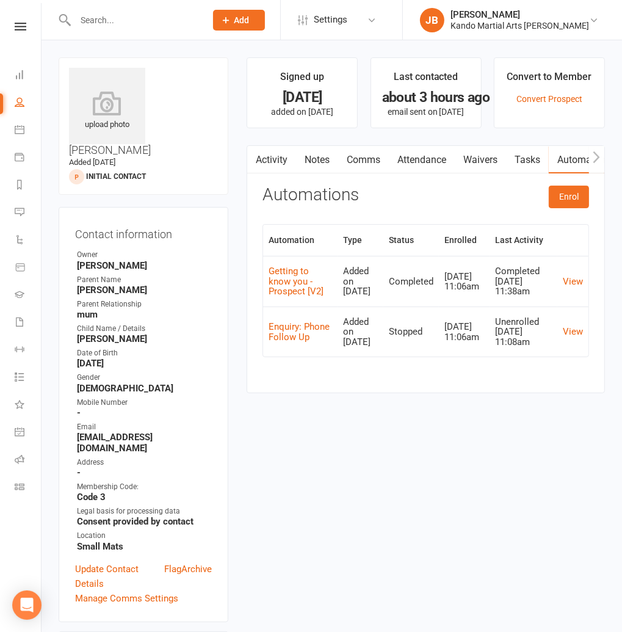
click at [306, 163] on link "Notes" at bounding box center [317, 160] width 42 height 28
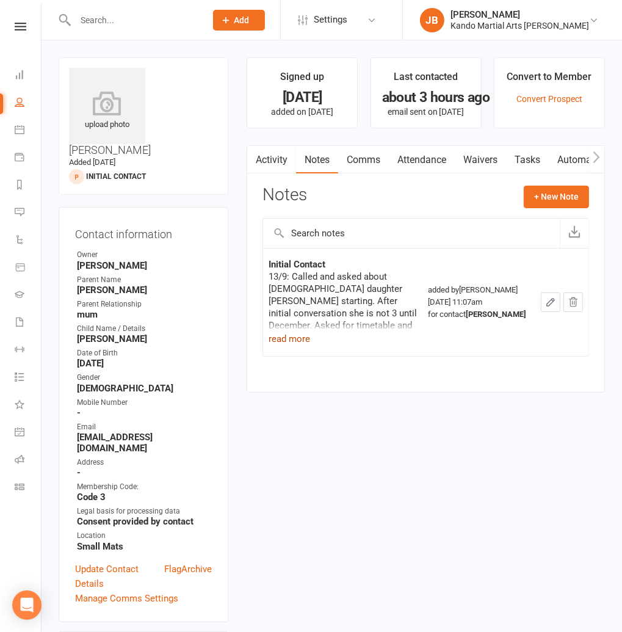
click at [291, 335] on button "read more" at bounding box center [290, 338] width 42 height 15
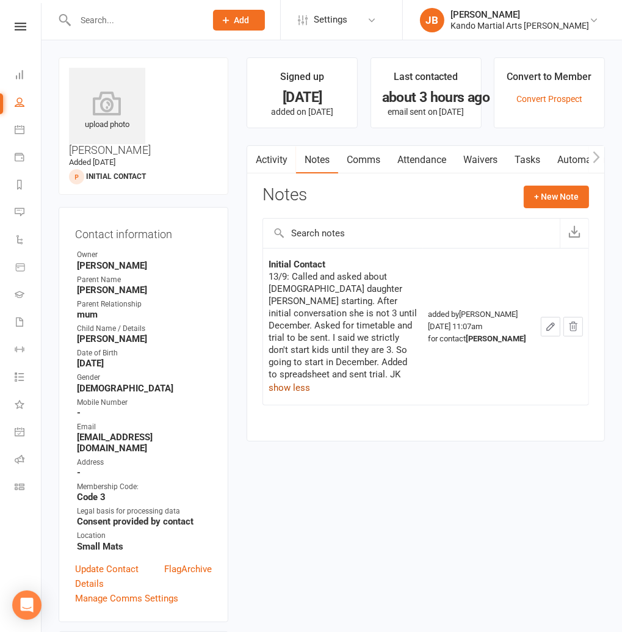
click at [517, 160] on link "Tasks" at bounding box center [527, 160] width 43 height 28
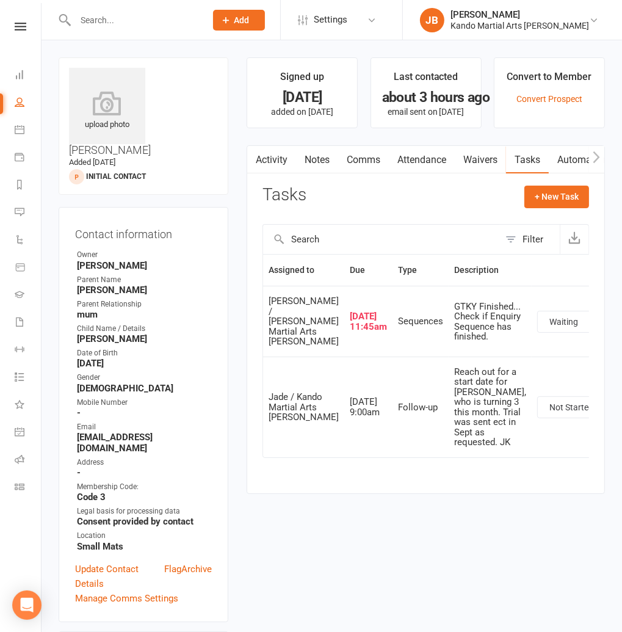
click at [538, 332] on select "Not Started In Progress Waiting Complete" at bounding box center [583, 321] width 90 height 21
click at [538, 329] on select "Not Started In Progress Waiting Complete" at bounding box center [583, 321] width 90 height 21
select select "waiting"
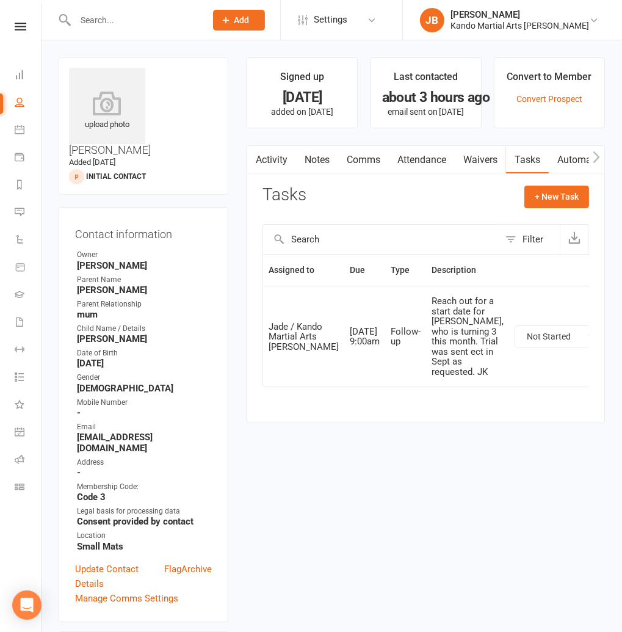
click at [515, 347] on select "Not Started In Progress Waiting Complete" at bounding box center [560, 336] width 90 height 21
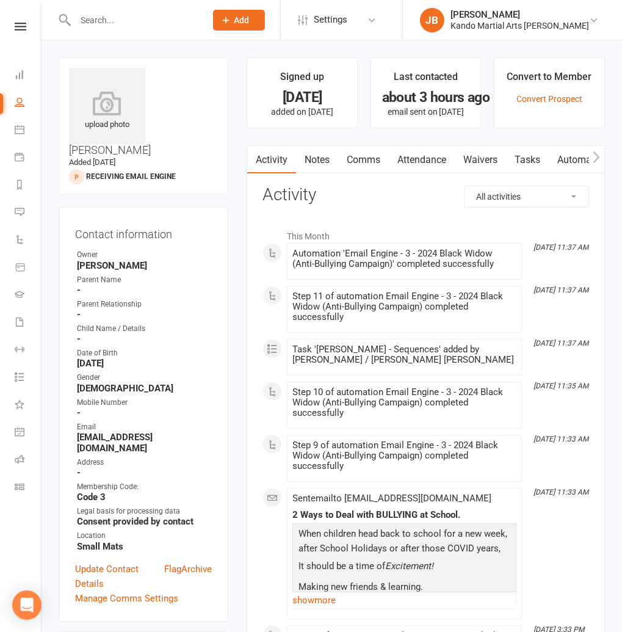
click at [306, 147] on scrollable-tabs "Activity Notes Comms Attendance Waivers Tasks Automations Workouts Assessments" at bounding box center [425, 160] width 357 height 28
click at [549, 156] on link "Tasks" at bounding box center [527, 160] width 43 height 28
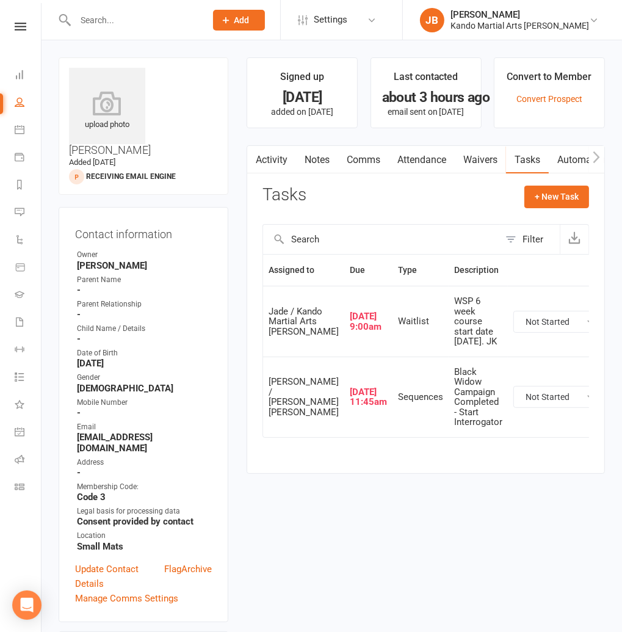
click at [540, 407] on select "Not Started In Progress Waiting Complete" at bounding box center [559, 396] width 90 height 21
click at [514, 407] on select "Not Started In Progress Waiting Complete" at bounding box center [559, 396] width 90 height 21
select select "unstarted"
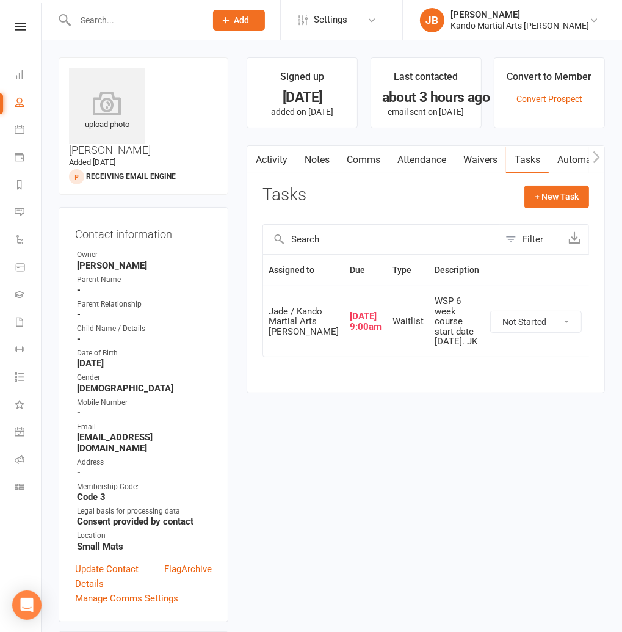
click at [311, 156] on link "Notes" at bounding box center [317, 160] width 42 height 28
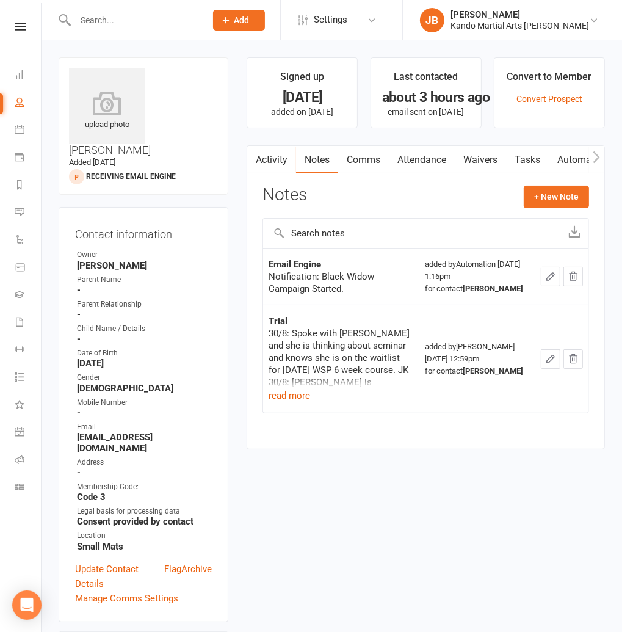
click at [527, 157] on link "Tasks" at bounding box center [527, 160] width 43 height 28
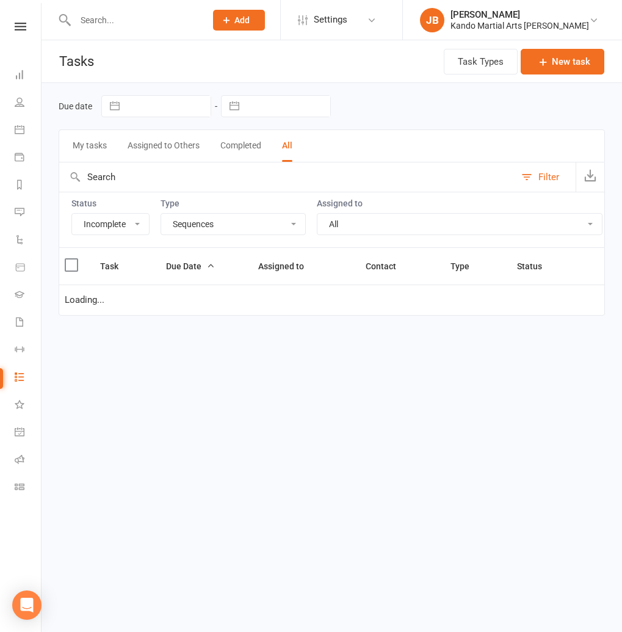
select select "incomplete"
click at [195, 225] on select "All Admin Bbpc - black belt prep course Cancellation Enquiry Follow-up In-class…" at bounding box center [233, 224] width 144 height 21
click at [161, 214] on select "All Admin Bbpc - black belt prep course Cancellation Enquiry Follow-up In-class…" at bounding box center [233, 224] width 144 height 21
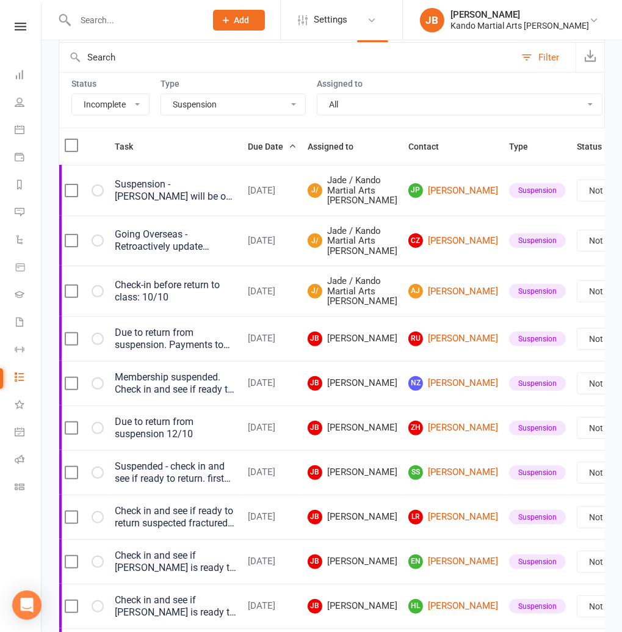
scroll to position [118, 0]
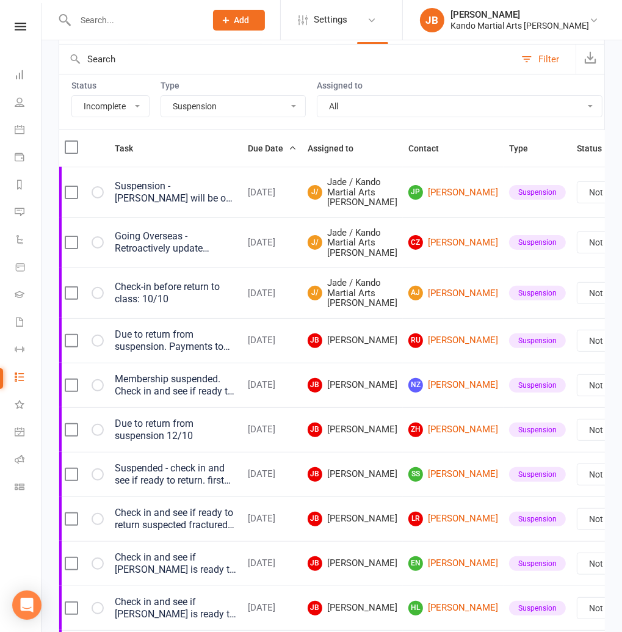
click at [190, 109] on select "All Admin Bbpc - black belt prep course Cancellation Enquiry Follow-up In-class…" at bounding box center [233, 106] width 144 height 21
select select "23766"
click at [161, 96] on select "All Admin Bbpc - black belt prep course Cancellation Enquiry Follow-up In-class…" at bounding box center [233, 106] width 144 height 21
select select "waiting"
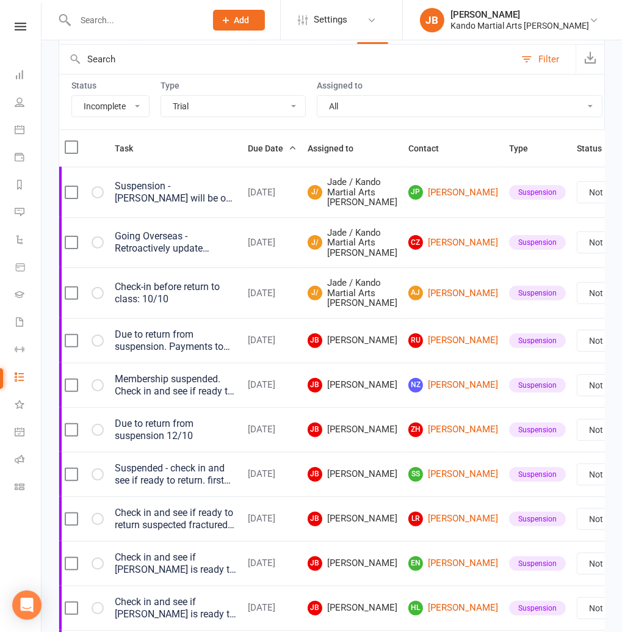
select select "waiting"
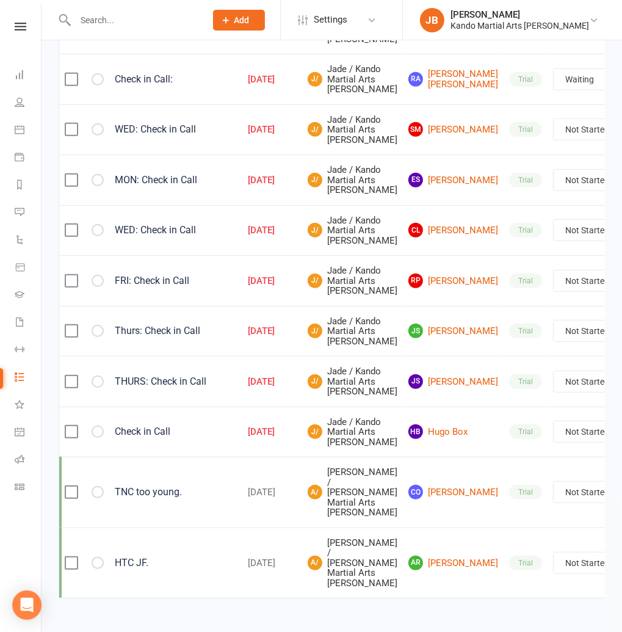
scroll to position [436, 0]
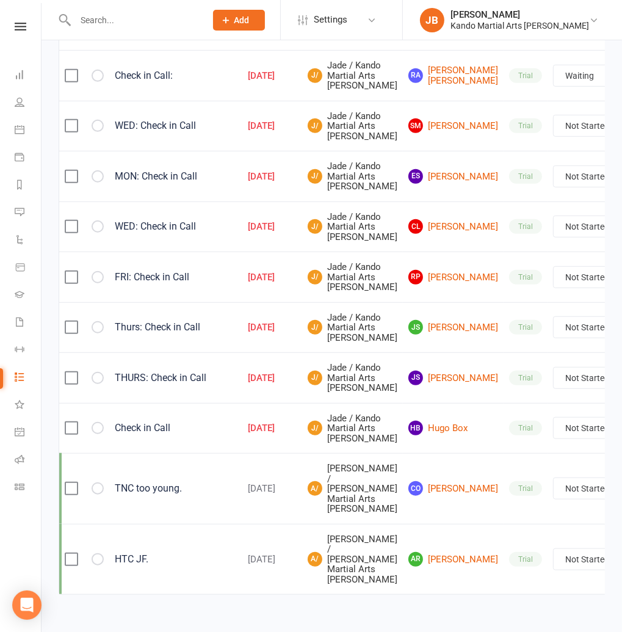
click at [554, 187] on select "Not Started In Progress Waiting Complete" at bounding box center [599, 176] width 90 height 21
select select "unstarted"
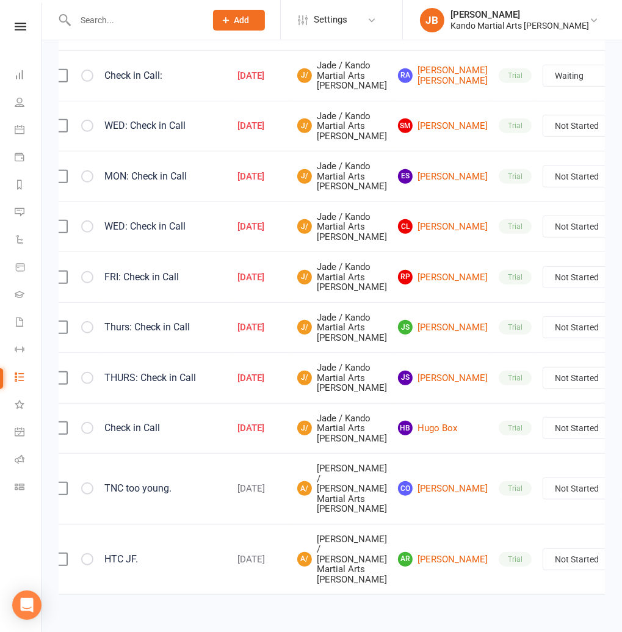
select select "waiting"
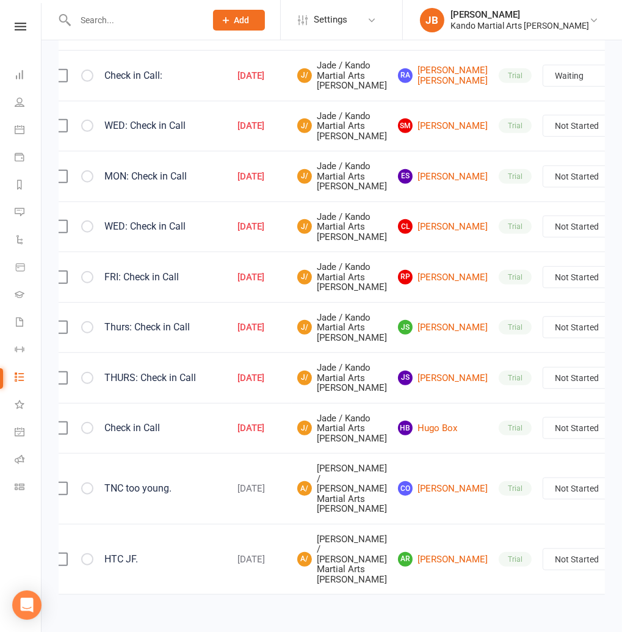
select select "waiting"
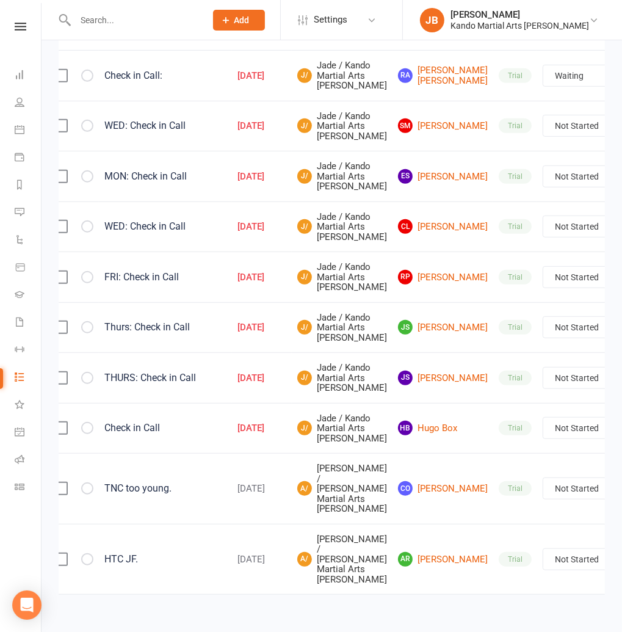
select select "started"
click at [532, 353] on link "Edit" at bounding box center [538, 353] width 121 height 24
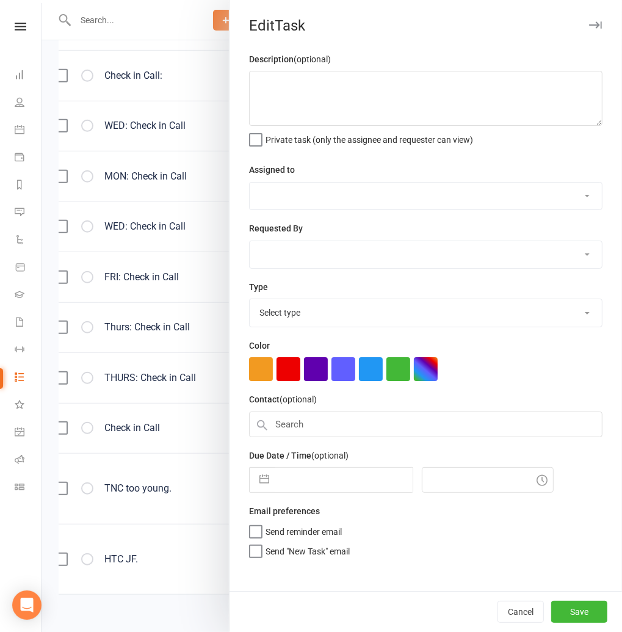
type textarea "MON: Check in Call"
select select "33331"
type input "[DATE]"
type input "10:45am"
select select "23766"
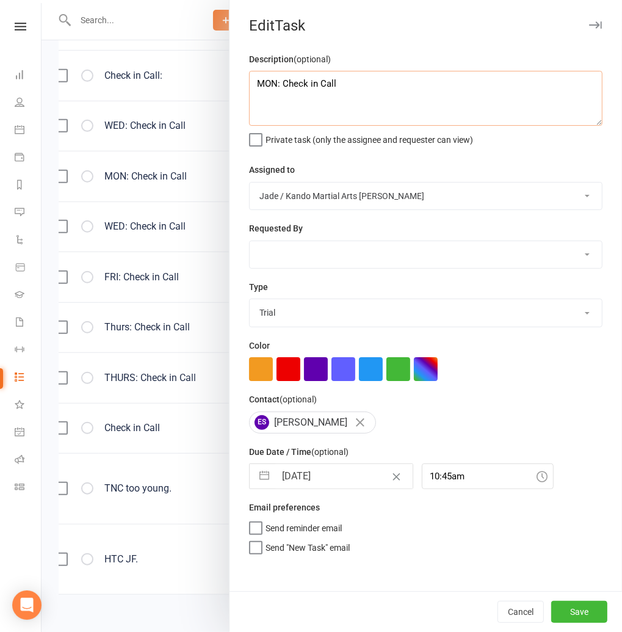
click at [367, 94] on textarea "MON: Check in Call" at bounding box center [425, 98] width 353 height 55
drag, startPoint x: 382, startPoint y: 98, endPoint x: 248, endPoint y: 92, distance: 134.4
click at [248, 92] on div "Description (optional) MON: Check in Call 16/9: Called. Left message. JB Privat…" at bounding box center [425, 321] width 392 height 539
type textarea "MON: Check in Call 16/9: Called. Left message. JB"
click at [593, 608] on button "Save" at bounding box center [579, 612] width 56 height 22
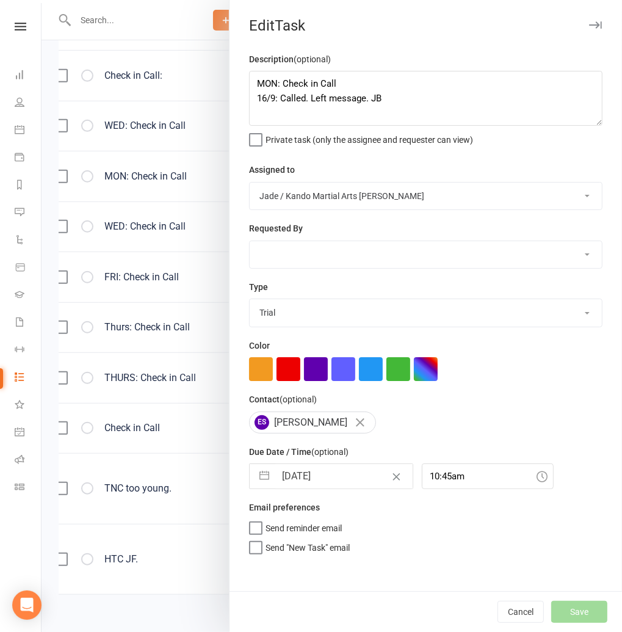
select select "waiting"
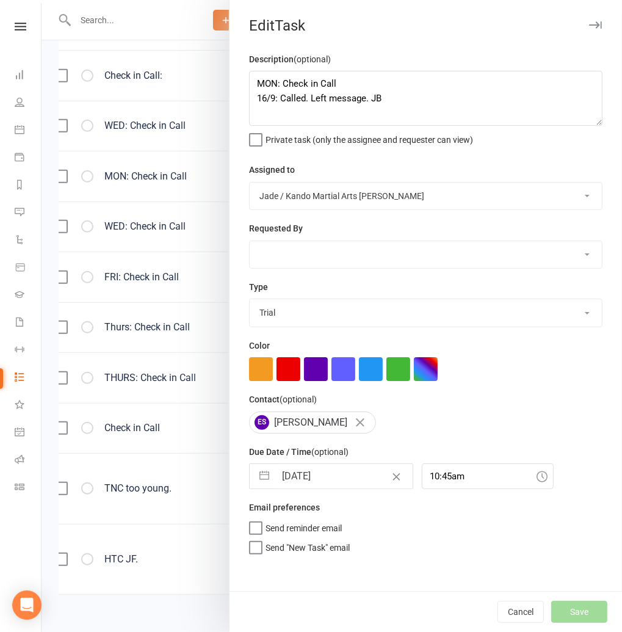
select select "started"
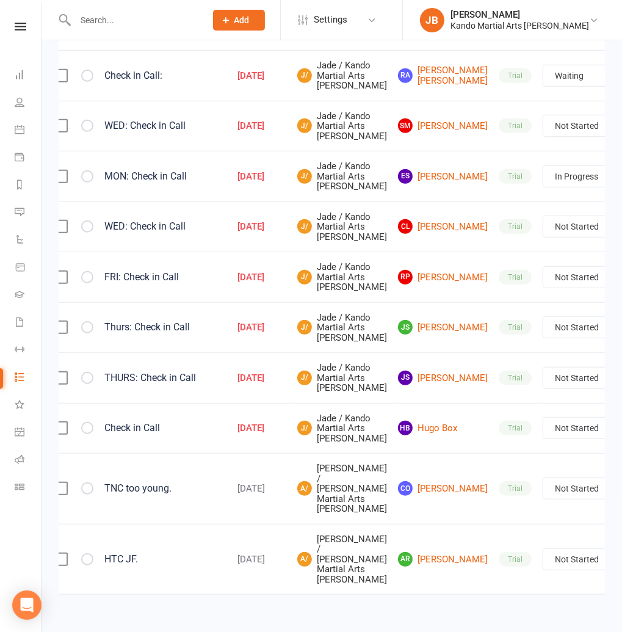
select select "waiting"
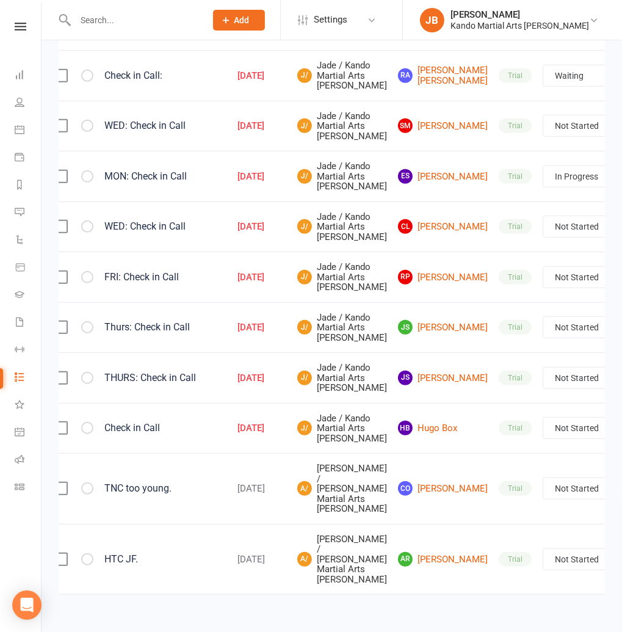
select select "started"
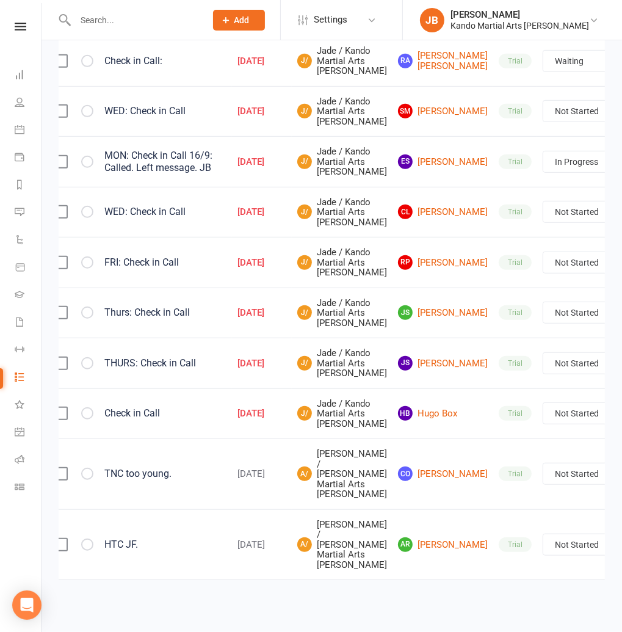
scroll to position [0, 9]
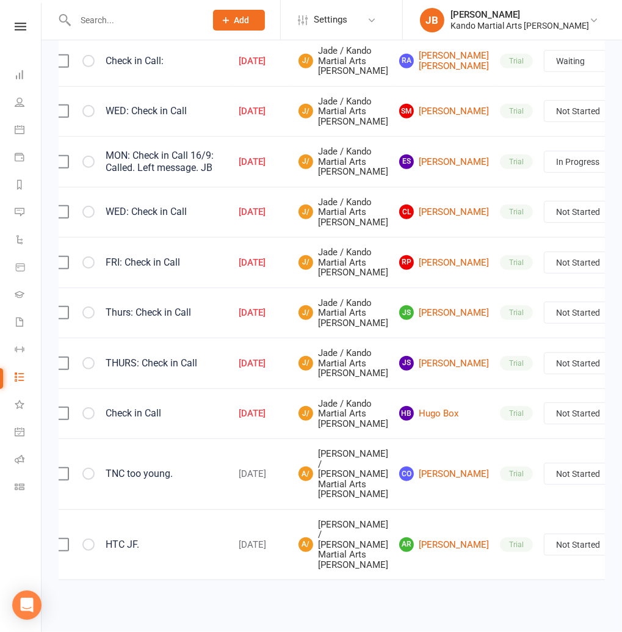
click at [544, 273] on select "Not Started In Progress Waiting Complete" at bounding box center [589, 262] width 90 height 21
select select "unstarted"
select select "waiting"
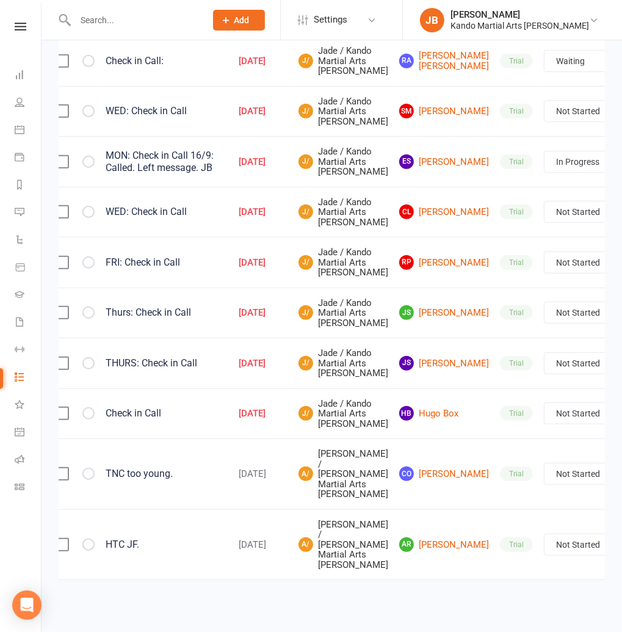
select select "waiting"
select select "started"
select select "waiting"
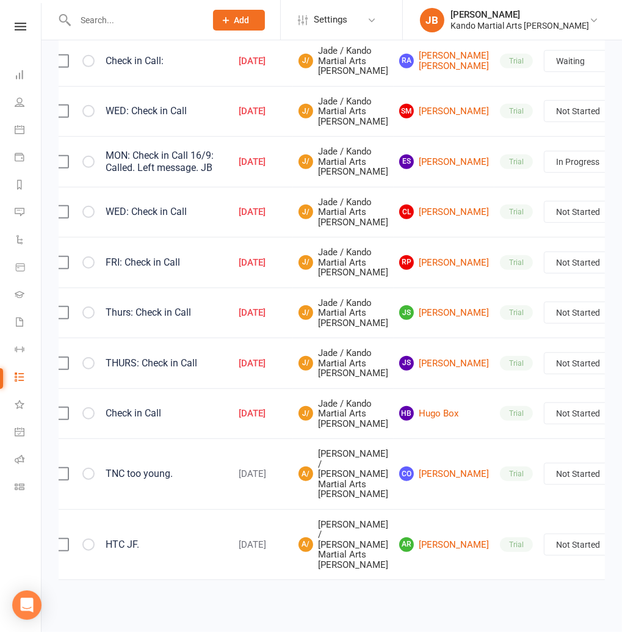
select select "waiting"
select select "started"
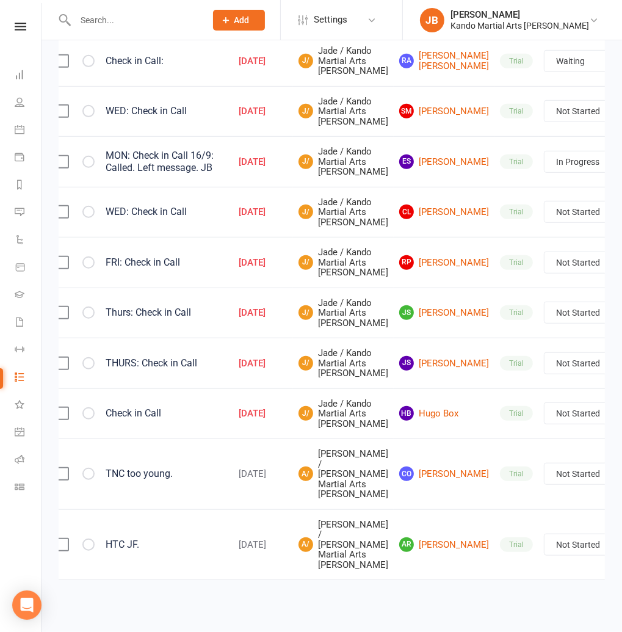
select select "started"
click at [515, 467] on link "Edit" at bounding box center [539, 479] width 121 height 24
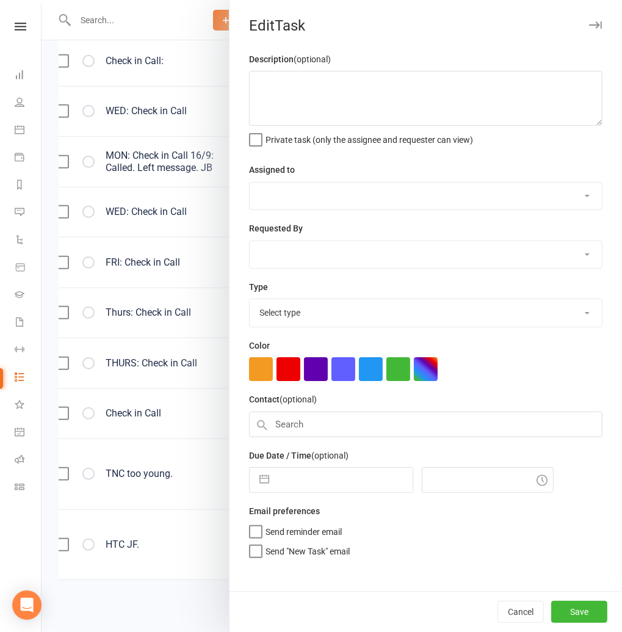
type textarea "FRI: Check in Call"
select select "33331"
type input "[DATE]"
type input "10:45am"
select select "23766"
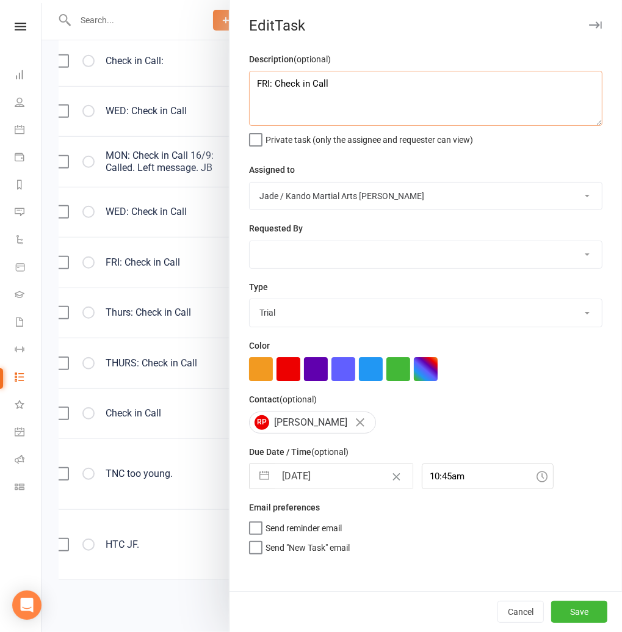
click at [308, 109] on textarea "FRI: Check in Call" at bounding box center [425, 98] width 353 height 55
paste textarea "16/9: Called. Left message. JB"
type textarea "FRI: Check in Call 16/9: Called. Left message. JB"
click at [578, 616] on button "Save" at bounding box center [579, 612] width 56 height 22
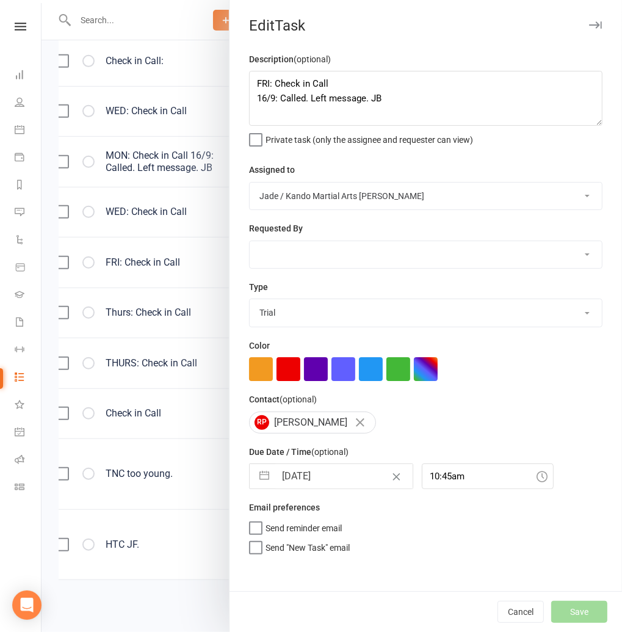
select select "waiting"
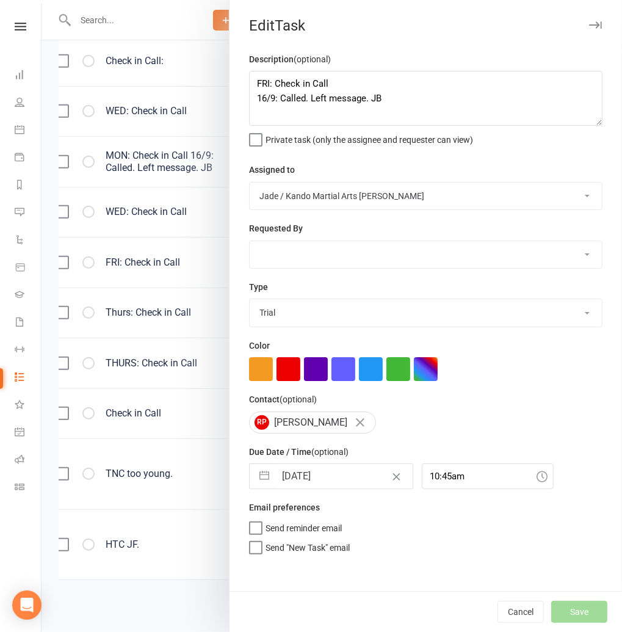
select select "started"
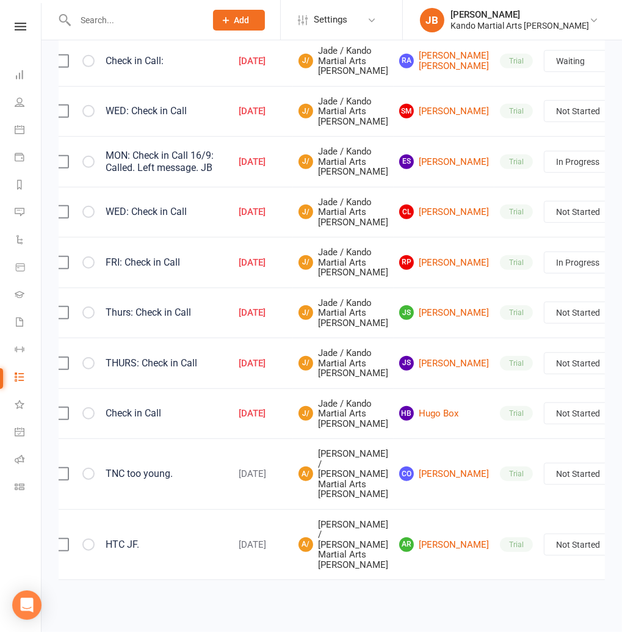
select select "waiting"
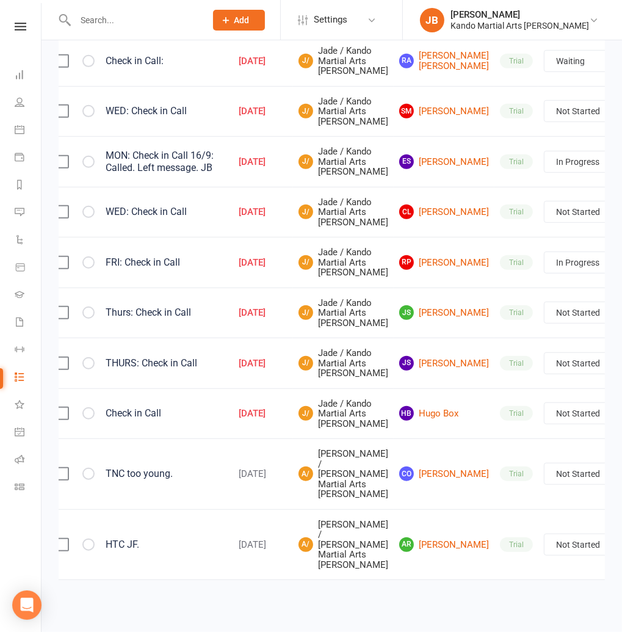
select select "started"
click at [424, 320] on link "JS [PERSON_NAME]" at bounding box center [444, 312] width 90 height 15
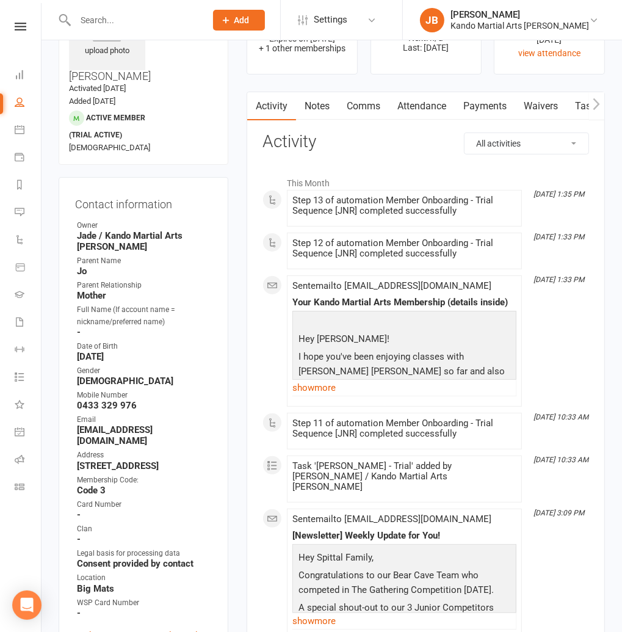
scroll to position [71, 0]
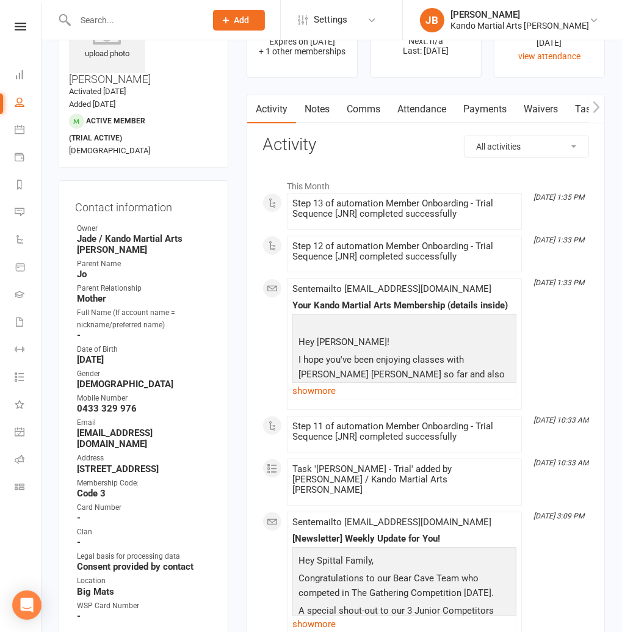
click at [413, 108] on link "Attendance" at bounding box center [422, 109] width 66 height 28
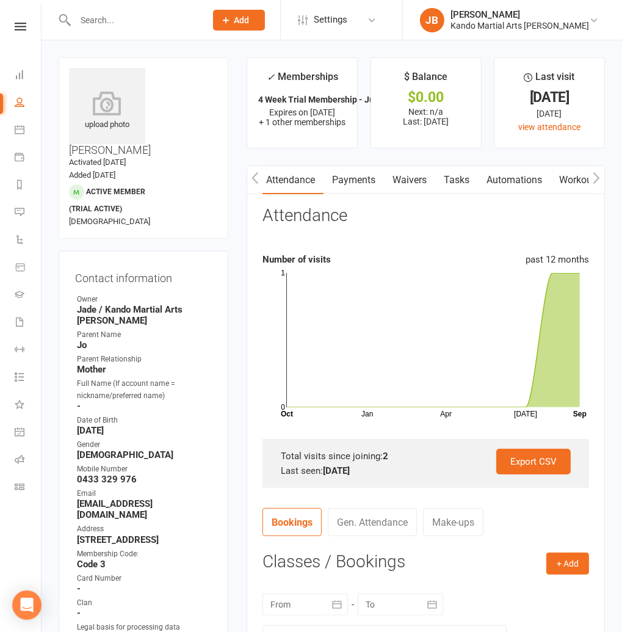
scroll to position [0, 132]
click at [463, 181] on link "Tasks" at bounding box center [456, 180] width 43 height 28
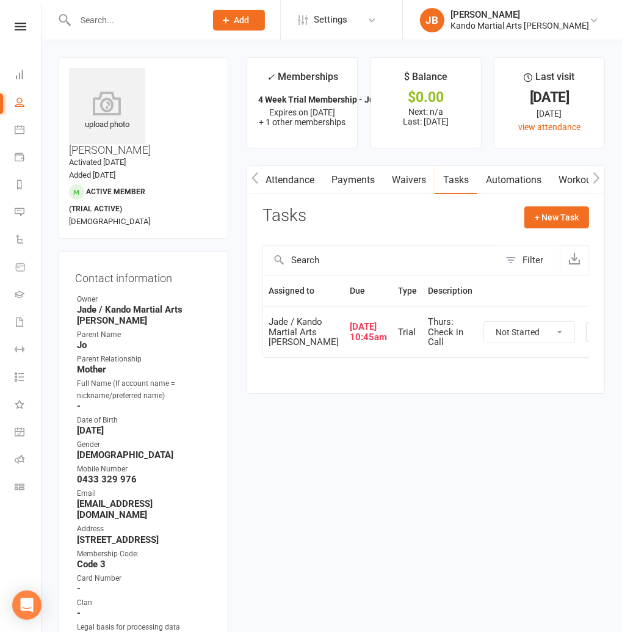
click at [484, 342] on select "Not Started In Progress Waiting Complete" at bounding box center [529, 332] width 90 height 21
click at [484, 340] on select "Not Started In Progress Waiting Complete" at bounding box center [529, 332] width 90 height 21
select select "started"
click at [590, 338] on icon "button" at bounding box center [595, 332] width 11 height 11
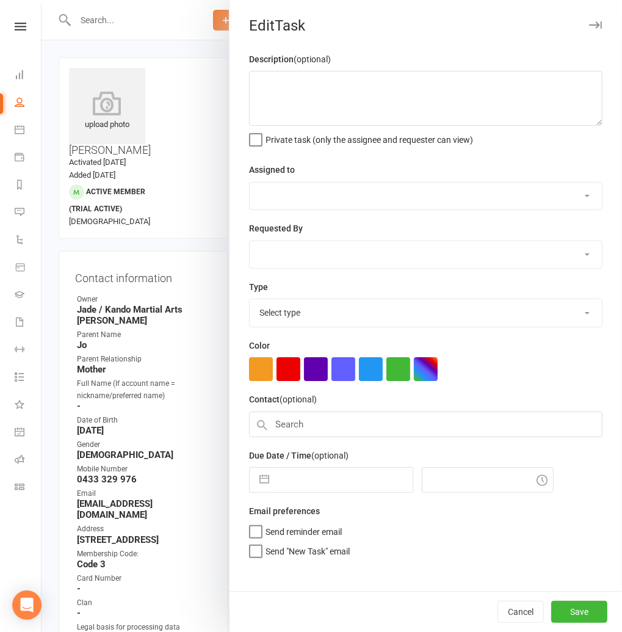
type textarea "Thurs: Check in Call"
select select "33331"
type input "[DATE]"
type input "10:45am"
select select "23766"
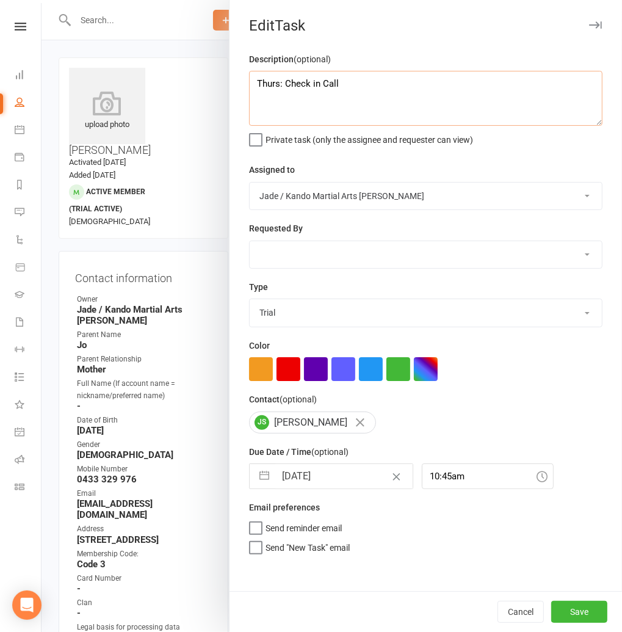
click at [394, 92] on textarea "Thurs: Check in Call" at bounding box center [425, 98] width 353 height 55
click at [545, 98] on textarea "Thurs: Check in Call 16/9: Called. No answer. Left message. Will catch in perso…" at bounding box center [425, 98] width 353 height 55
drag, startPoint x: 532, startPoint y: 103, endPoint x: 237, endPoint y: 92, distance: 294.4
click at [237, 92] on div "Description (optional) Thurs: Check in Call 16/9: Called. No answer. Left messa…" at bounding box center [425, 321] width 392 height 539
type textarea "Thurs: Check in Call 16/9: Called. No answer. Left message. Will catch in perso…"
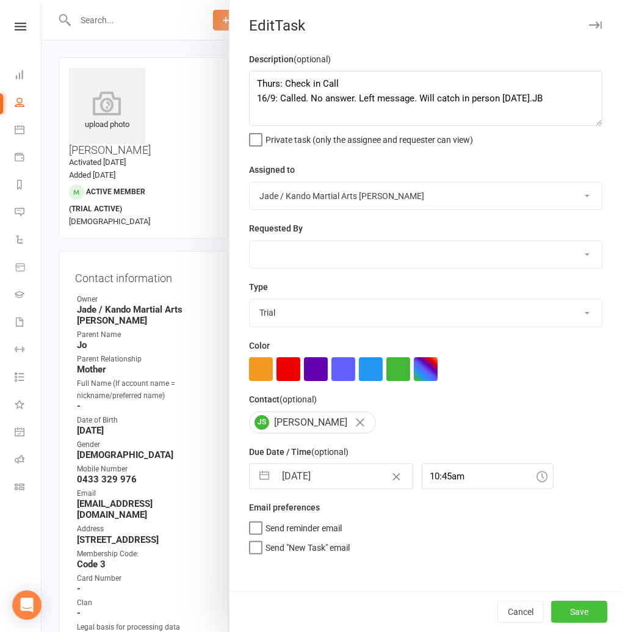
click at [582, 616] on button "Save" at bounding box center [579, 612] width 56 height 22
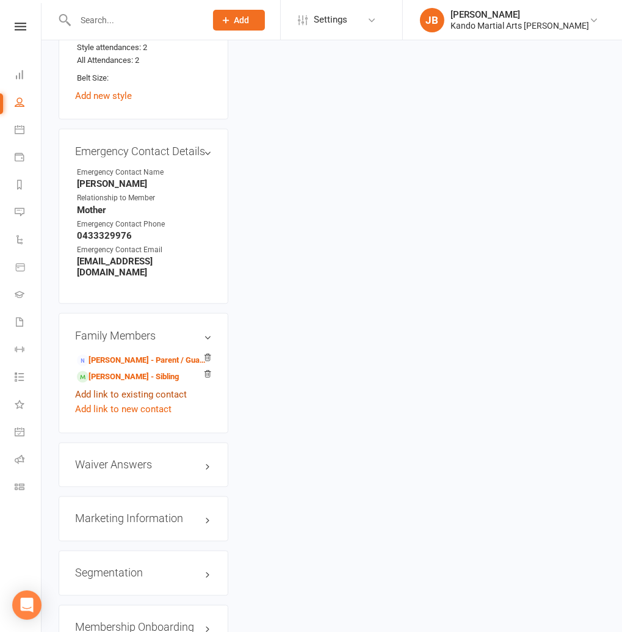
scroll to position [1180, 0]
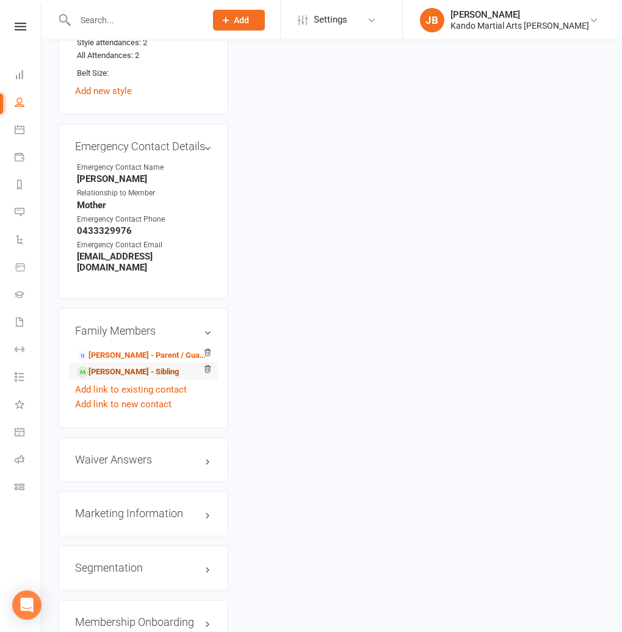
click at [114, 366] on link "[PERSON_NAME] - Sibling" at bounding box center [128, 372] width 102 height 13
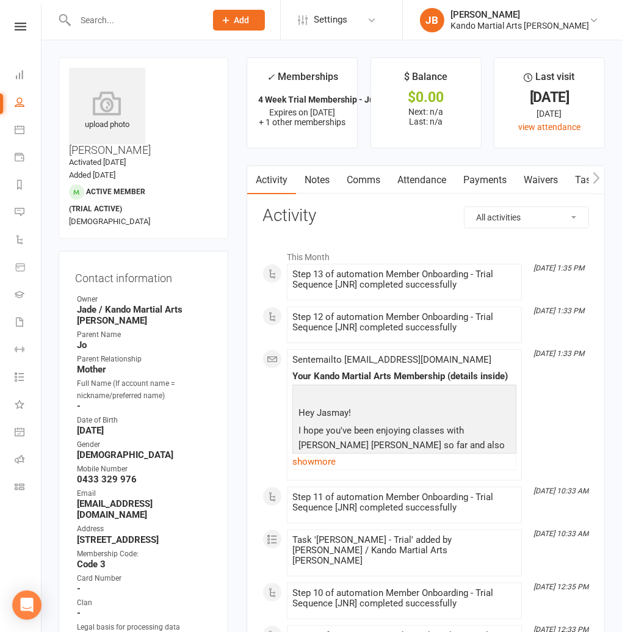
click at [571, 180] on link "Tasks" at bounding box center [587, 180] width 43 height 28
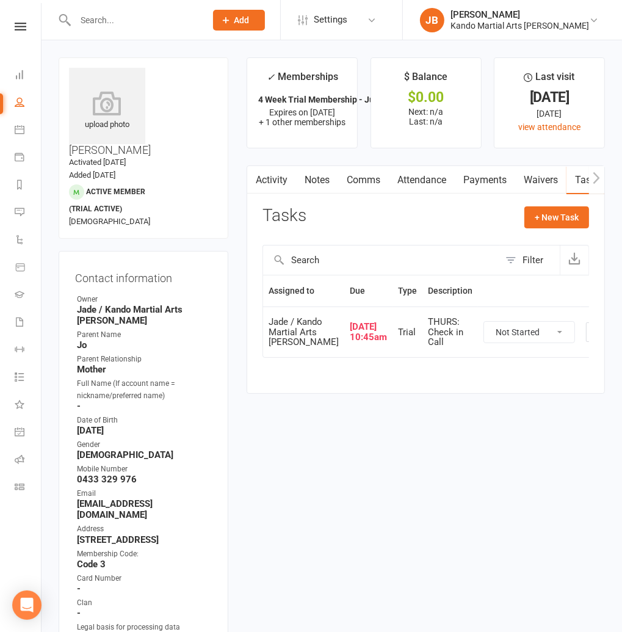
click at [586, 342] on button "button" at bounding box center [596, 332] width 20 height 20
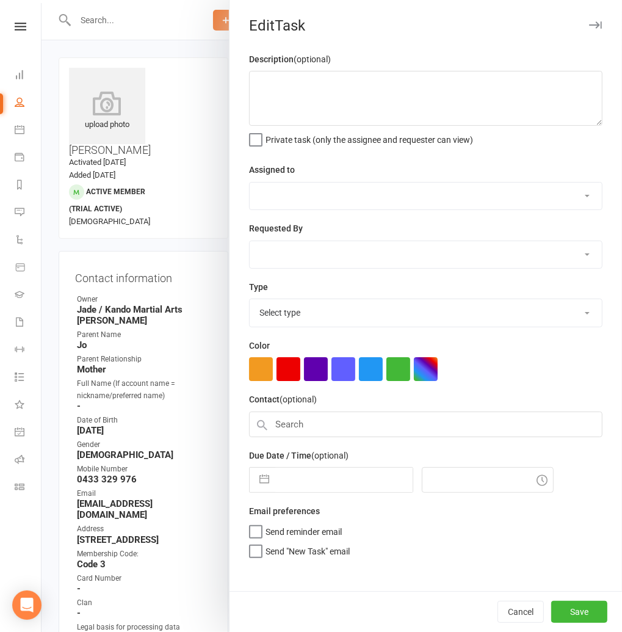
type textarea "THURS: Check in Call"
select select "33331"
type input "[DATE]"
type input "10:45am"
select select "23766"
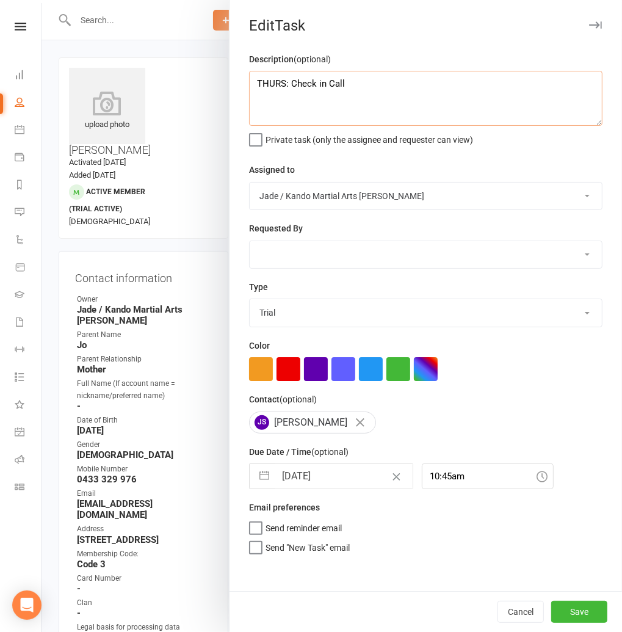
click at [374, 85] on textarea "THURS: Check in Call" at bounding box center [425, 98] width 353 height 55
paste textarea "16/9: Called. No answer. Left message. Will catch in person [DATE].JB"
type textarea "THURS: Check in Call 16/9: Called. No answer. Left message. Will catch in perso…"
click at [573, 596] on div "Cancel Save" at bounding box center [425, 611] width 392 height 41
click at [568, 611] on button "Save" at bounding box center [579, 612] width 56 height 22
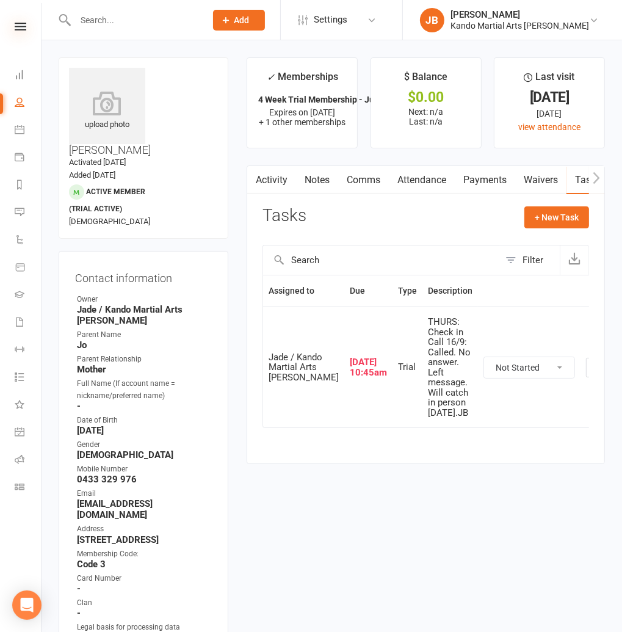
click at [24, 27] on icon at bounding box center [21, 27] width 12 height 8
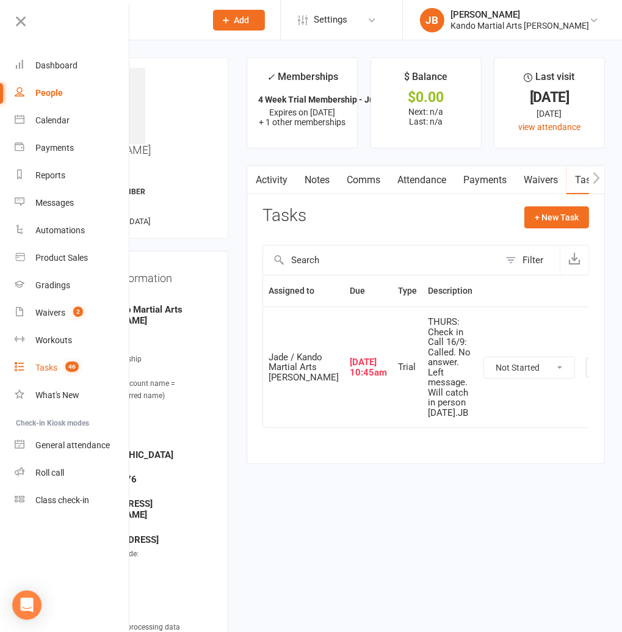
click at [40, 361] on link "Tasks 46" at bounding box center [72, 367] width 115 height 27
select select "incomplete"
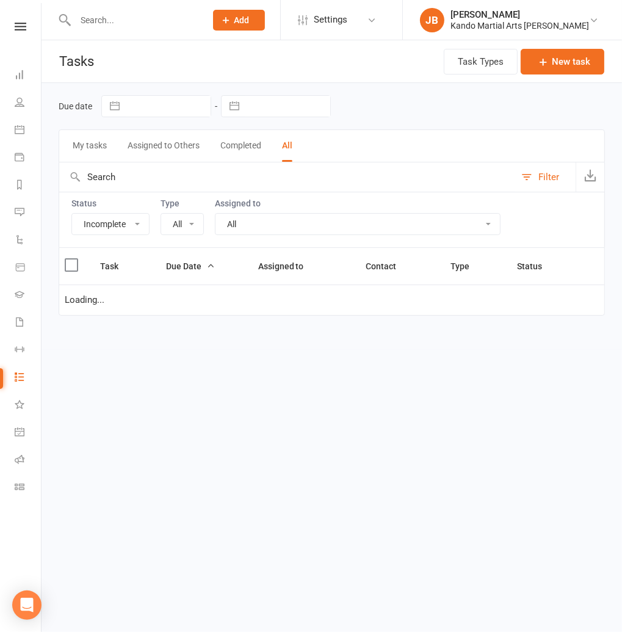
select select "23766"
select select "waiting"
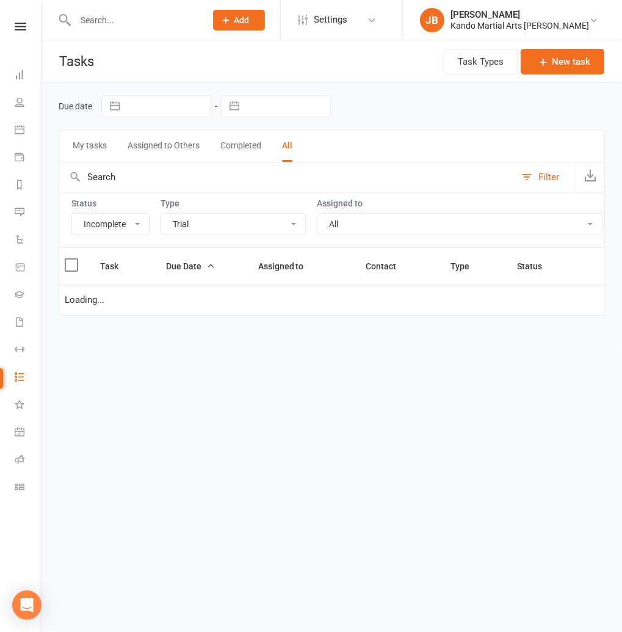
select select "waiting"
select select "started"
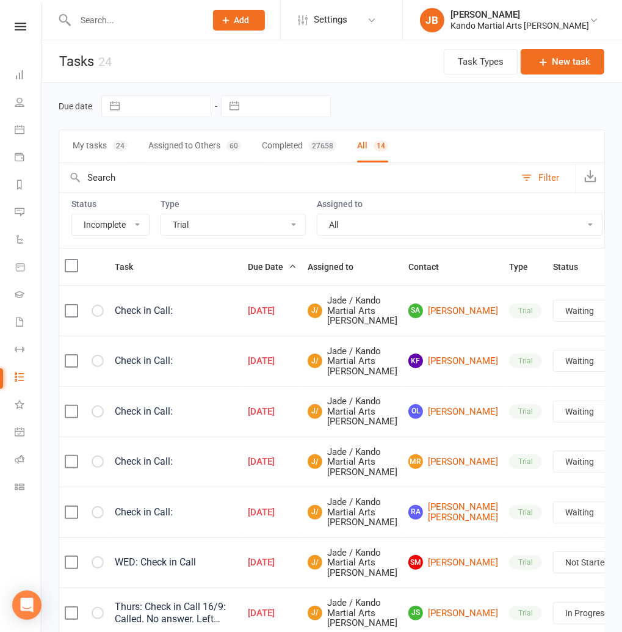
click at [186, 217] on select "All Admin Bbpc - black belt prep course Cancellation Enquiry Follow-up In-class…" at bounding box center [233, 224] width 144 height 21
select select "15398"
click at [161, 214] on select "All Admin Bbpc - black belt prep course Cancellation Enquiry Follow-up In-class…" at bounding box center [233, 224] width 144 height 21
select select "waiting"
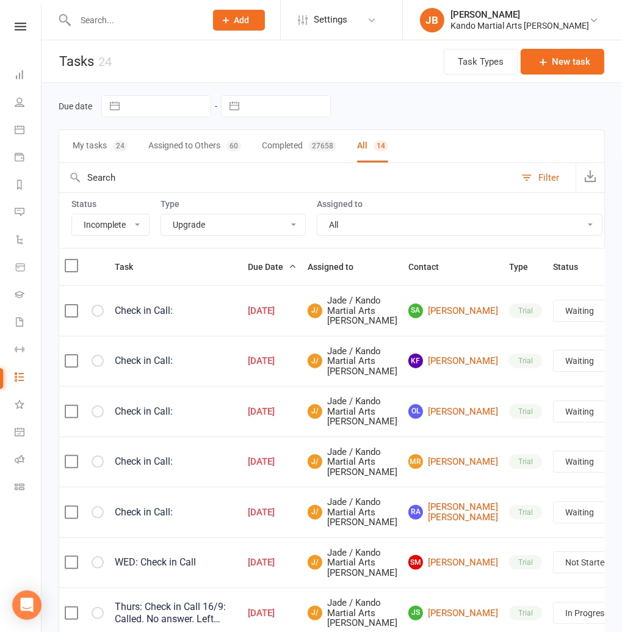
select select "waiting"
select select "started"
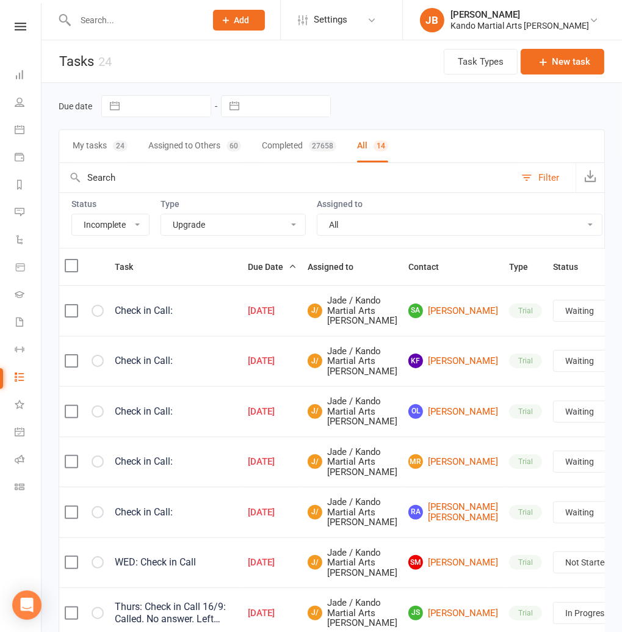
select select "started"
select select "waiting"
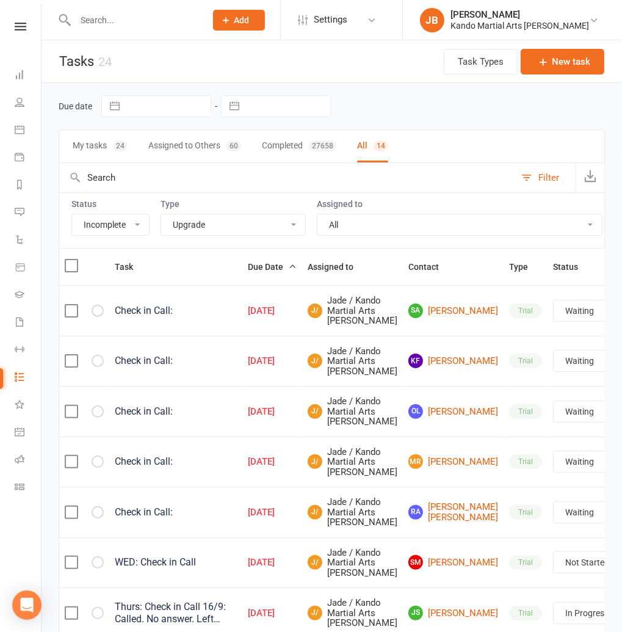
select select "waiting"
select select "started"
select select "waiting"
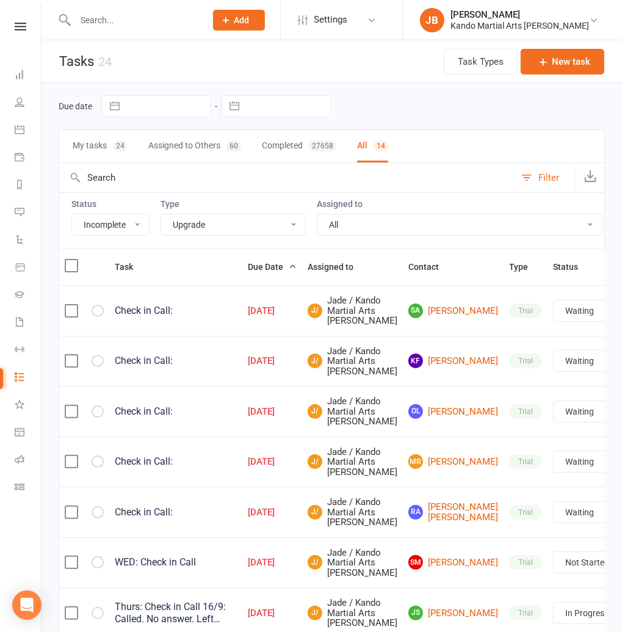
select select "waiting"
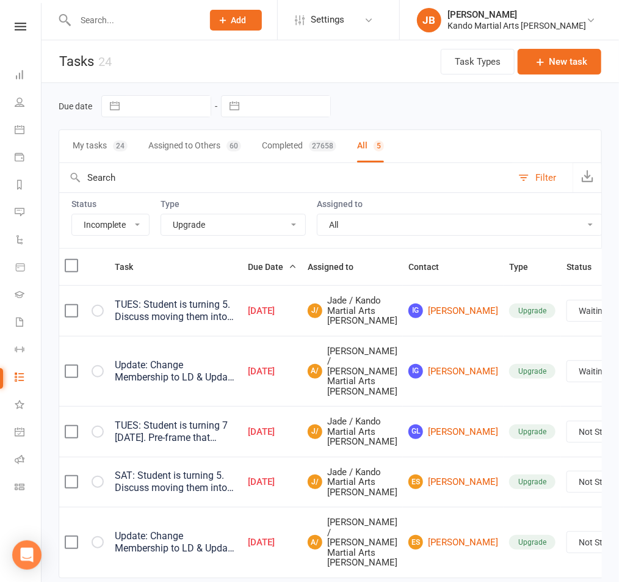
select select "waiting"
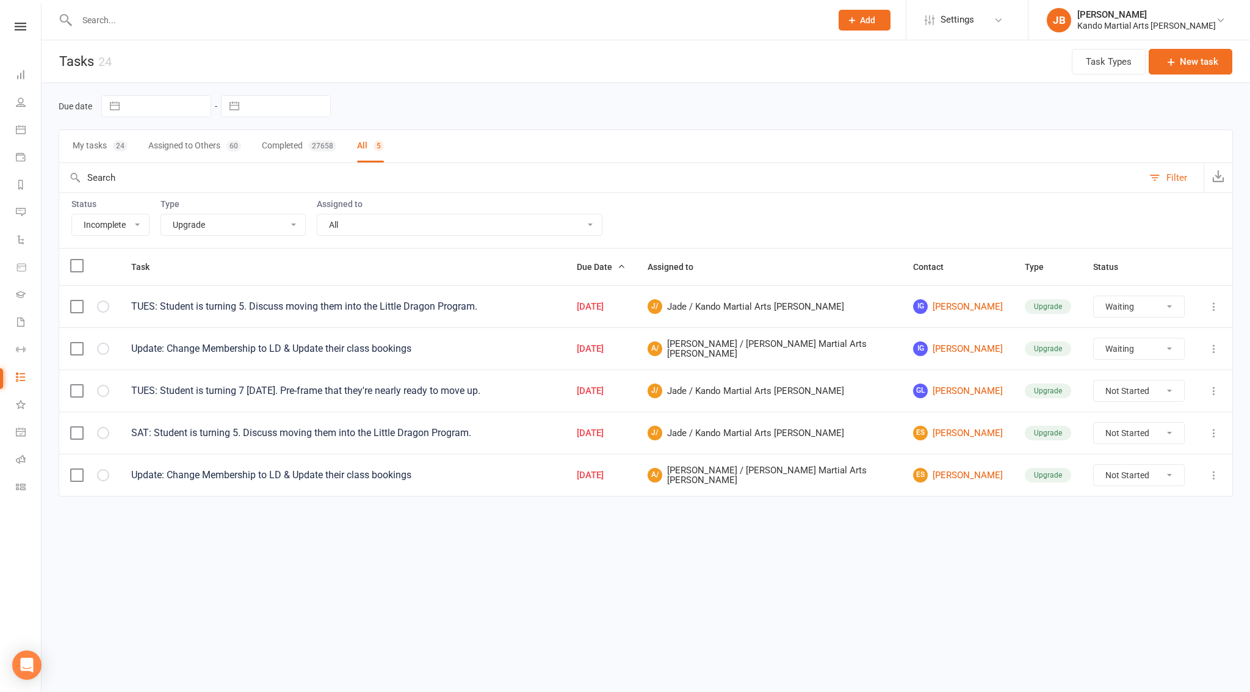
select select "waiting"
